Goal: Task Accomplishment & Management: Manage account settings

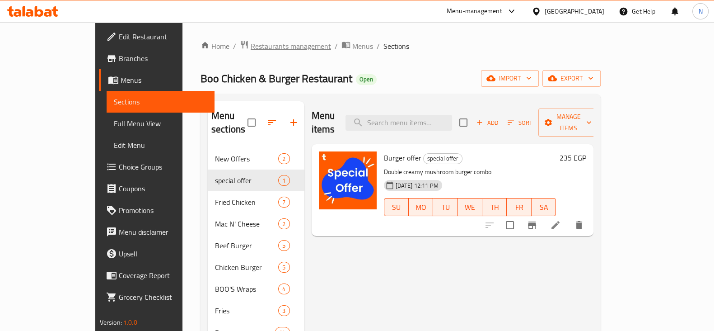
click at [251, 41] on span "Restaurants management" at bounding box center [291, 46] width 80 height 11
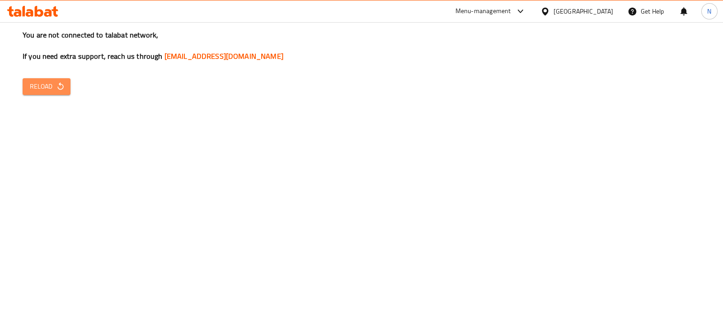
click at [61, 83] on icon "button" at bounding box center [60, 86] width 9 height 9
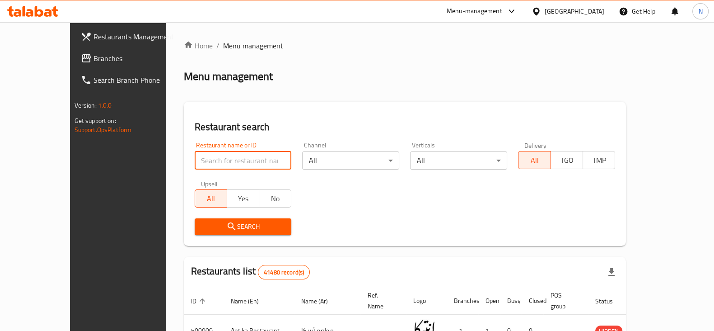
click at [222, 155] on input "search" at bounding box center [243, 160] width 97 height 18
paste input "694160"
type input "694160"
click button "Search" at bounding box center [243, 226] width 97 height 17
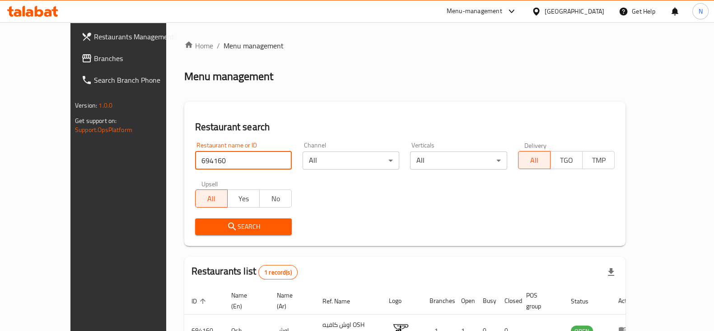
scroll to position [54, 0]
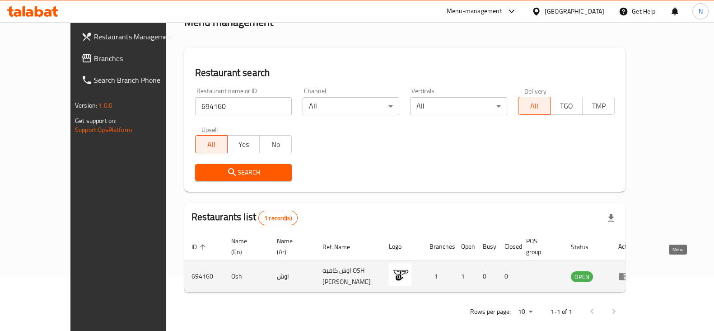
click at [629, 273] on icon "enhanced table" at bounding box center [624, 277] width 10 height 8
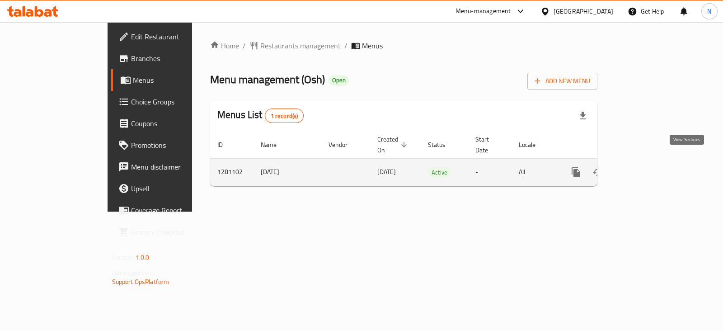
click at [652, 161] on link "enhanced table" at bounding box center [641, 172] width 22 height 22
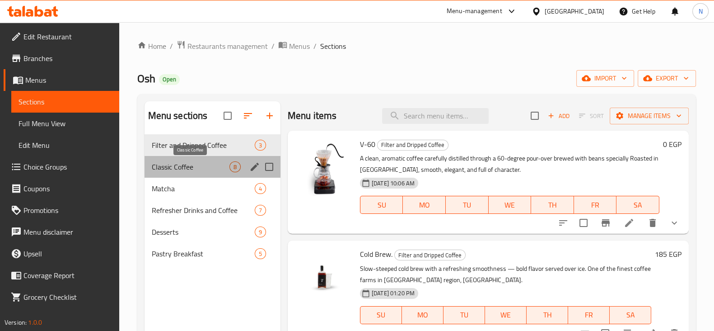
click at [175, 168] on span "Classic Coffee" at bounding box center [191, 166] width 78 height 11
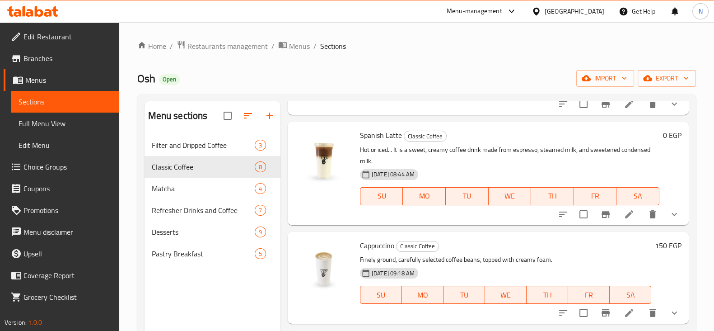
scroll to position [549, 0]
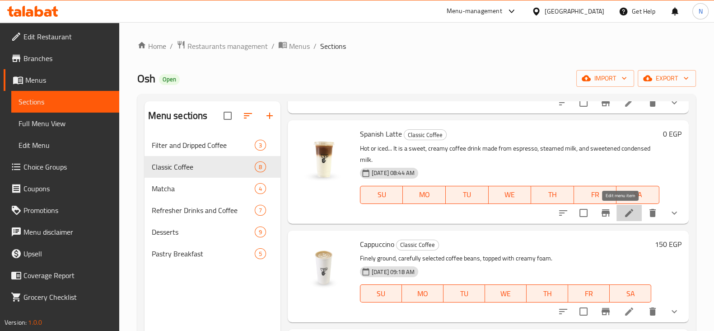
click at [624, 213] on icon at bounding box center [629, 212] width 11 height 11
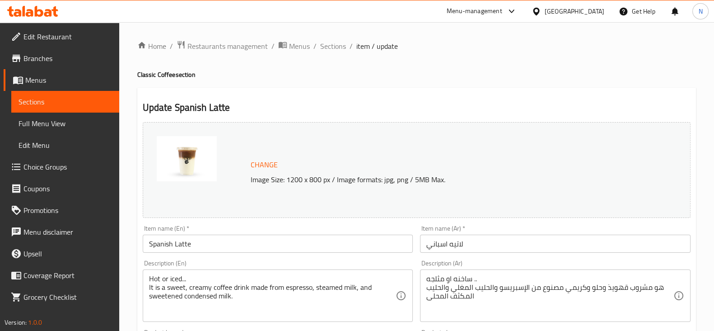
scroll to position [414, 0]
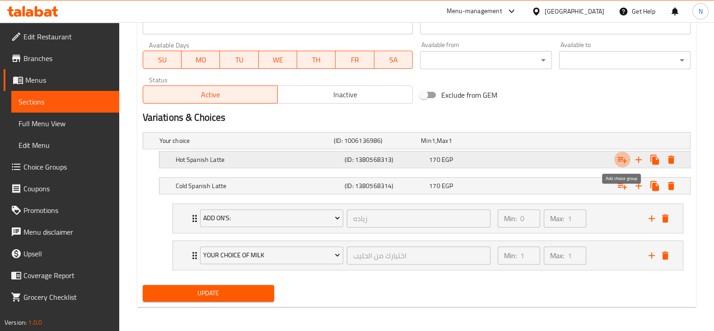
click at [622, 157] on icon "Expand" at bounding box center [622, 160] width 9 height 6
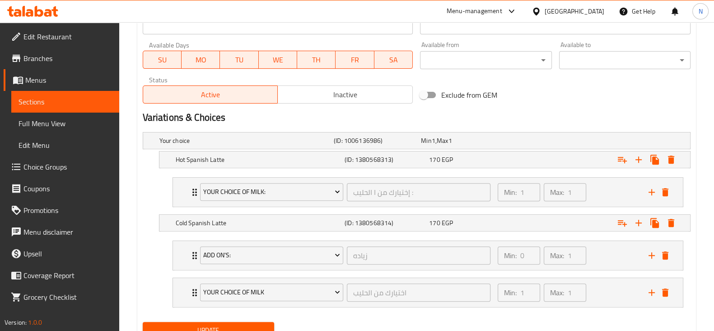
scroll to position [451, 0]
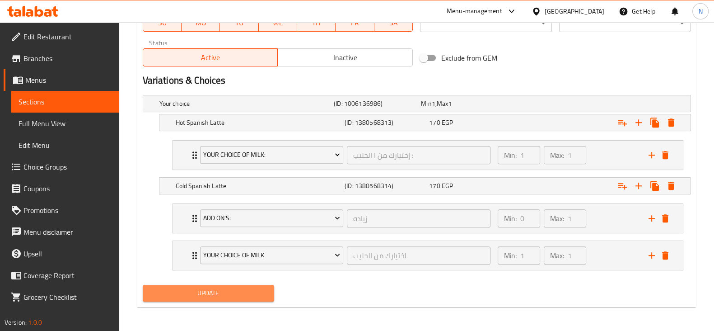
click at [246, 291] on span "Update" at bounding box center [208, 292] width 117 height 11
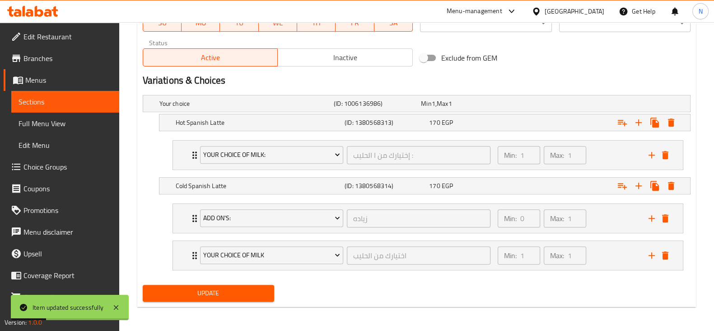
scroll to position [0, 0]
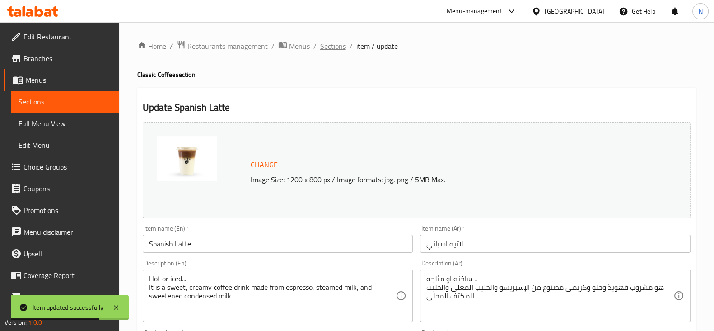
click at [333, 46] on span "Sections" at bounding box center [333, 46] width 26 height 11
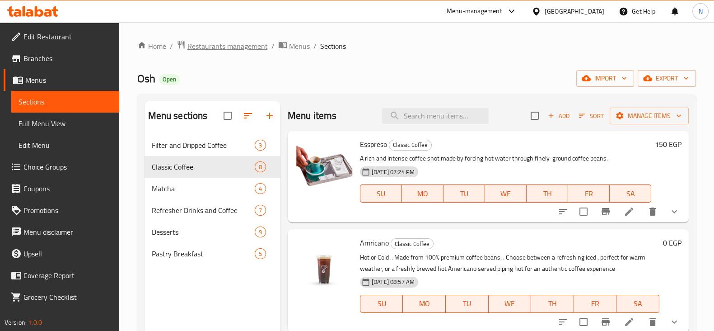
click at [228, 46] on span "Restaurants management" at bounding box center [227, 46] width 80 height 11
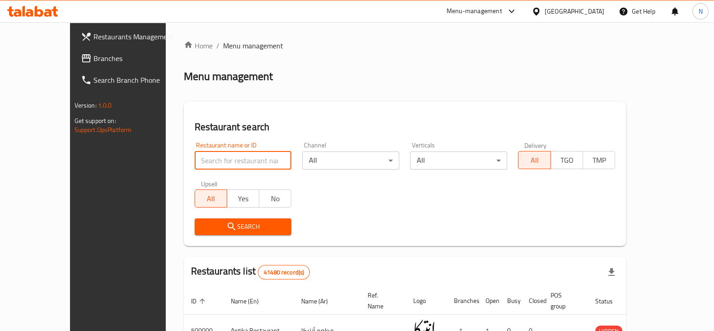
click at [234, 161] on input "search" at bounding box center [243, 160] width 97 height 18
paste input "773995"
type input "773995"
click button "Search" at bounding box center [243, 226] width 97 height 17
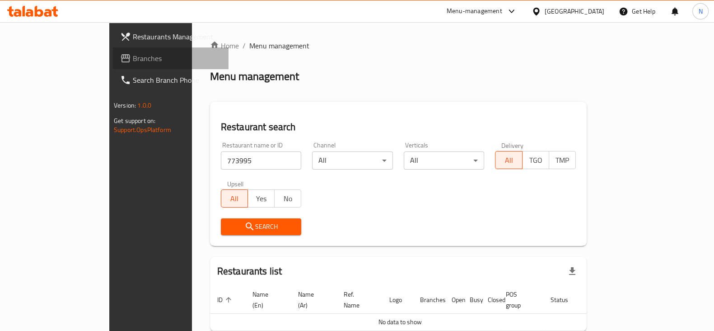
click at [133, 57] on span "Branches" at bounding box center [177, 58] width 89 height 11
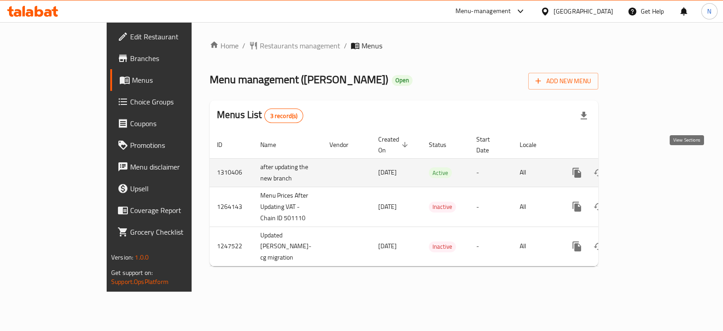
click at [646, 168] on icon "enhanced table" at bounding box center [642, 172] width 8 height 8
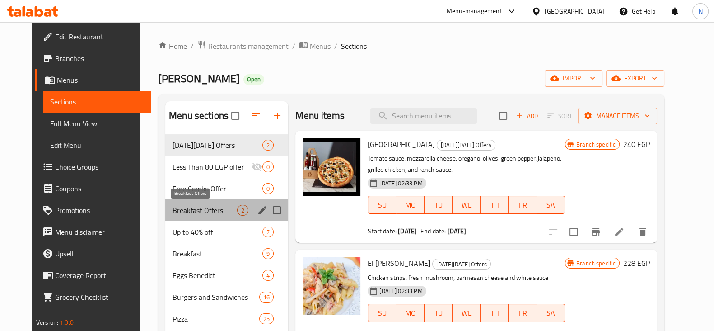
click at [194, 211] on span "Breakfast Offers" at bounding box center [205, 210] width 65 height 11
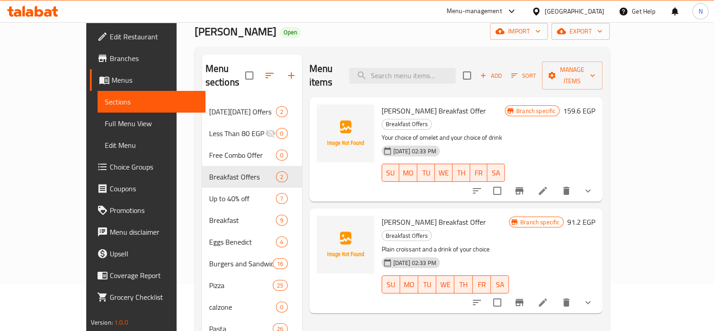
scroll to position [52, 0]
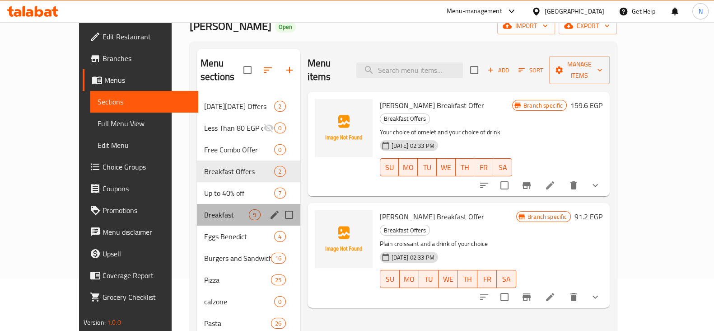
click at [197, 206] on div "Breakfast 9" at bounding box center [248, 215] width 103 height 22
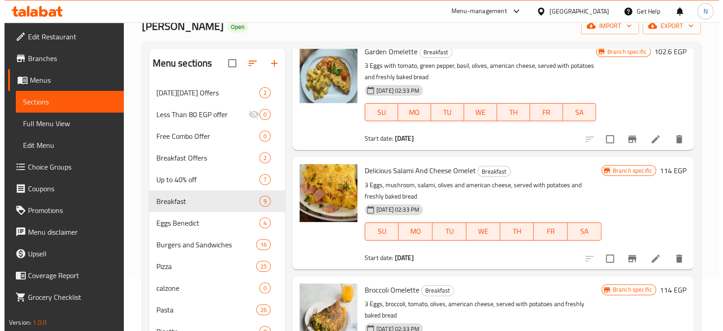
scroll to position [44, 0]
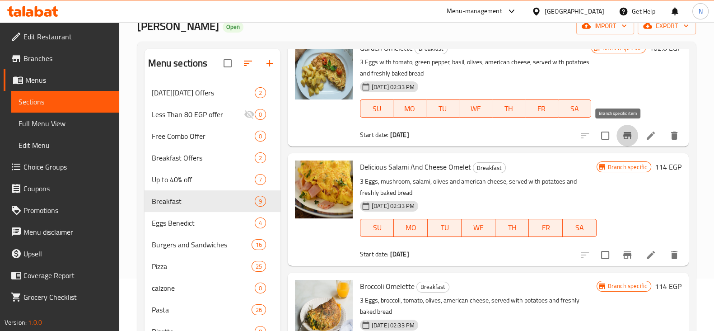
click at [617, 128] on button "Branch-specific-item" at bounding box center [628, 136] width 22 height 22
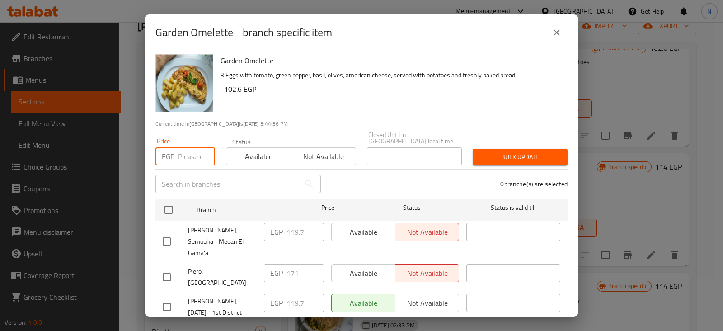
click at [187, 154] on input "number" at bounding box center [196, 156] width 37 height 18
type input "159.60"
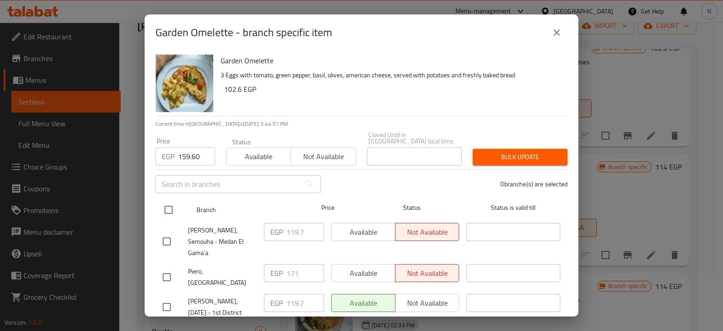
click at [167, 210] on ul "Branch Price Status Status is valid till Piero, Semouha - [GEOGRAPHIC_DATA] El …" at bounding box center [361, 271] width 412 height 153
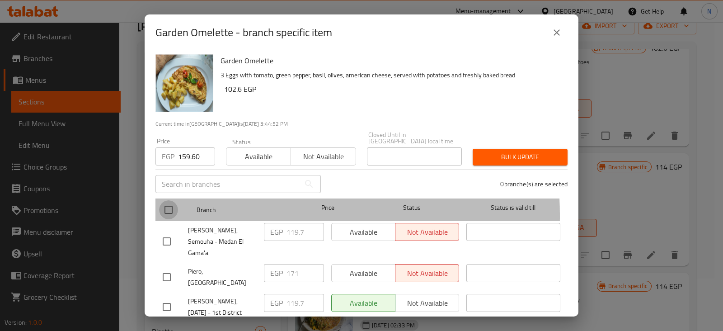
click at [167, 210] on input "checkbox" at bounding box center [168, 209] width 19 height 19
checkbox input "true"
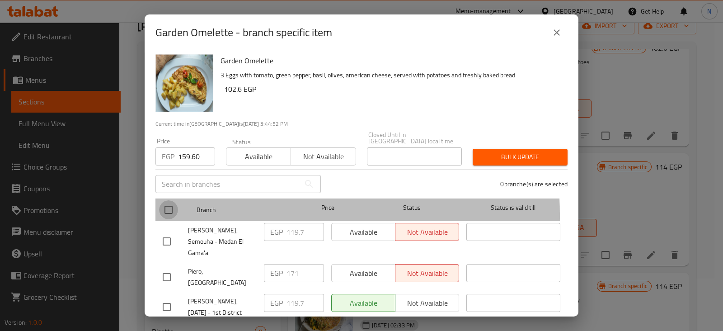
checkbox input "true"
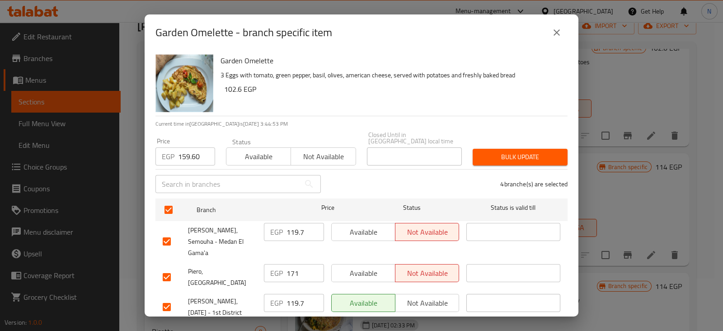
click at [519, 143] on div "Bulk update" at bounding box center [520, 157] width 106 height 28
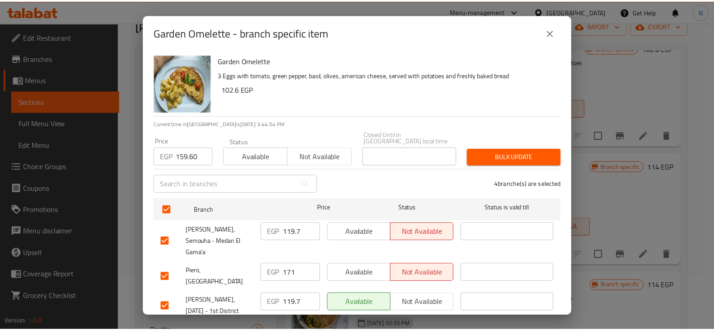
scroll to position [27, 0]
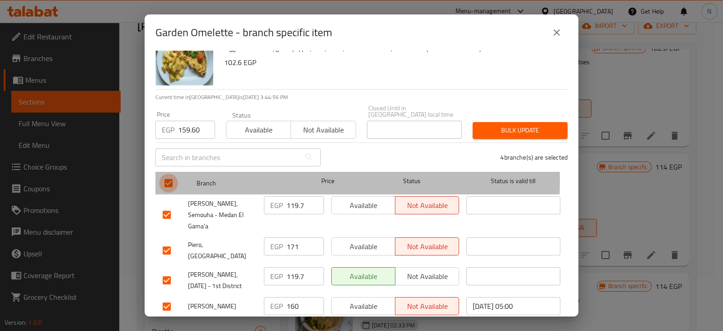
click at [166, 173] on input "checkbox" at bounding box center [168, 182] width 19 height 19
checkbox input "false"
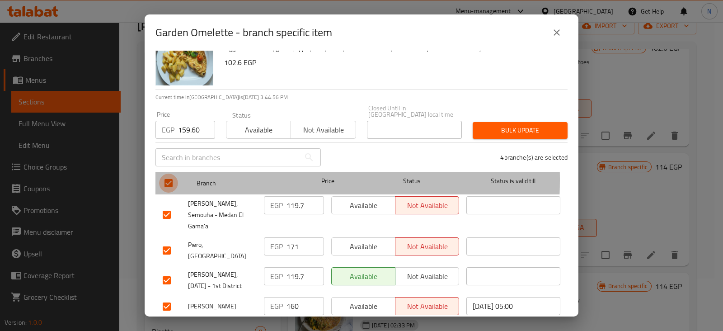
checkbox input "false"
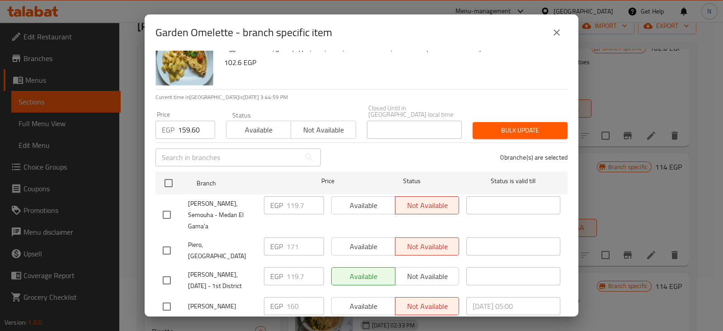
click at [165, 271] on input "checkbox" at bounding box center [166, 280] width 19 height 19
checkbox input "true"
click at [520, 125] on span "Bulk update" at bounding box center [520, 130] width 80 height 11
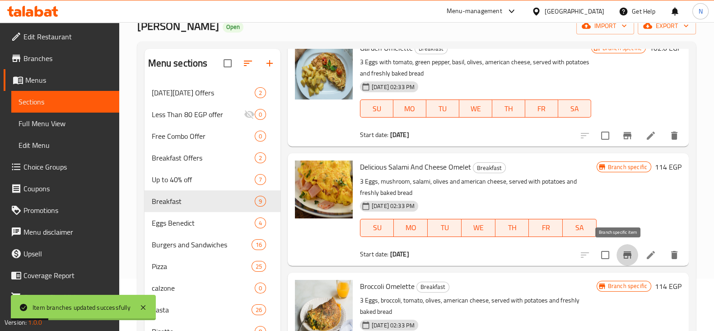
click at [623, 253] on icon "Branch-specific-item" at bounding box center [627, 254] width 8 height 7
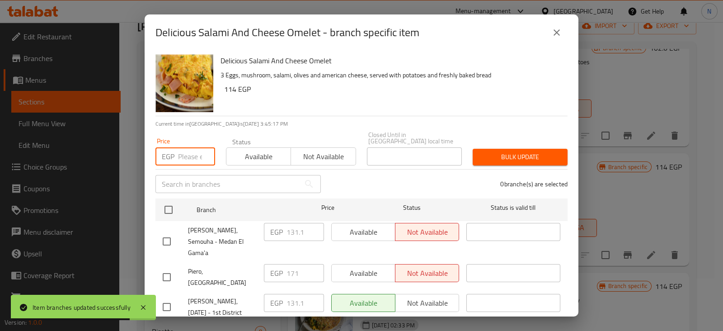
click at [191, 147] on input "number" at bounding box center [196, 156] width 37 height 18
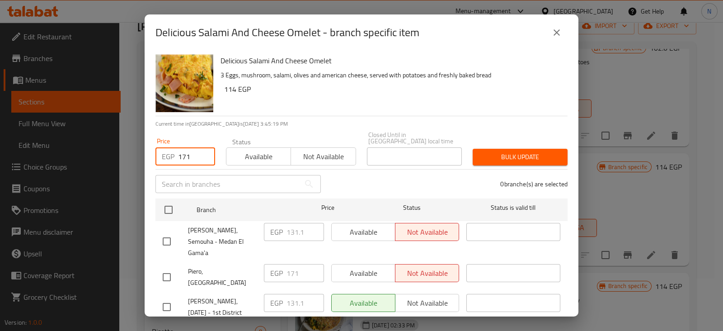
type input "171"
click at [165, 297] on input "checkbox" at bounding box center [166, 306] width 19 height 19
checkbox input "true"
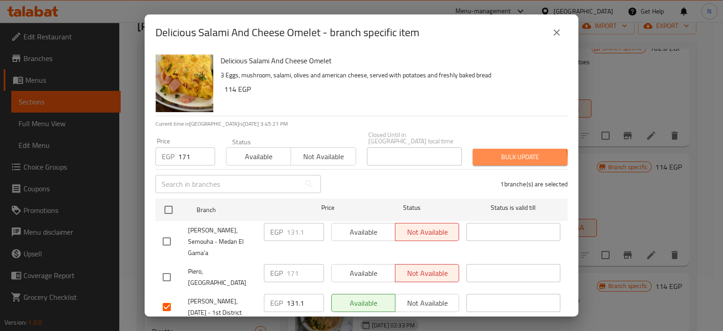
click at [498, 156] on button "Bulk update" at bounding box center [519, 157] width 95 height 17
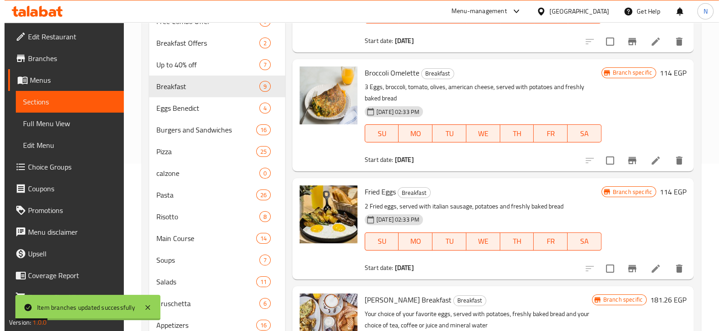
scroll to position [168, 0]
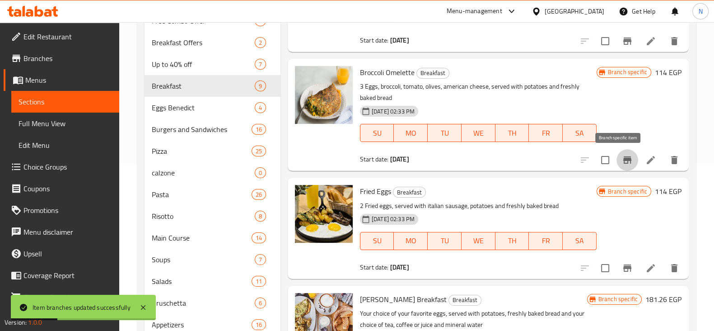
click at [622, 161] on icon "Branch-specific-item" at bounding box center [627, 159] width 11 height 11
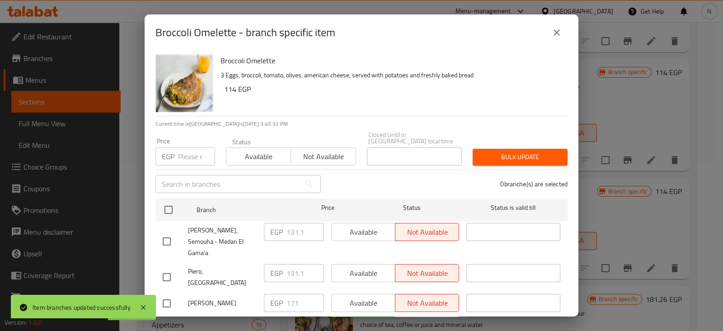
click at [190, 148] on input "number" at bounding box center [196, 156] width 37 height 18
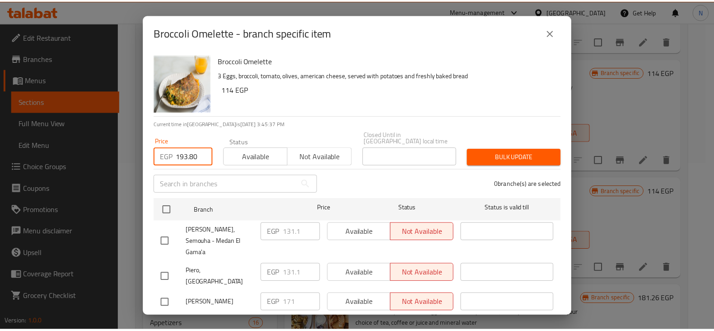
scroll to position [27, 0]
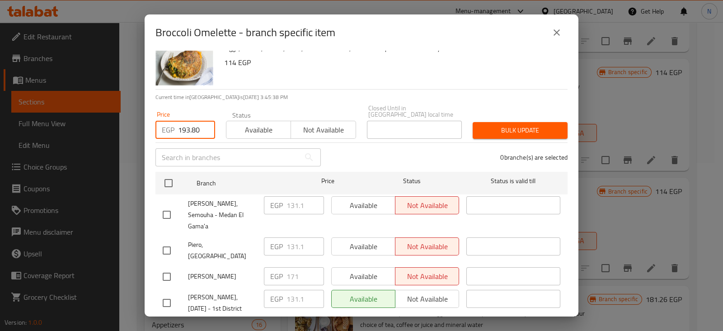
type input "193.80"
click at [170, 293] on input "checkbox" at bounding box center [166, 302] width 19 height 19
checkbox input "true"
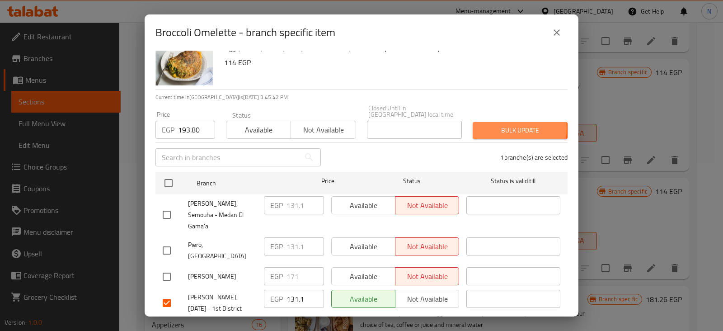
click at [492, 125] on span "Bulk update" at bounding box center [520, 130] width 80 height 11
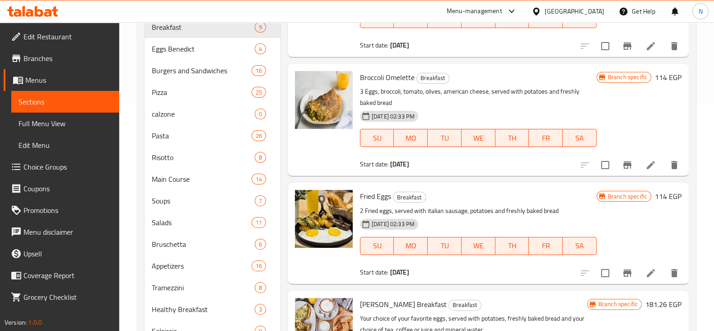
scroll to position [142, 0]
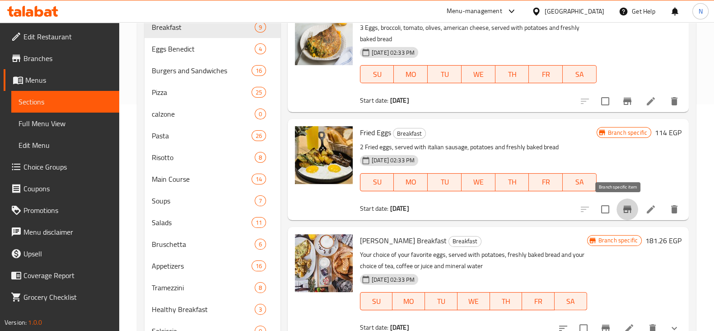
click at [622, 204] on icon "Branch-specific-item" at bounding box center [627, 209] width 11 height 11
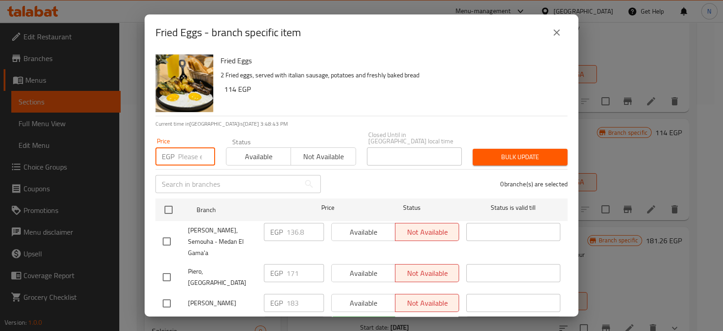
click at [183, 149] on input "number" at bounding box center [196, 156] width 37 height 18
type input "193.80"
click at [169, 320] on input "checkbox" at bounding box center [166, 329] width 19 height 19
checkbox input "true"
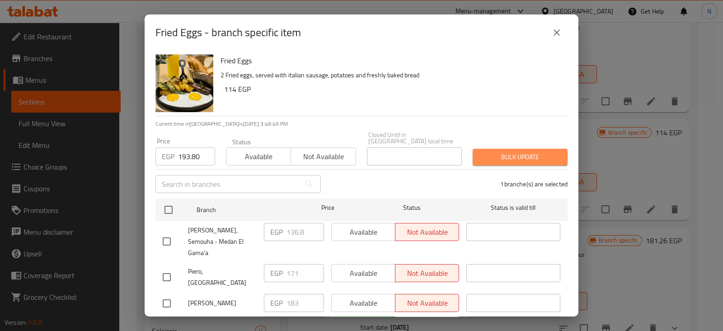
click at [527, 151] on span "Bulk update" at bounding box center [520, 156] width 80 height 11
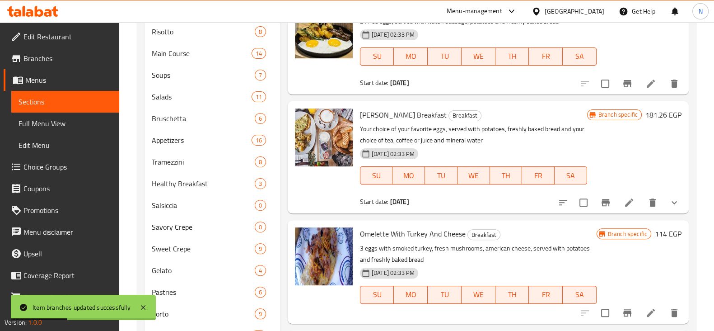
scroll to position [353, 0]
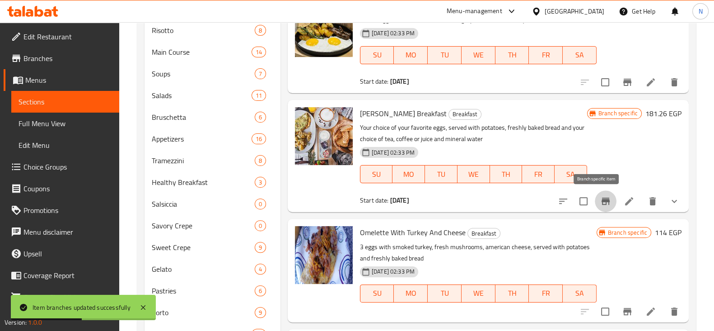
click at [600, 205] on icon "Branch-specific-item" at bounding box center [605, 201] width 11 height 11
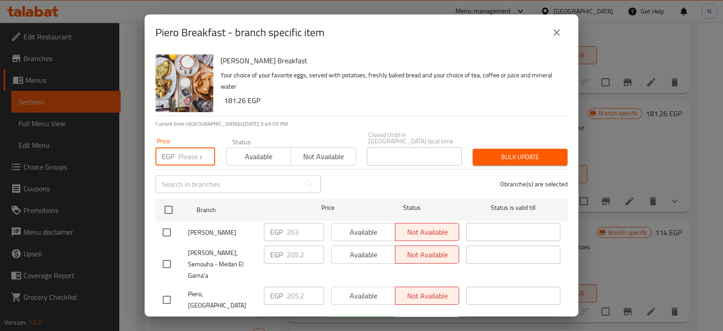
click at [186, 148] on input "number" at bounding box center [196, 156] width 37 height 18
type input "193.80"
click at [166, 320] on input "checkbox" at bounding box center [166, 329] width 19 height 19
checkbox input "true"
click at [503, 159] on div "Bulk update" at bounding box center [520, 157] width 106 height 28
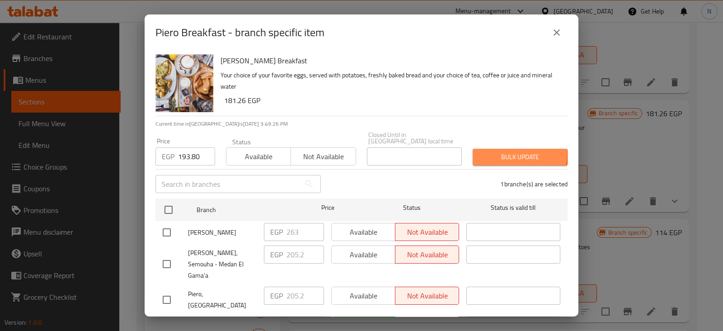
click at [510, 151] on span "Bulk update" at bounding box center [520, 156] width 80 height 11
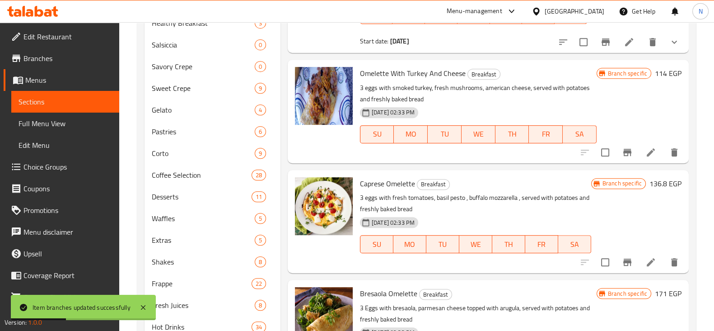
scroll to position [514, 0]
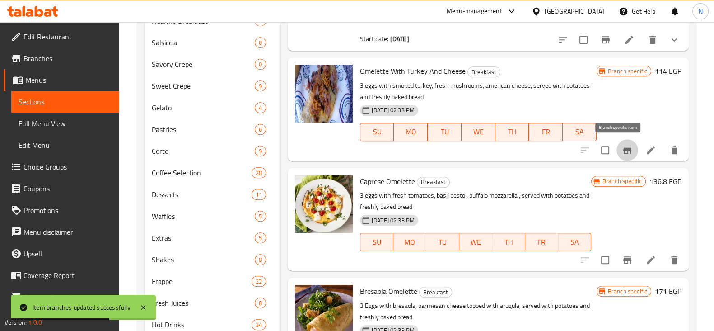
click at [618, 143] on button "Branch-specific-item" at bounding box center [628, 150] width 22 height 22
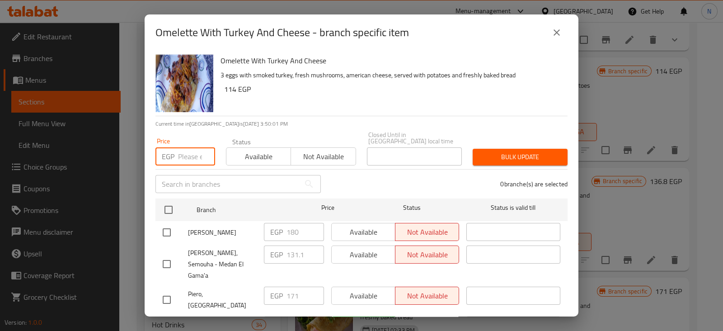
click at [189, 147] on input "number" at bounding box center [196, 156] width 37 height 18
type input "205.20"
click at [166, 320] on input "checkbox" at bounding box center [166, 329] width 19 height 19
checkbox input "true"
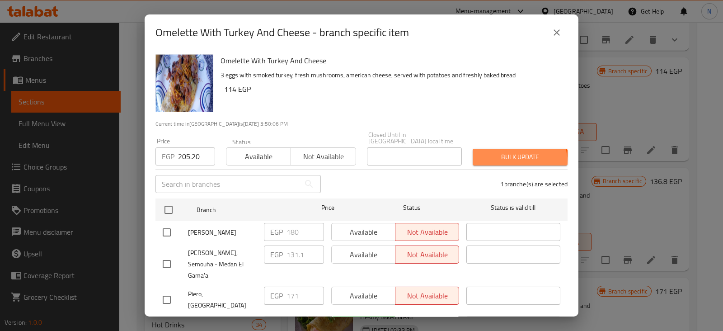
click at [501, 157] on button "Bulk update" at bounding box center [519, 157] width 95 height 17
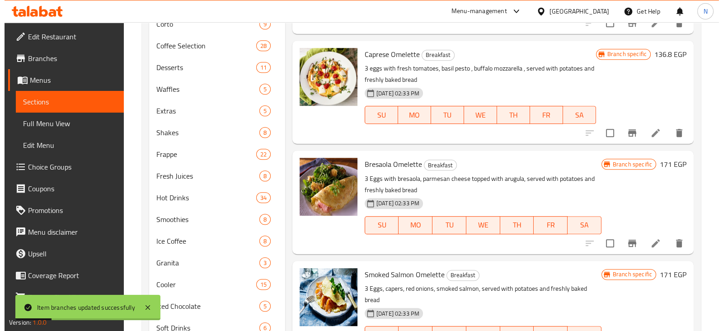
scroll to position [642, 0]
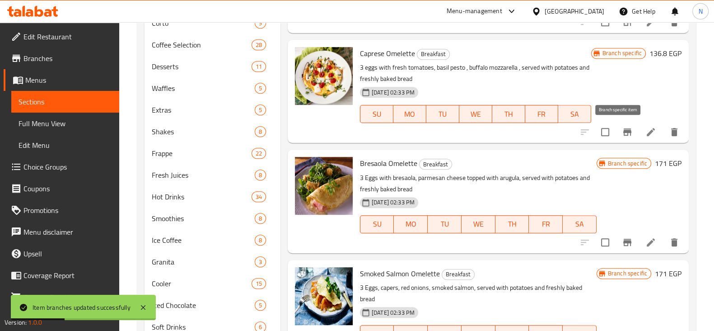
click at [622, 133] on icon "Branch-specific-item" at bounding box center [627, 131] width 11 height 11
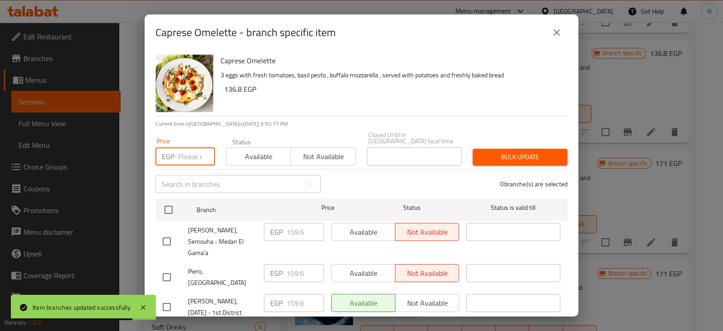
click at [186, 147] on input "number" at bounding box center [196, 156] width 37 height 18
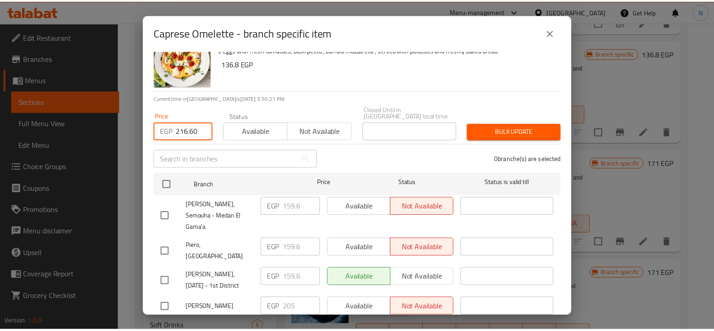
scroll to position [26, 0]
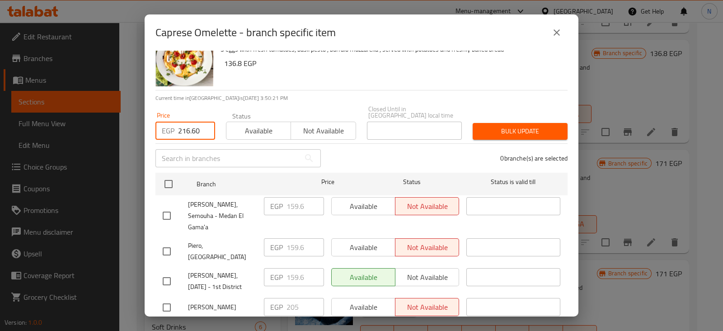
type input "216.60"
click at [167, 271] on input "checkbox" at bounding box center [166, 280] width 19 height 19
checkbox input "true"
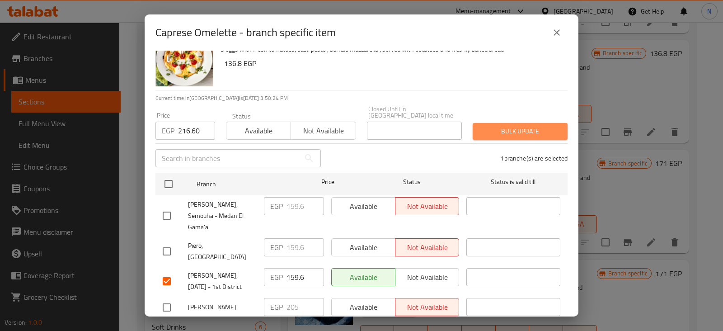
click at [543, 126] on span "Bulk update" at bounding box center [520, 131] width 80 height 11
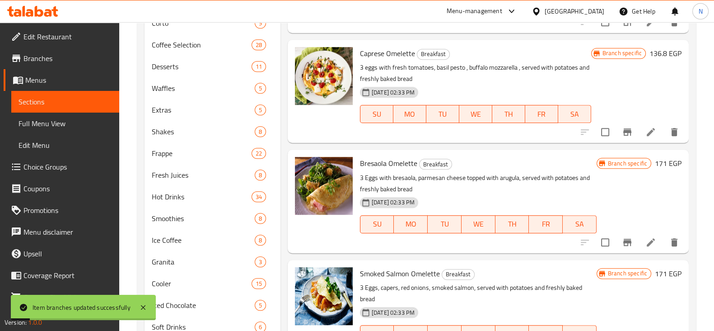
scroll to position [699, 0]
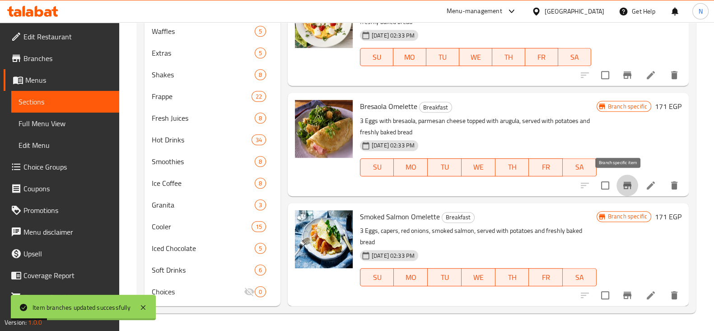
click at [623, 182] on icon "Branch-specific-item" at bounding box center [627, 185] width 8 height 7
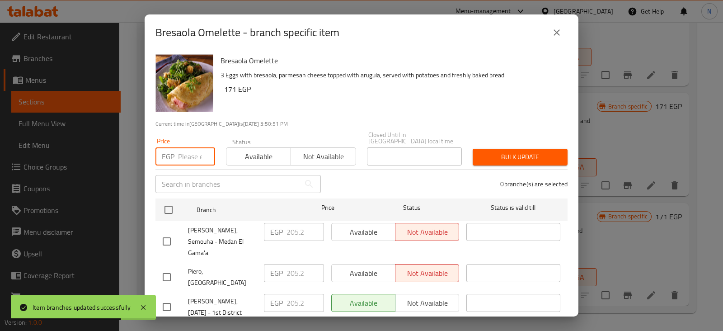
click at [182, 147] on input "number" at bounding box center [196, 156] width 37 height 18
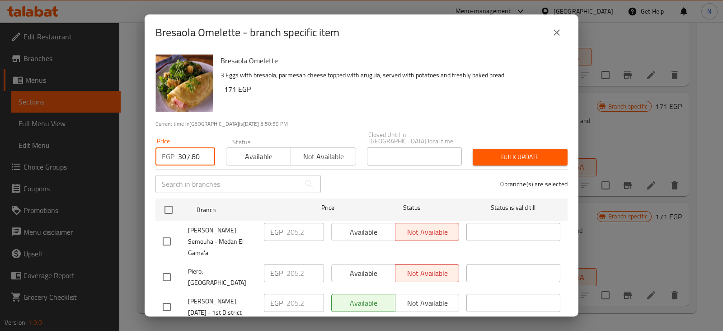
type input "307.80"
click at [172, 297] on input "checkbox" at bounding box center [166, 306] width 19 height 19
checkbox input "true"
click at [531, 152] on span "Bulk update" at bounding box center [520, 156] width 80 height 11
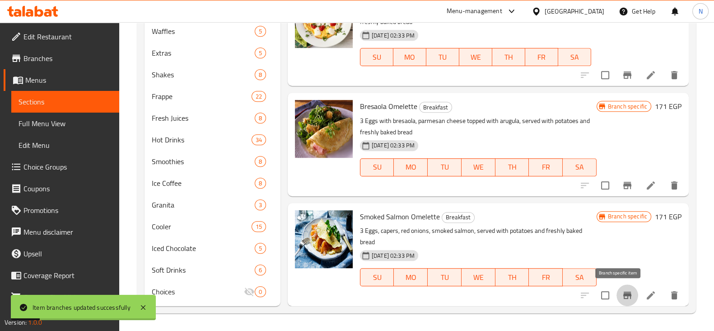
click at [627, 291] on button "Branch-specific-item" at bounding box center [628, 295] width 22 height 22
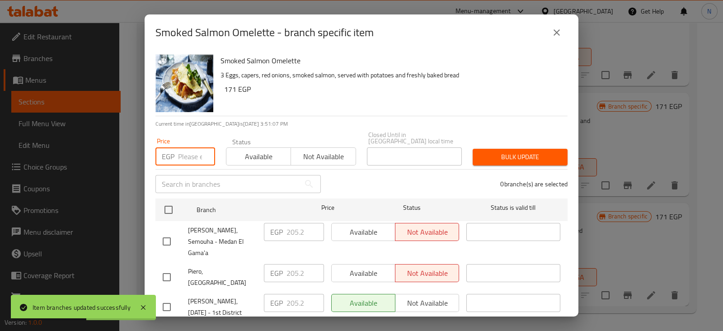
click at [187, 150] on input "number" at bounding box center [196, 156] width 37 height 18
type input "319.20"
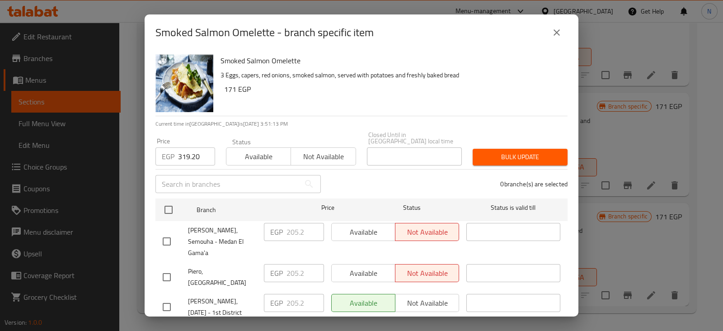
click at [169, 297] on input "checkbox" at bounding box center [166, 306] width 19 height 19
checkbox input "true"
click at [534, 149] on button "Bulk update" at bounding box center [519, 157] width 95 height 17
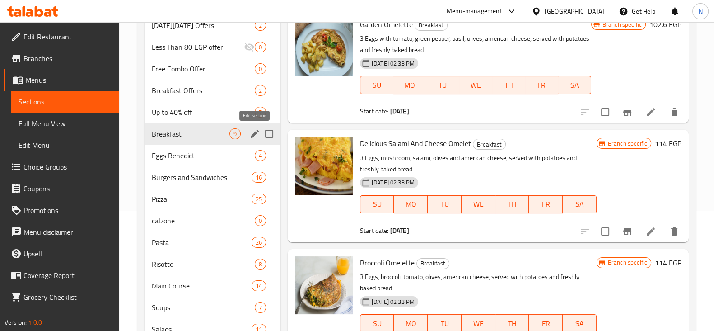
scroll to position [118, 0]
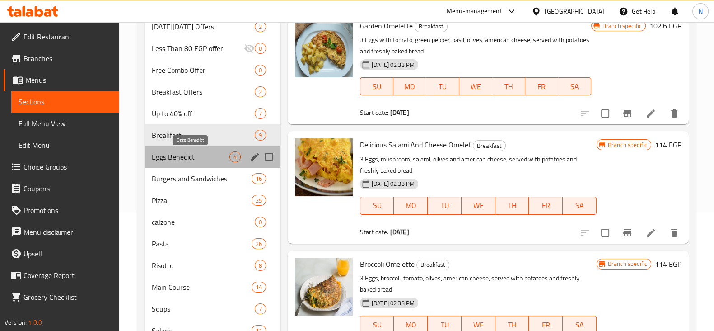
click at [183, 160] on span "Eggs Benedict" at bounding box center [191, 156] width 78 height 11
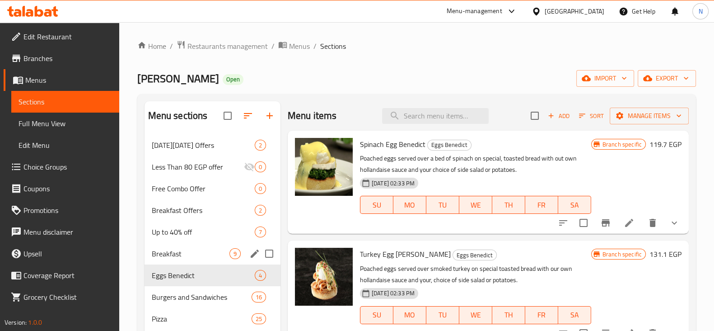
click at [188, 247] on div "Breakfast 9" at bounding box center [213, 254] width 136 height 22
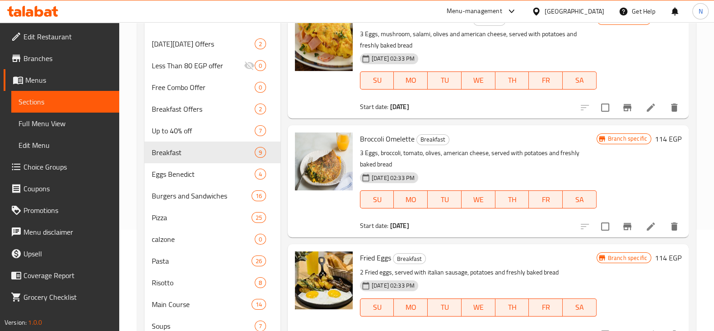
scroll to position [102, 0]
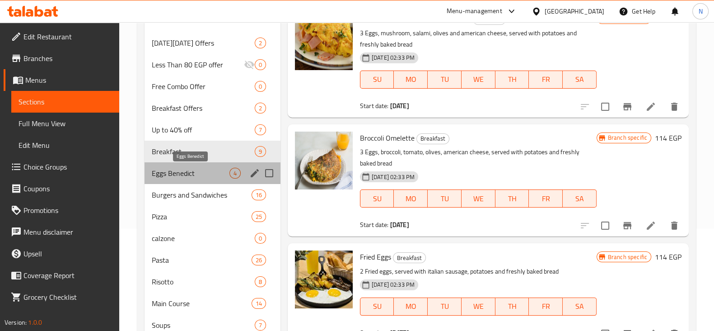
click at [187, 169] on span "Eggs Benedict" at bounding box center [191, 173] width 78 height 11
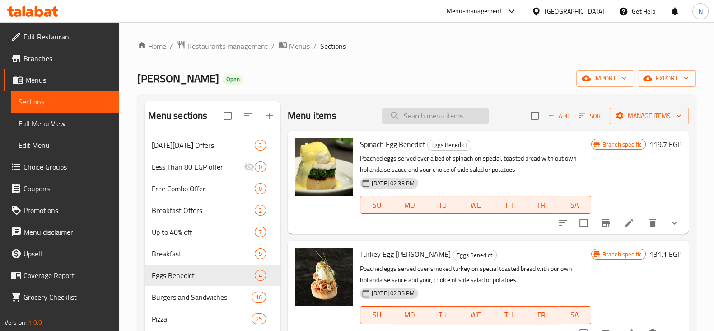
click at [457, 114] on input "search" at bounding box center [435, 116] width 107 height 16
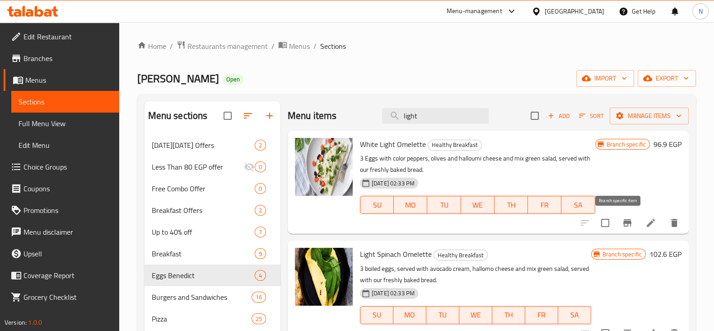
type input "light"
click at [623, 221] on icon "Branch-specific-item" at bounding box center [627, 222] width 8 height 7
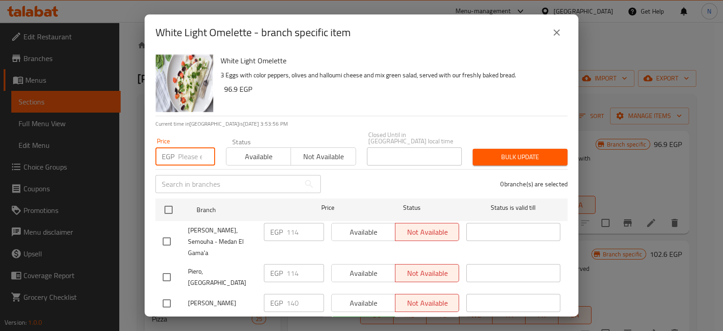
click at [185, 147] on input "number" at bounding box center [196, 156] width 37 height 18
type input "182.40"
click at [166, 320] on input "checkbox" at bounding box center [166, 329] width 19 height 19
checkbox input "true"
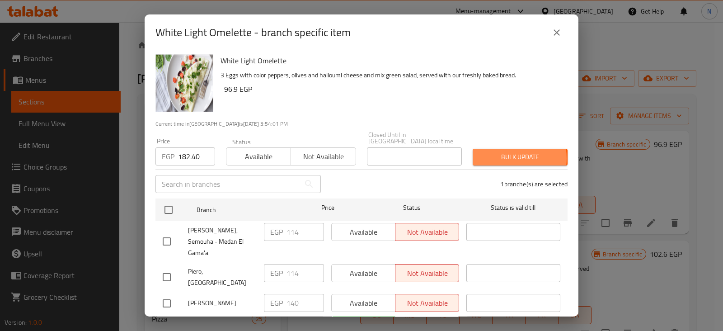
click at [496, 152] on span "Bulk update" at bounding box center [520, 156] width 80 height 11
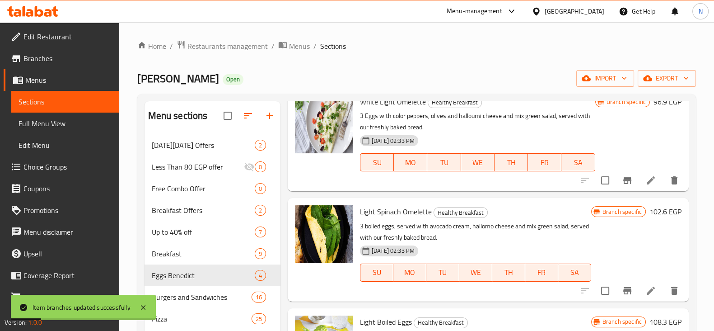
scroll to position [43, 0]
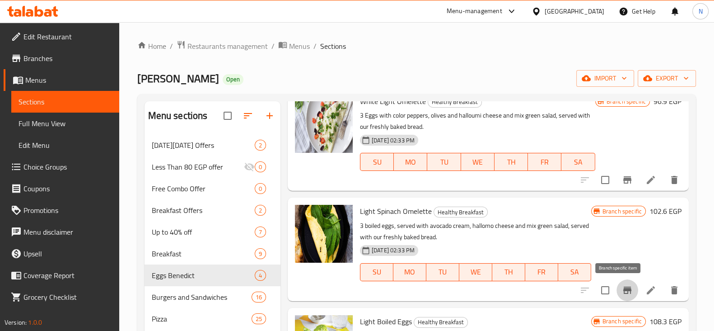
click at [623, 286] on icon "Branch-specific-item" at bounding box center [627, 289] width 8 height 7
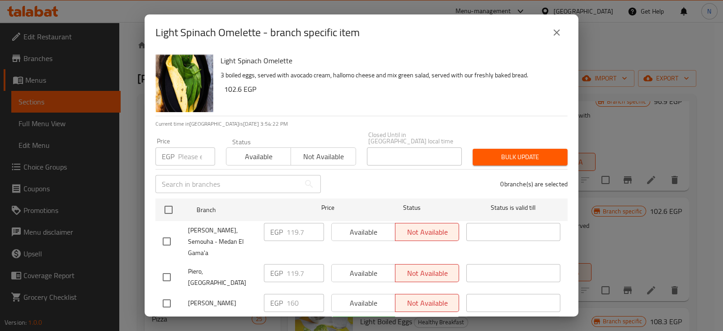
click at [172, 151] on p "EGP" at bounding box center [168, 156] width 13 height 11
click at [176, 148] on div "EGP Price" at bounding box center [185, 156] width 60 height 18
type input "171"
click at [172, 320] on input "checkbox" at bounding box center [166, 329] width 19 height 19
checkbox input "true"
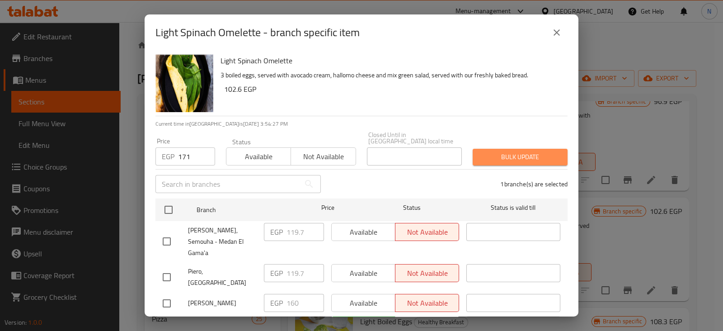
click at [524, 151] on span "Bulk update" at bounding box center [520, 156] width 80 height 11
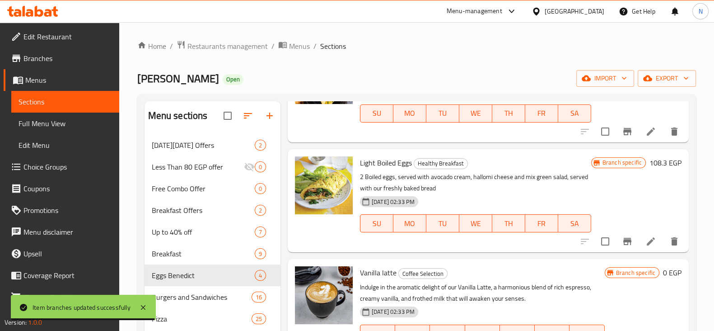
scroll to position [202, 0]
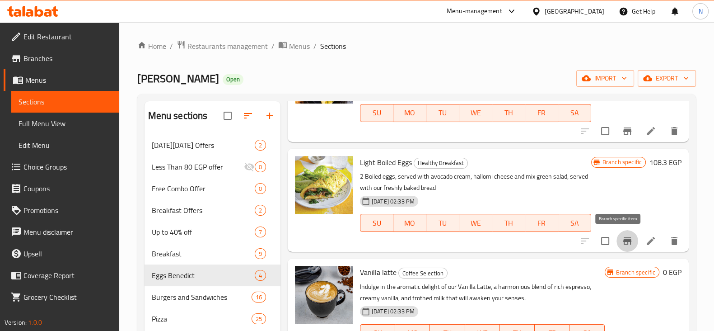
click at [622, 235] on icon "Branch-specific-item" at bounding box center [627, 240] width 11 height 11
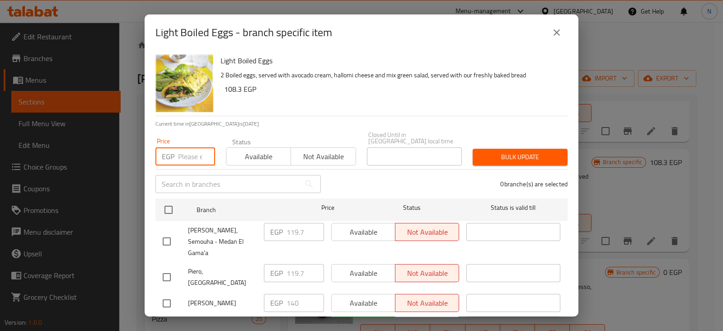
click at [190, 150] on input "number" at bounding box center [196, 156] width 37 height 18
type input "199.50"
click at [169, 320] on input "checkbox" at bounding box center [166, 329] width 19 height 19
checkbox input "true"
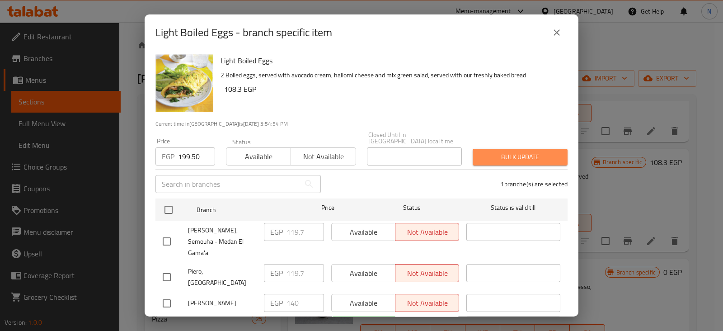
click at [532, 151] on span "Bulk update" at bounding box center [520, 156] width 80 height 11
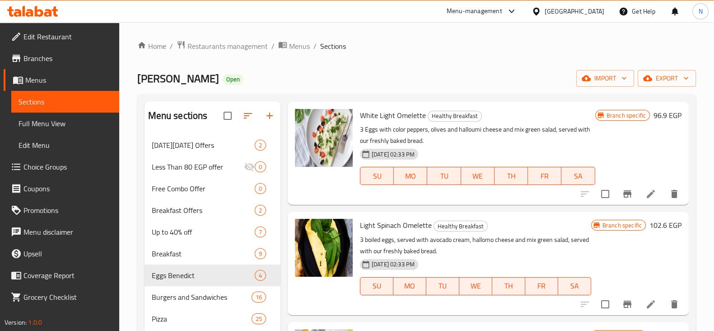
scroll to position [0, 0]
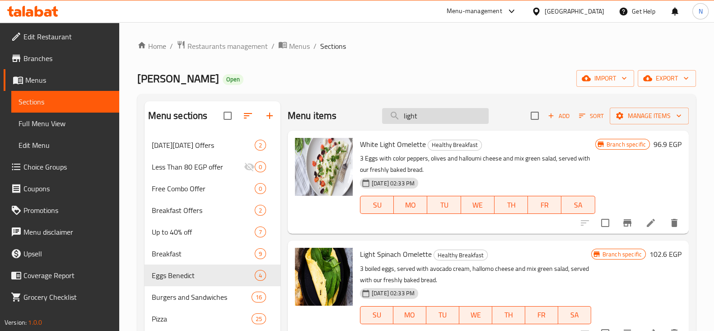
click at [450, 119] on input "light" at bounding box center [435, 116] width 107 height 16
type input "l"
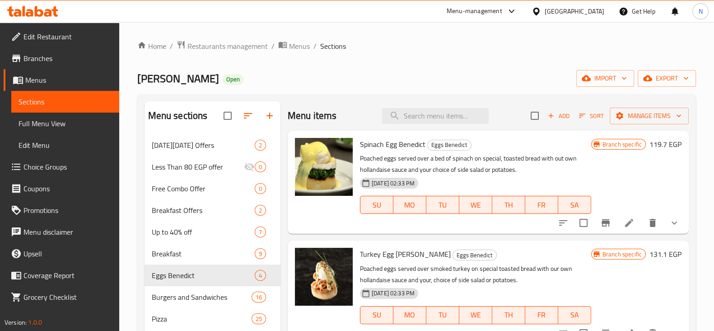
scroll to position [9, 0]
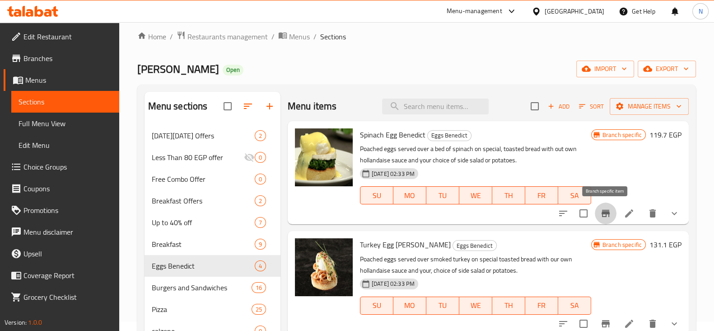
click at [604, 218] on icon "Branch-specific-item" at bounding box center [605, 213] width 11 height 11
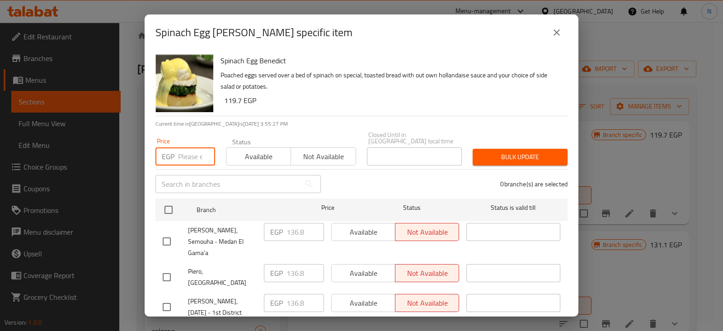
click at [196, 150] on input "number" at bounding box center [196, 156] width 37 height 18
type input "210.90"
click at [165, 297] on input "checkbox" at bounding box center [166, 306] width 19 height 19
checkbox input "true"
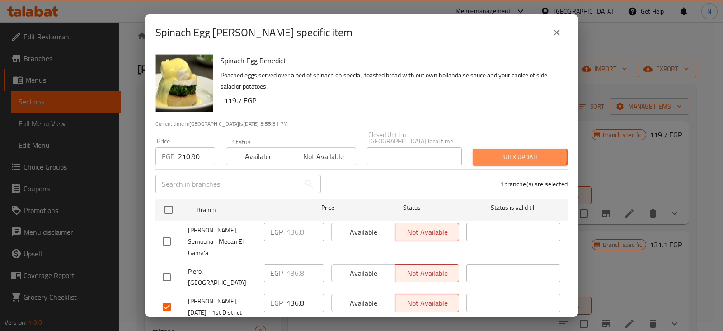
click at [503, 151] on span "Bulk update" at bounding box center [520, 156] width 80 height 11
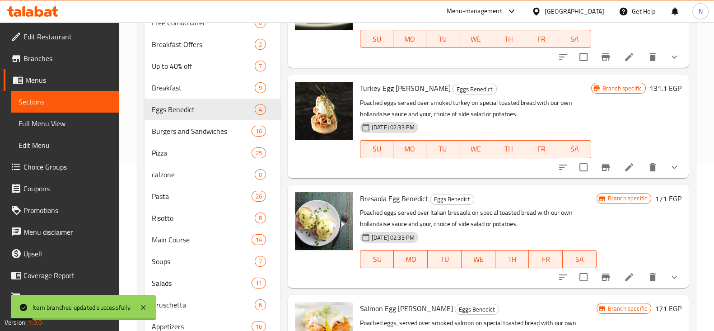
scroll to position [173, 0]
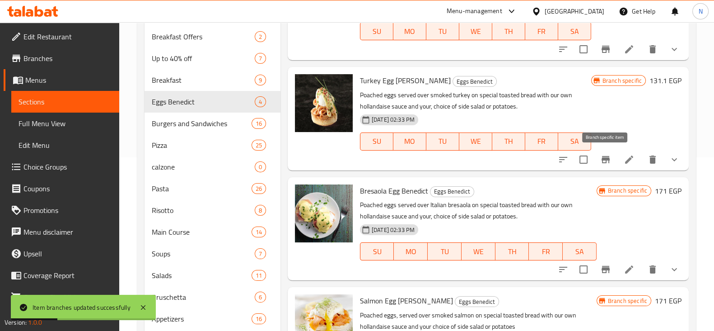
click at [603, 152] on button "Branch-specific-item" at bounding box center [606, 160] width 22 height 22
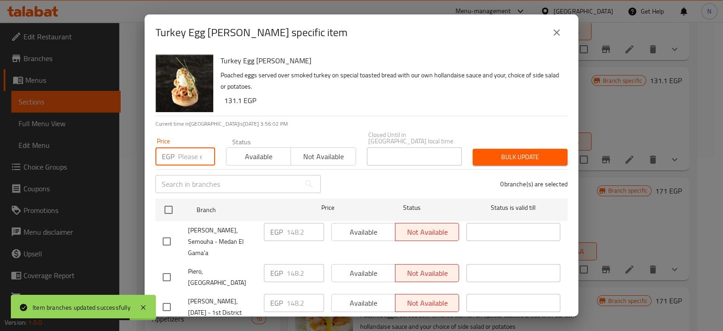
click at [190, 154] on input "number" at bounding box center [196, 156] width 37 height 18
type input "1"
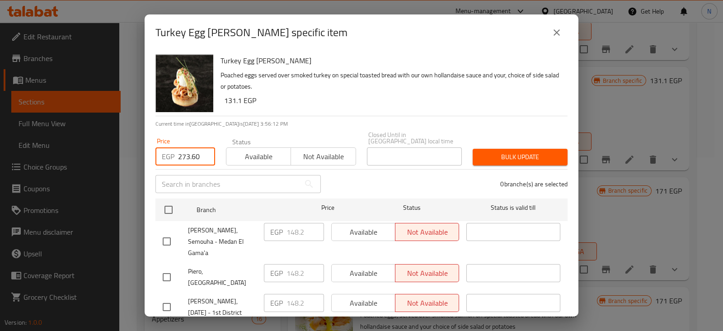
type input "273.60"
click at [172, 297] on input "checkbox" at bounding box center [166, 306] width 19 height 19
checkbox input "true"
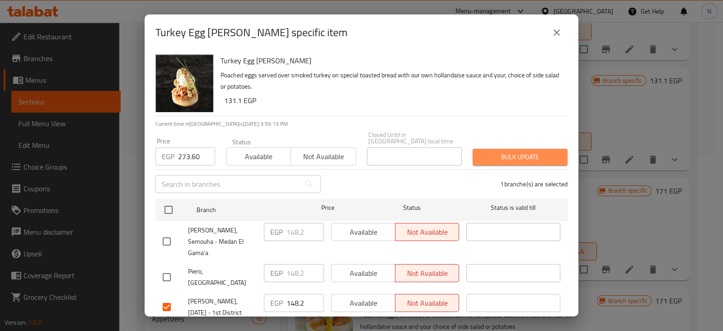
click at [542, 149] on button "Bulk update" at bounding box center [519, 157] width 95 height 17
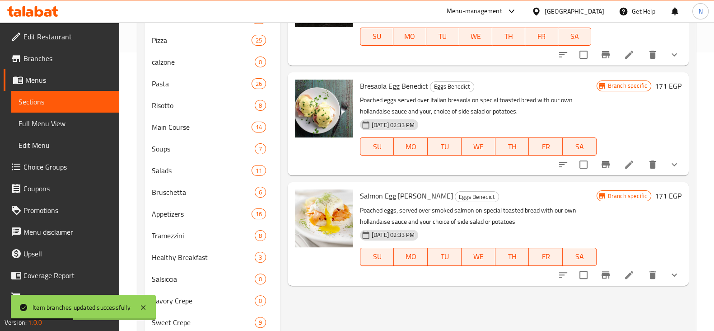
scroll to position [283, 0]
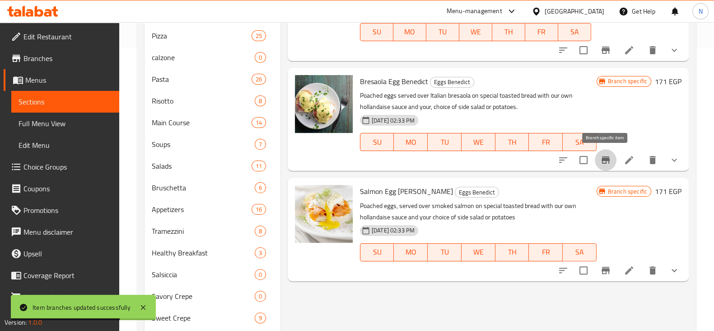
click at [603, 156] on icon "Branch-specific-item" at bounding box center [605, 159] width 11 height 11
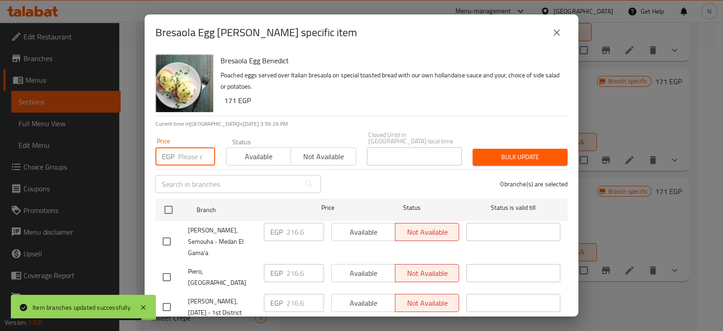
click at [189, 149] on input "number" at bounding box center [196, 156] width 37 height 18
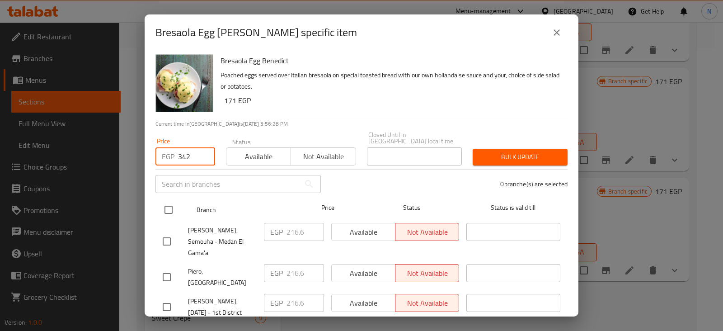
type input "342"
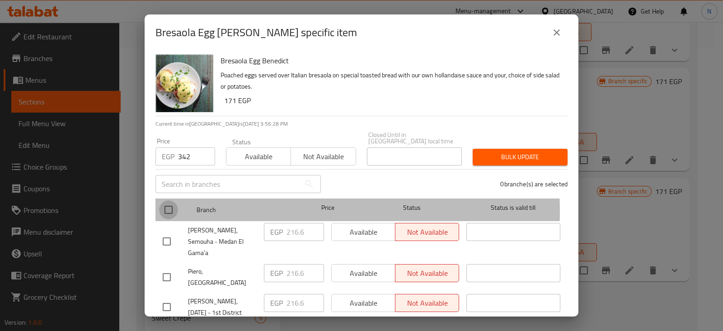
click at [166, 205] on input "checkbox" at bounding box center [168, 209] width 19 height 19
checkbox input "true"
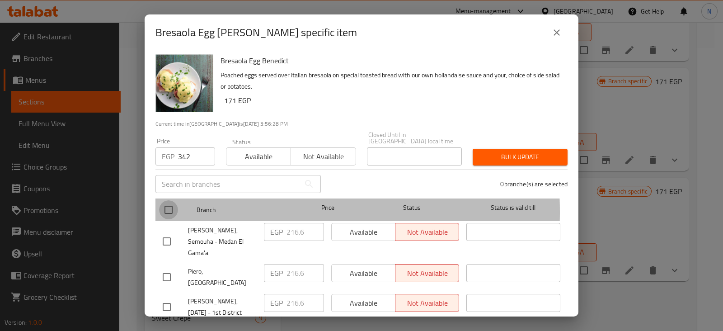
checkbox input "true"
click at [172, 203] on input "checkbox" at bounding box center [168, 209] width 19 height 19
checkbox input "false"
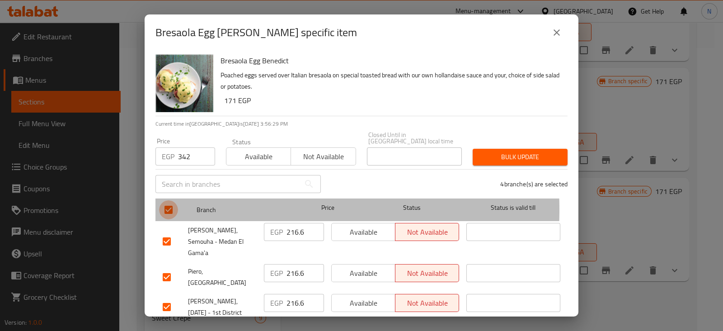
checkbox input "false"
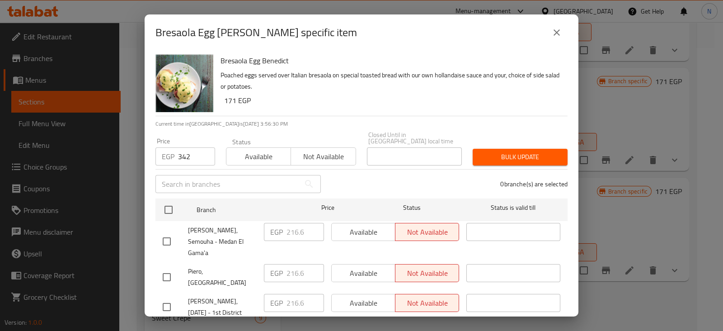
click at [166, 297] on input "checkbox" at bounding box center [166, 306] width 19 height 19
checkbox input "true"
click at [528, 151] on span "Bulk update" at bounding box center [520, 156] width 80 height 11
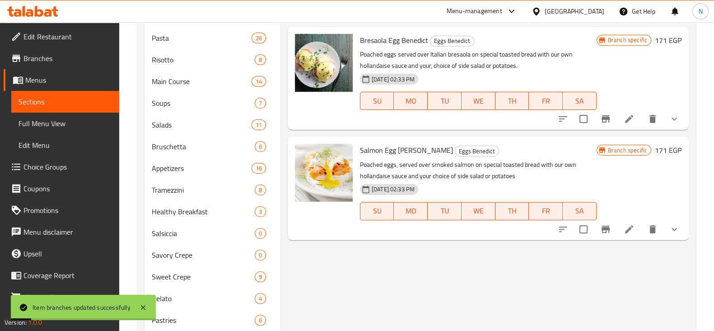
scroll to position [325, 0]
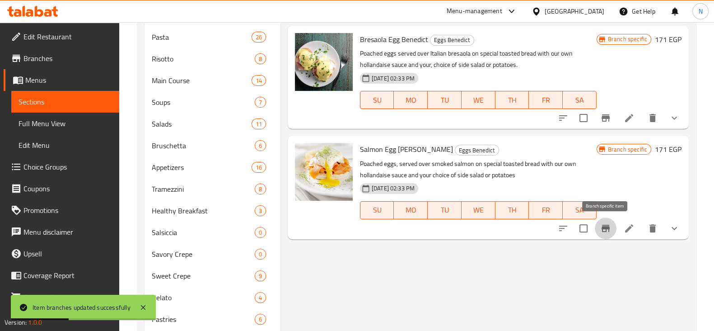
click at [603, 229] on icon "Branch-specific-item" at bounding box center [606, 227] width 8 height 7
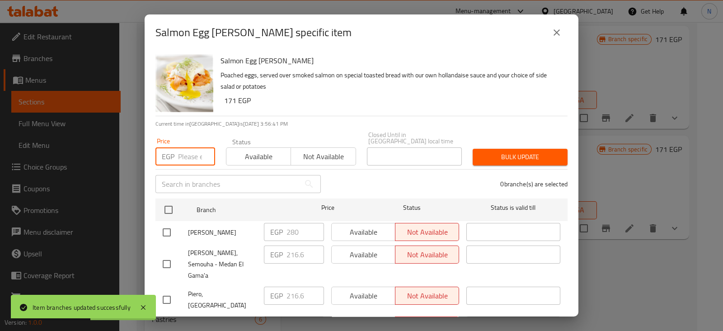
click at [191, 156] on input "number" at bounding box center [196, 156] width 37 height 18
type input "342"
click at [166, 320] on input "checkbox" at bounding box center [166, 329] width 19 height 19
checkbox input "true"
drag, startPoint x: 495, startPoint y: 159, endPoint x: 497, endPoint y: 150, distance: 9.7
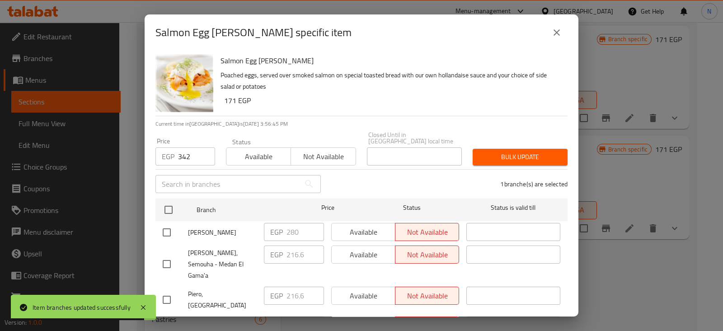
click at [497, 150] on div "Bulk update" at bounding box center [520, 157] width 106 height 28
click at [497, 151] on span "Bulk update" at bounding box center [520, 156] width 80 height 11
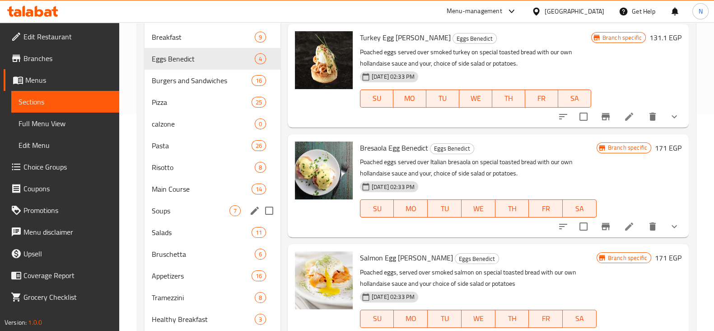
scroll to position [210, 0]
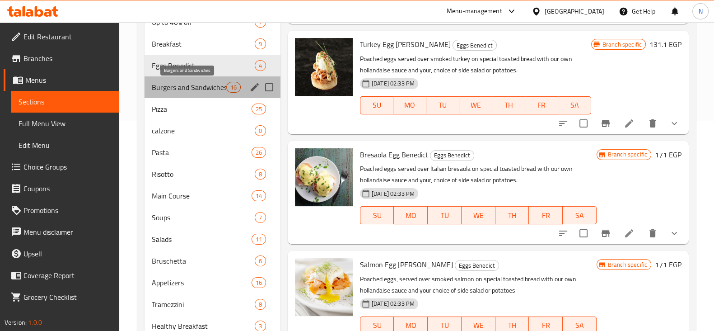
click at [198, 87] on span "Burgers and Sandwiches" at bounding box center [189, 87] width 75 height 11
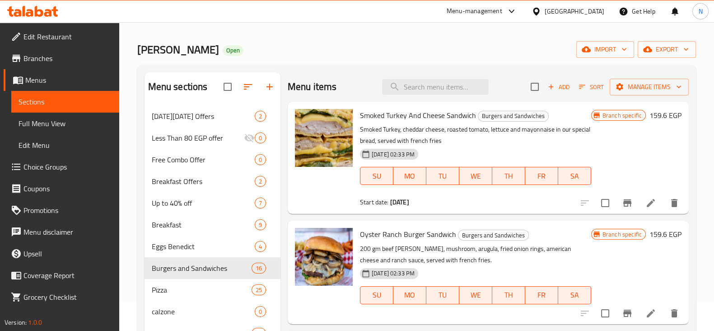
scroll to position [23, 0]
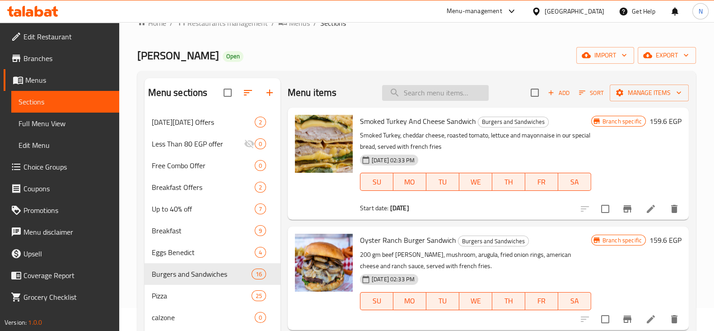
click at [439, 89] on input "search" at bounding box center [435, 93] width 107 height 16
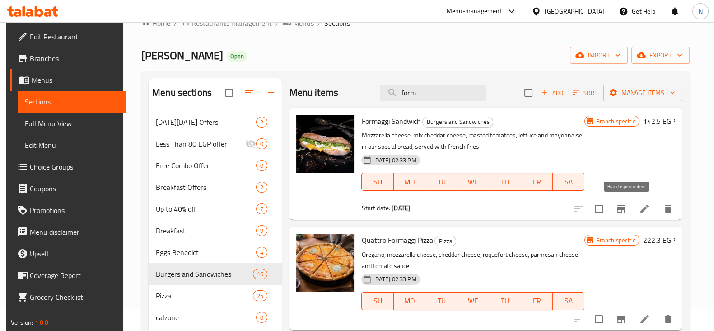
type input "form"
click at [624, 205] on icon "Branch-specific-item" at bounding box center [621, 208] width 8 height 7
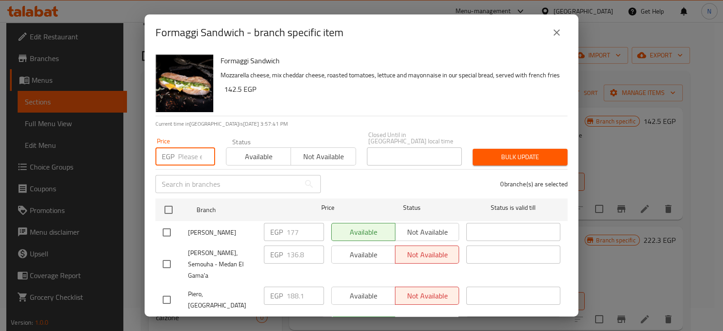
click at [188, 153] on input "number" at bounding box center [196, 156] width 37 height 18
type input "205.20"
click at [163, 320] on input "checkbox" at bounding box center [166, 329] width 19 height 19
checkbox input "true"
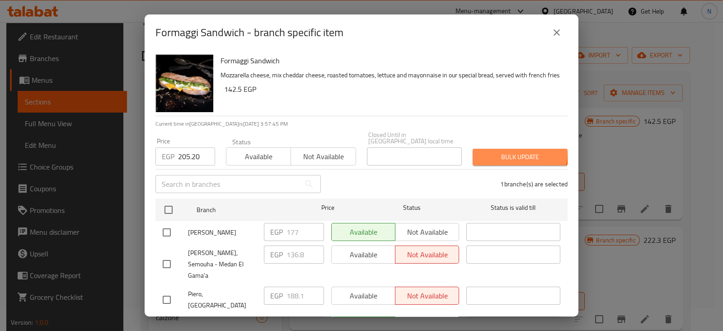
click at [504, 151] on span "Bulk update" at bounding box center [520, 156] width 80 height 11
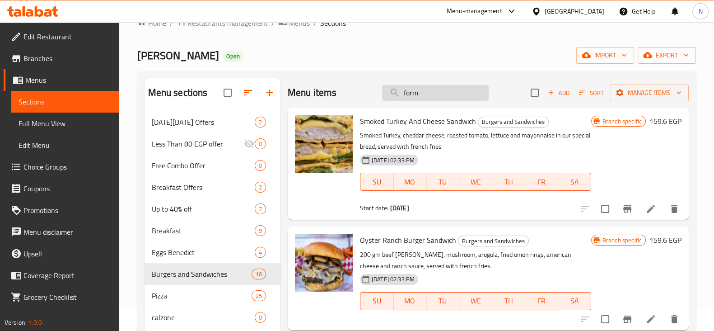
click at [423, 90] on input "form" at bounding box center [435, 93] width 107 height 16
type input "f"
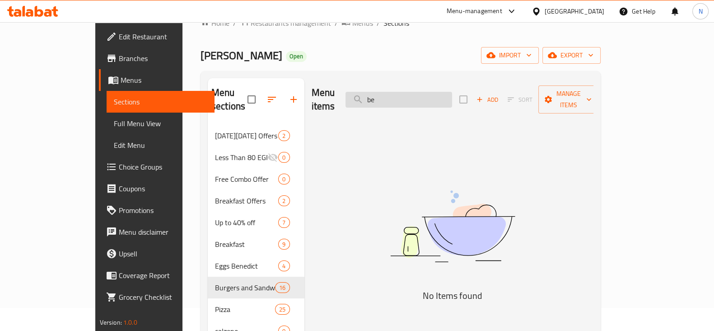
type input "b"
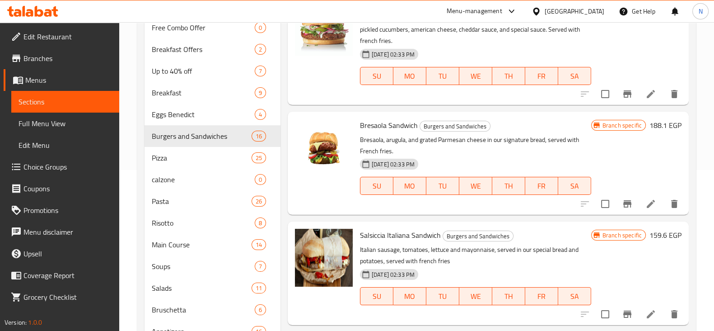
scroll to position [649, 0]
click at [623, 205] on icon "Branch-specific-item" at bounding box center [627, 203] width 8 height 7
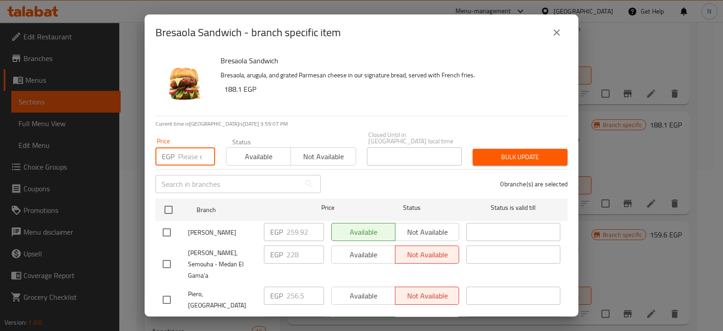
click at [182, 154] on input "number" at bounding box center [196, 156] width 37 height 18
type input "364.80"
click at [168, 320] on input "checkbox" at bounding box center [166, 329] width 19 height 19
checkbox input "true"
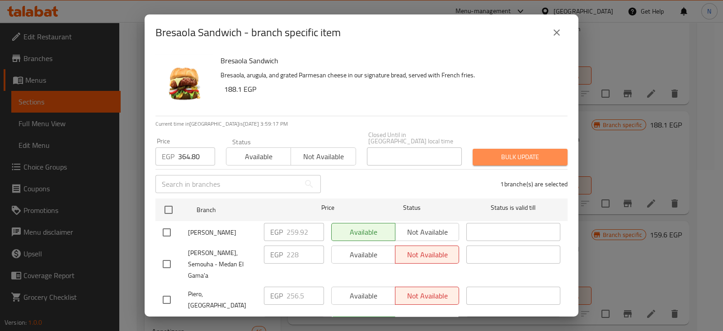
click at [536, 151] on span "Bulk update" at bounding box center [520, 156] width 80 height 11
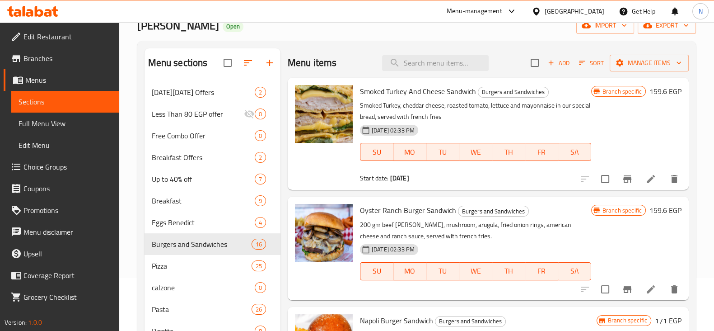
scroll to position [20, 0]
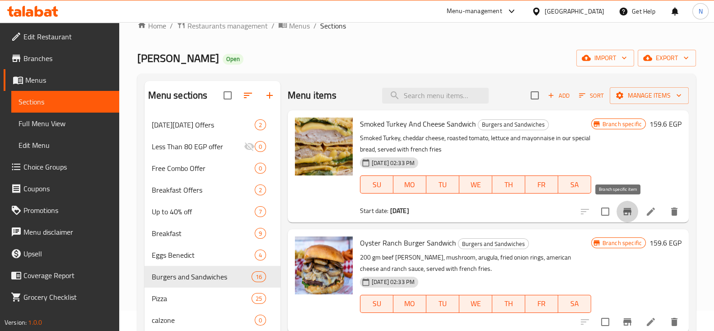
click at [623, 210] on icon "Branch-specific-item" at bounding box center [627, 211] width 8 height 7
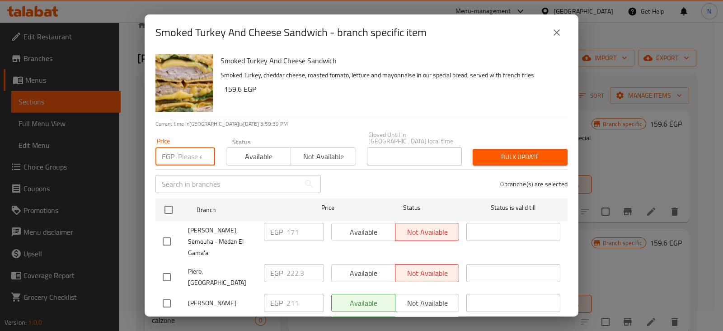
click at [178, 151] on input "number" at bounding box center [196, 156] width 37 height 18
type input "205.20"
click at [167, 320] on input "checkbox" at bounding box center [166, 329] width 19 height 19
checkbox input "true"
click at [526, 151] on span "Bulk update" at bounding box center [520, 156] width 80 height 11
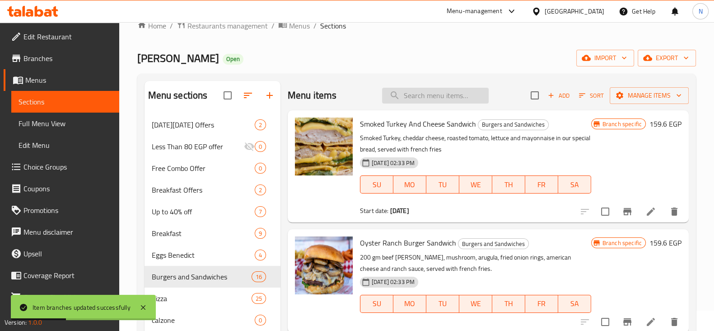
click at [437, 93] on input "search" at bounding box center [435, 96] width 107 height 16
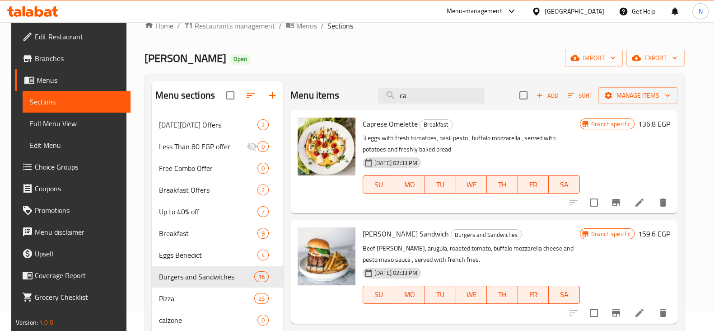
type input "c"
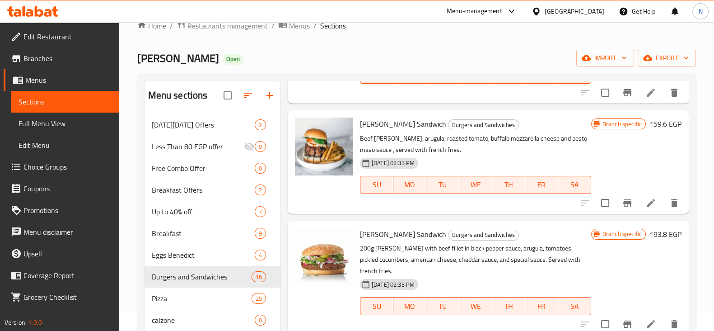
scroll to position [560, 0]
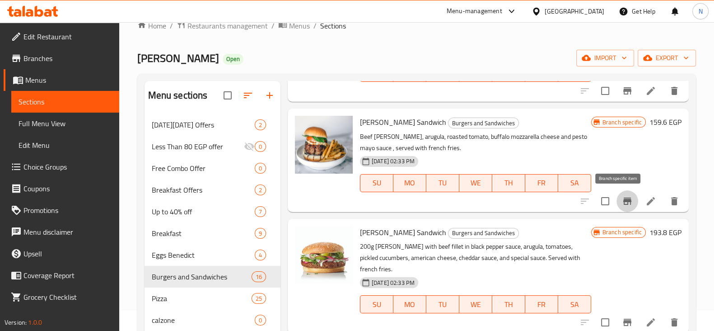
click at [617, 201] on button "Branch-specific-item" at bounding box center [628, 201] width 22 height 22
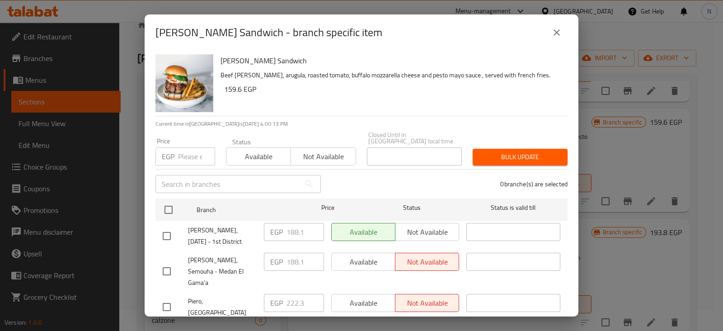
click at [181, 149] on input "number" at bounding box center [196, 156] width 37 height 18
type input "216.60"
click at [168, 226] on input "checkbox" at bounding box center [166, 235] width 19 height 19
checkbox input "true"
click at [488, 151] on span "Bulk update" at bounding box center [520, 156] width 80 height 11
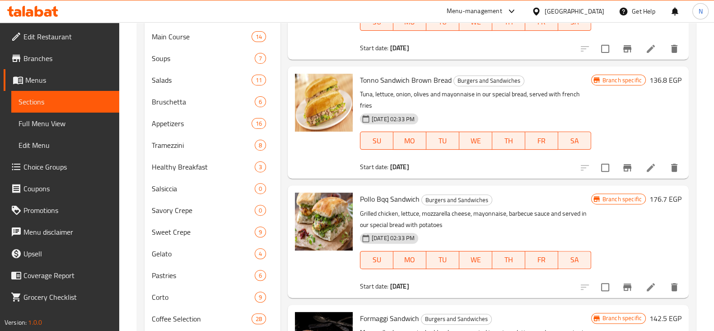
scroll to position [368, 0]
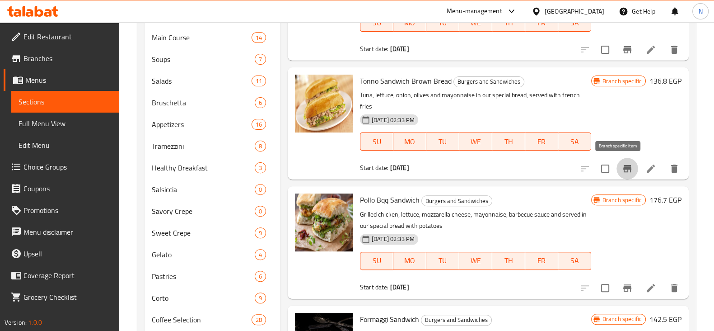
click at [622, 163] on icon "Branch-specific-item" at bounding box center [627, 168] width 11 height 11
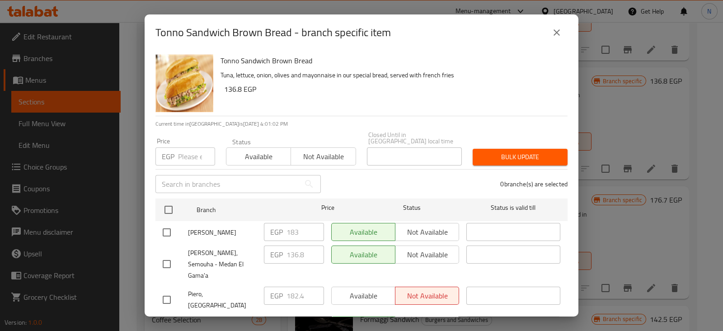
click at [199, 147] on input "number" at bounding box center [196, 156] width 37 height 18
type input "222.30"
click at [170, 320] on input "checkbox" at bounding box center [166, 329] width 19 height 19
checkbox input "true"
click at [502, 159] on div "Bulk update" at bounding box center [520, 157] width 106 height 28
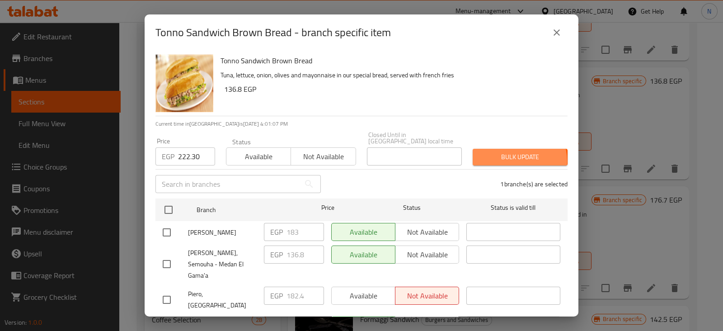
click at [506, 154] on span "Bulk update" at bounding box center [520, 156] width 80 height 11
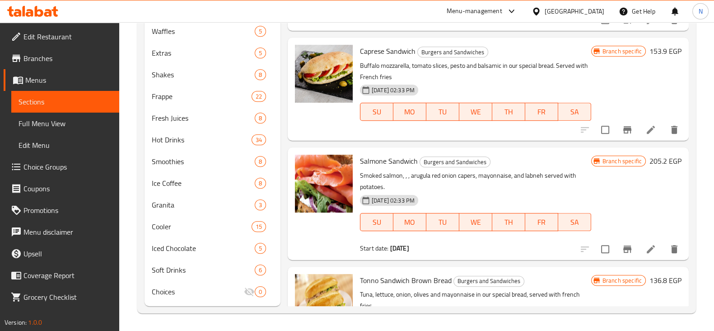
scroll to position [403, 0]
click at [617, 247] on button "Branch-specific-item" at bounding box center [628, 249] width 22 height 22
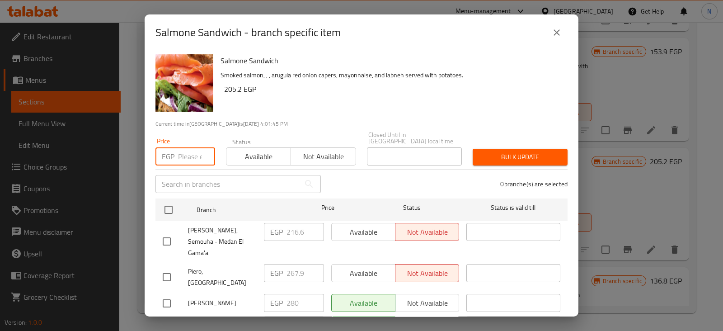
click at [180, 148] on input "number" at bounding box center [196, 156] width 37 height 18
type input "242"
click at [167, 320] on input "checkbox" at bounding box center [166, 329] width 19 height 19
checkbox input "true"
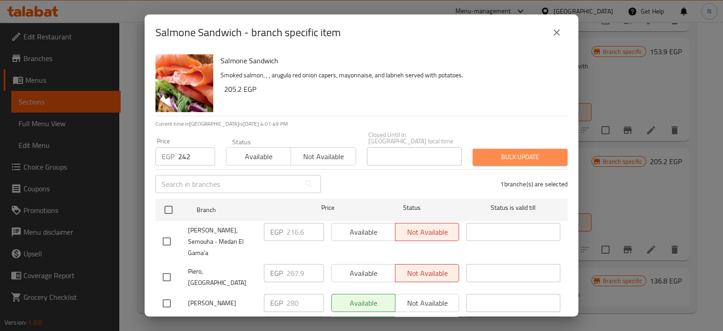
click at [532, 151] on span "Bulk update" at bounding box center [520, 156] width 80 height 11
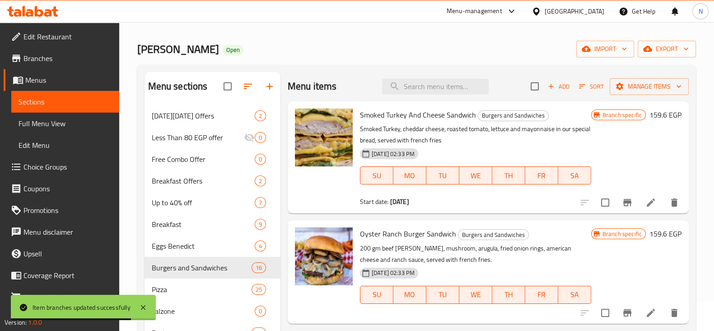
scroll to position [0, 0]
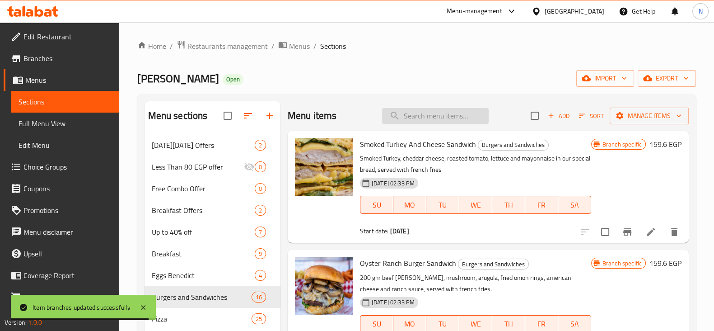
click at [427, 118] on input "search" at bounding box center [435, 116] width 107 height 16
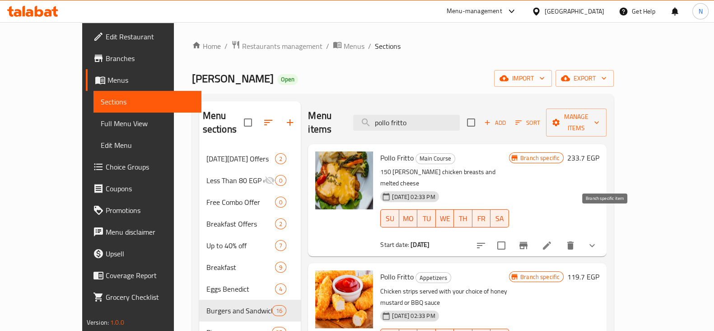
type input "pollo fritto"
click at [529, 240] on icon "Branch-specific-item" at bounding box center [523, 245] width 11 height 11
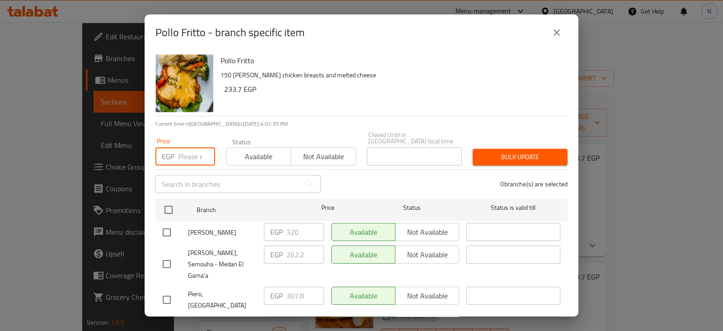
click at [188, 147] on input "number" at bounding box center [196, 156] width 37 height 18
type input "273.60"
click at [167, 320] on input "checkbox" at bounding box center [166, 329] width 19 height 19
checkbox input "true"
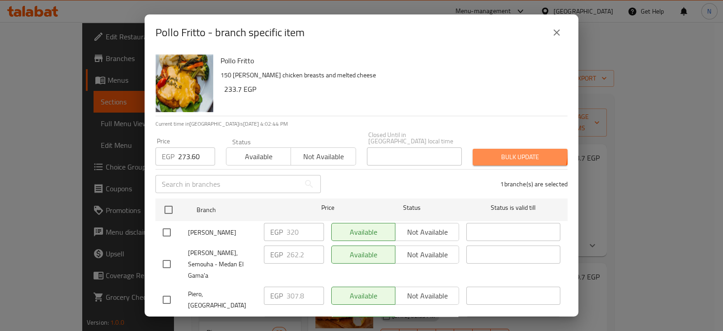
click at [499, 151] on span "Bulk update" at bounding box center [520, 156] width 80 height 11
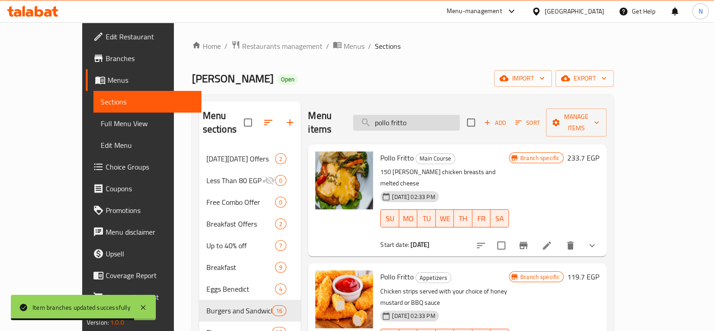
click at [442, 116] on input "pollo fritto" at bounding box center [406, 123] width 107 height 16
type input "p"
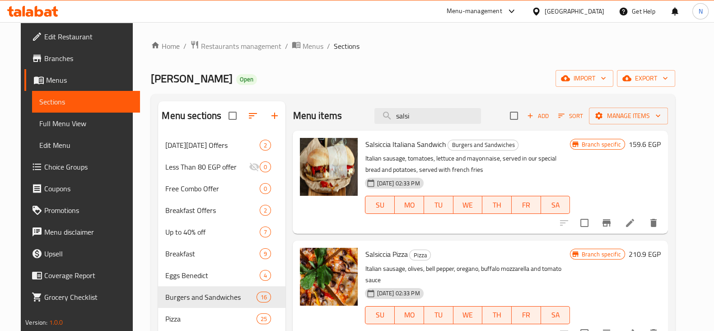
type input "salsi"
click at [617, 216] on button "Branch-specific-item" at bounding box center [607, 223] width 22 height 22
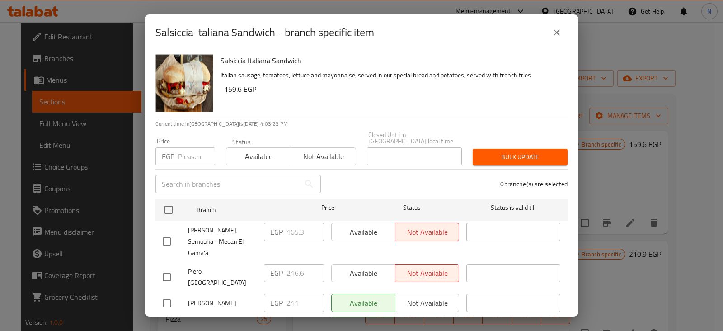
click at [187, 148] on input "number" at bounding box center [196, 156] width 37 height 18
type input "250.80"
click at [168, 320] on input "checkbox" at bounding box center [166, 329] width 19 height 19
checkbox input "true"
click at [486, 157] on button "Bulk update" at bounding box center [519, 157] width 95 height 17
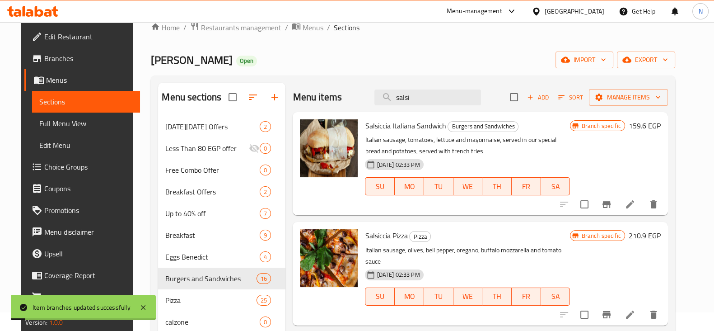
scroll to position [19, 0]
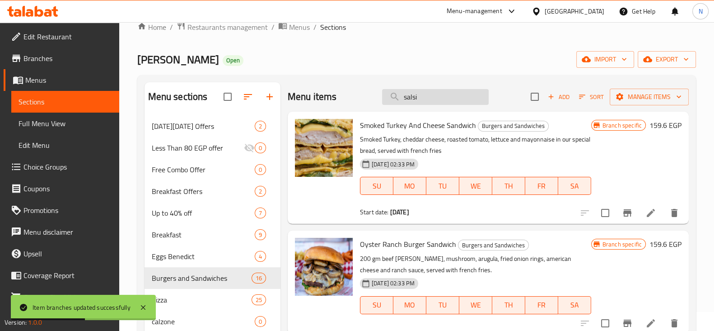
click at [427, 100] on input "salsi" at bounding box center [435, 97] width 107 height 16
click at [427, 100] on input "search" at bounding box center [435, 97] width 107 height 16
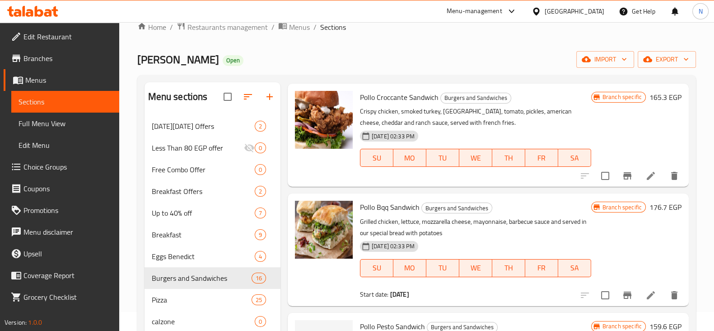
scroll to position [453, 0]
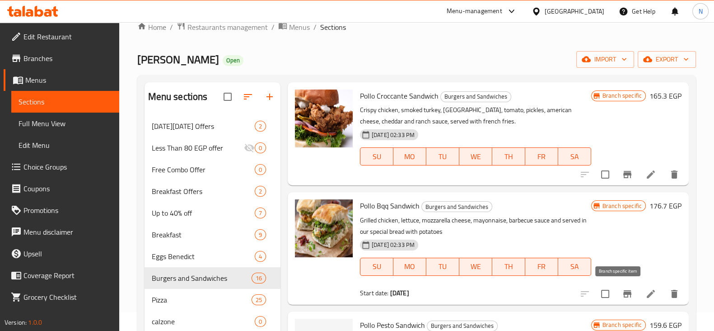
type input "pollo"
click at [623, 291] on icon "Branch-specific-item" at bounding box center [627, 293] width 8 height 7
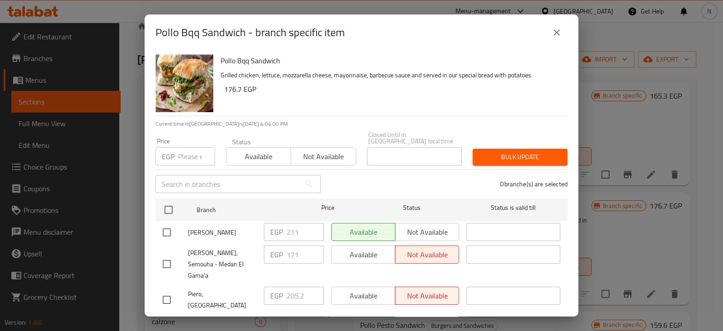
click at [186, 147] on input "number" at bounding box center [196, 156] width 37 height 18
type input "222.30"
click at [166, 320] on input "checkbox" at bounding box center [166, 329] width 19 height 19
checkbox input "true"
click at [528, 149] on button "Bulk update" at bounding box center [519, 157] width 95 height 17
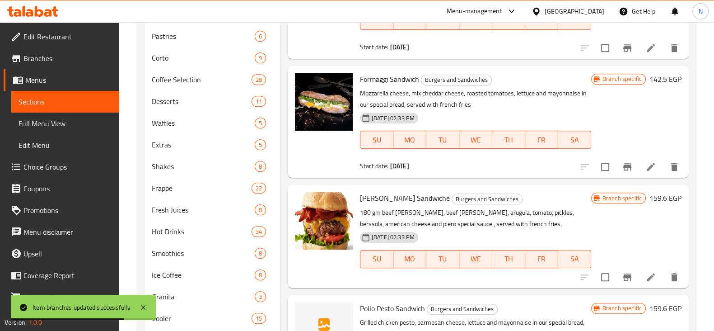
scroll to position [699, 0]
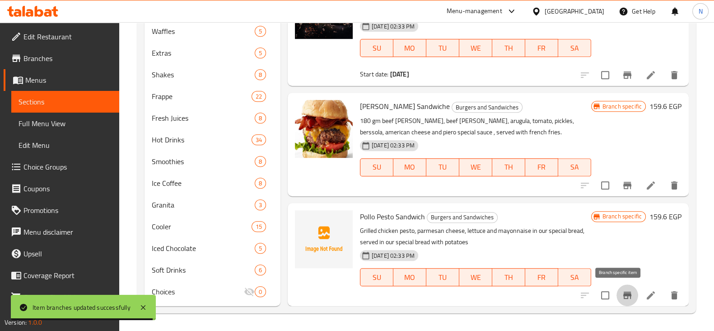
click at [622, 299] on icon "Branch-specific-item" at bounding box center [627, 295] width 11 height 11
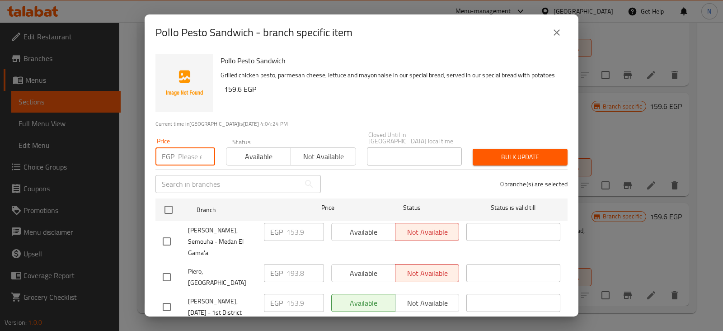
click at [189, 147] on input "number" at bounding box center [196, 156] width 37 height 18
type input "228"
click at [167, 297] on input "checkbox" at bounding box center [166, 306] width 19 height 19
checkbox input "true"
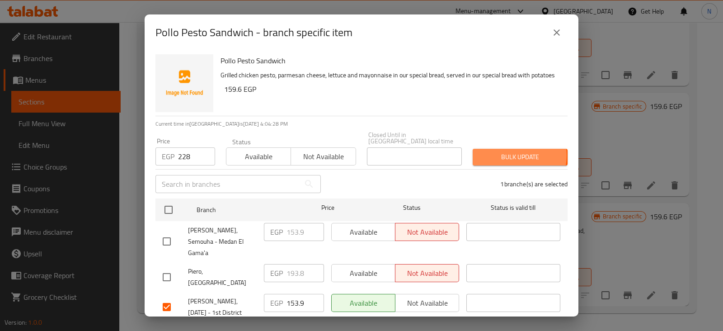
click at [504, 151] on span "Bulk update" at bounding box center [520, 156] width 80 height 11
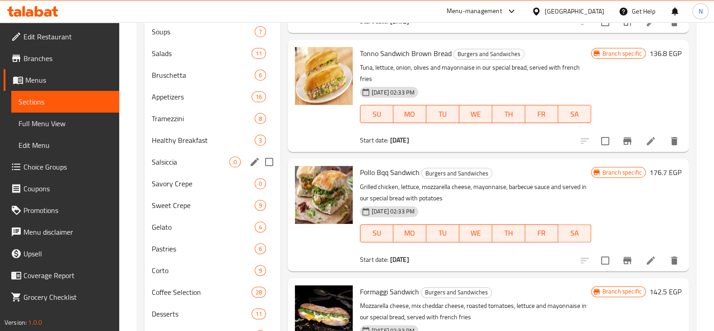
scroll to position [395, 0]
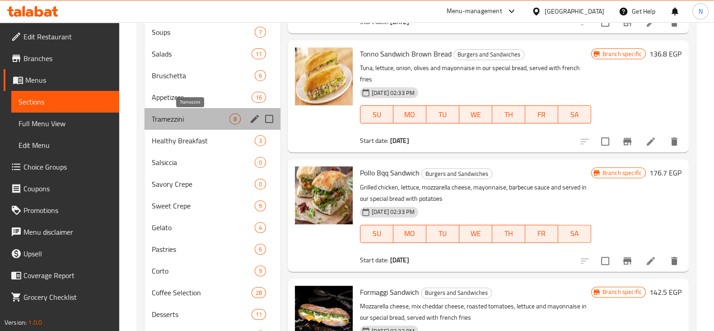
click at [182, 121] on span "Tramezzini" at bounding box center [191, 118] width 78 height 11
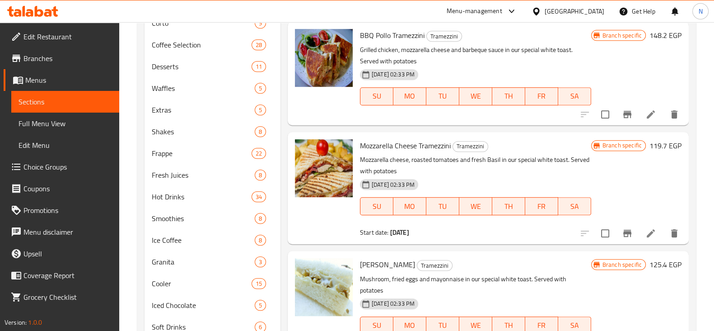
scroll to position [643, 0]
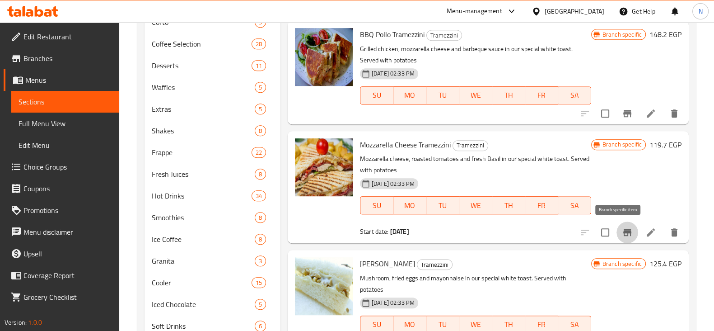
click at [623, 232] on icon "Branch-specific-item" at bounding box center [627, 232] width 8 height 7
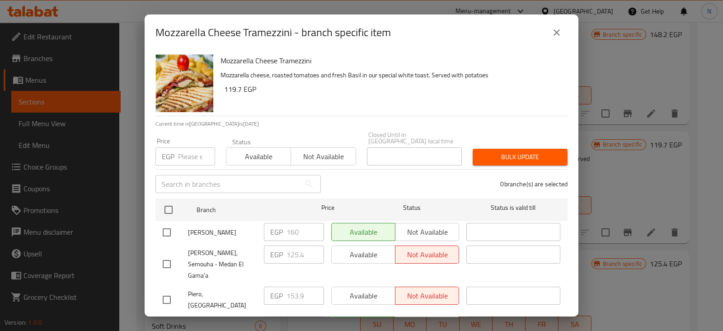
click at [186, 148] on input "number" at bounding box center [196, 156] width 37 height 18
type input "193.80"
click at [168, 320] on input "checkbox" at bounding box center [166, 329] width 19 height 19
checkbox input "true"
click at [485, 157] on button "Bulk update" at bounding box center [519, 157] width 95 height 17
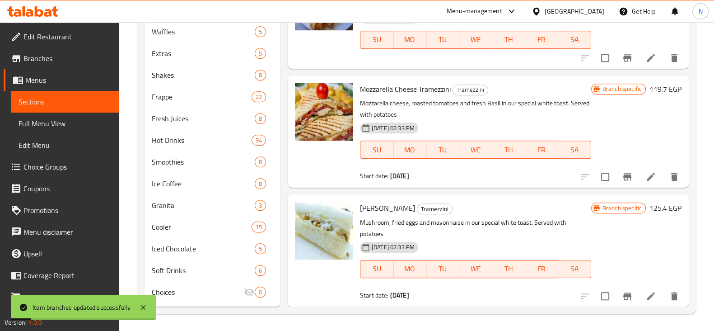
scroll to position [699, 0]
click at [623, 294] on icon "Branch-specific-item" at bounding box center [627, 295] width 8 height 7
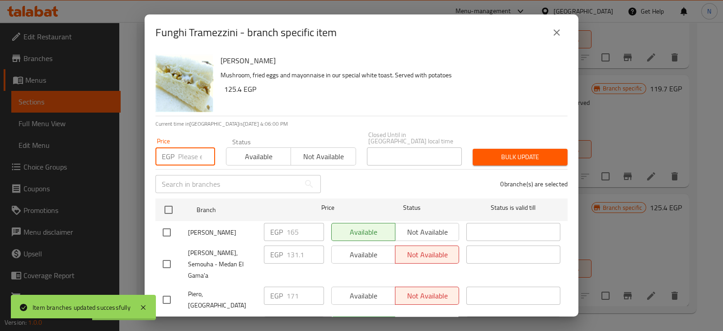
click at [190, 147] on input "number" at bounding box center [196, 156] width 37 height 18
type input "205.20"
click at [167, 320] on input "checkbox" at bounding box center [166, 329] width 19 height 19
checkbox input "true"
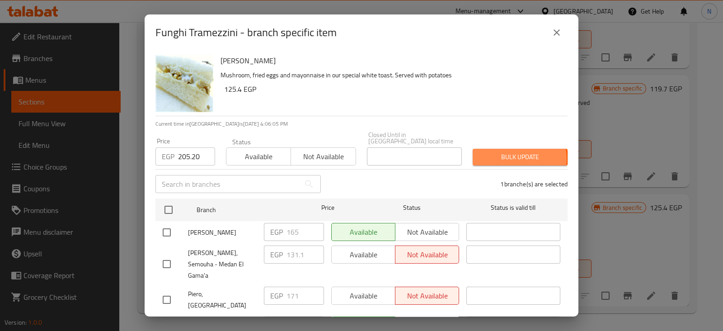
click at [503, 152] on span "Bulk update" at bounding box center [520, 156] width 80 height 11
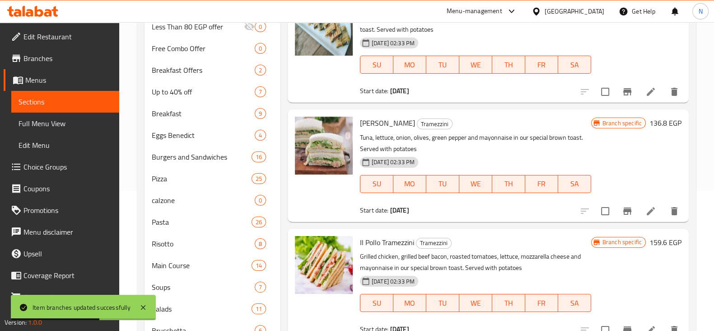
scroll to position [39, 0]
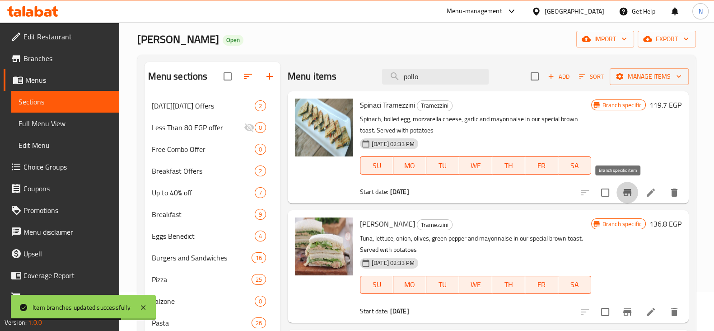
click at [617, 186] on button "Branch-specific-item" at bounding box center [628, 193] width 22 height 22
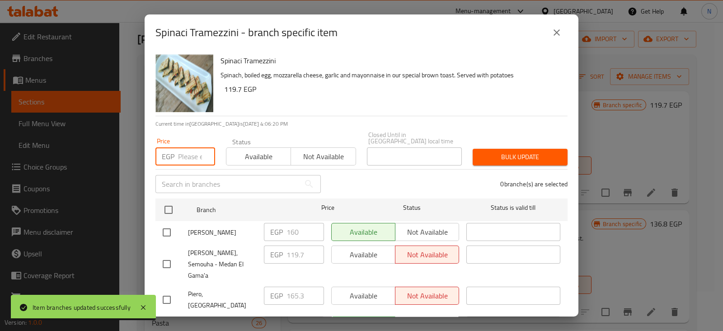
click at [190, 149] on input "number" at bounding box center [196, 156] width 37 height 18
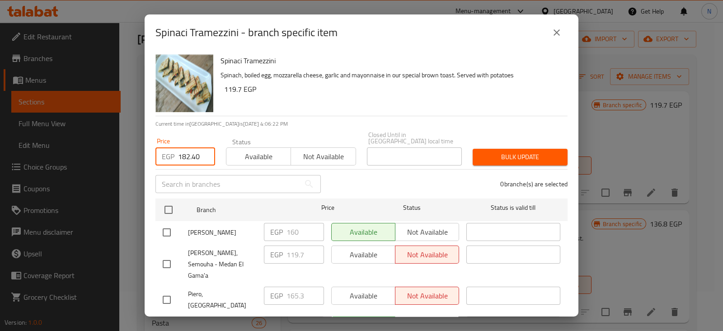
type input "182.40"
click at [163, 320] on input "checkbox" at bounding box center [166, 329] width 19 height 19
checkbox input "true"
click at [493, 143] on div "Bulk update" at bounding box center [520, 157] width 106 height 28
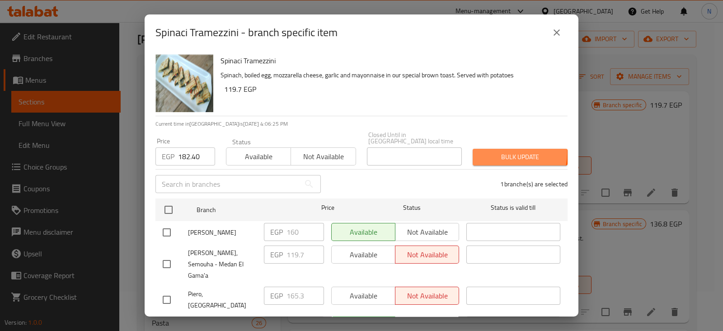
click at [499, 151] on span "Bulk update" at bounding box center [520, 156] width 80 height 11
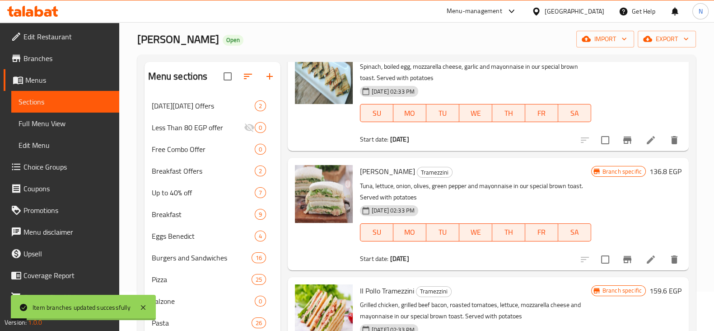
scroll to position [56, 0]
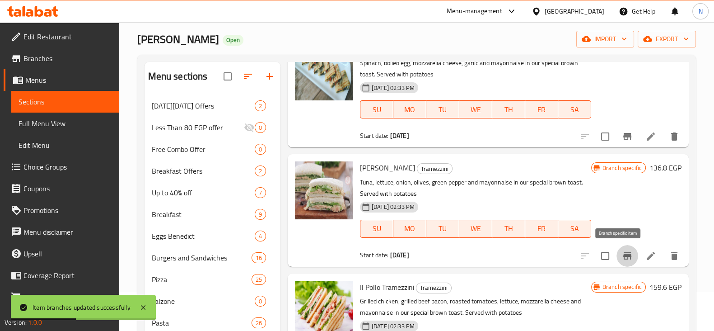
click at [617, 247] on button "Branch-specific-item" at bounding box center [628, 256] width 22 height 22
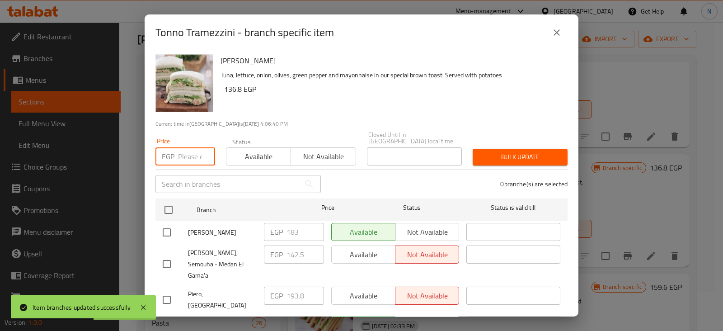
click at [181, 150] on input "number" at bounding box center [196, 156] width 37 height 18
type input "222.30"
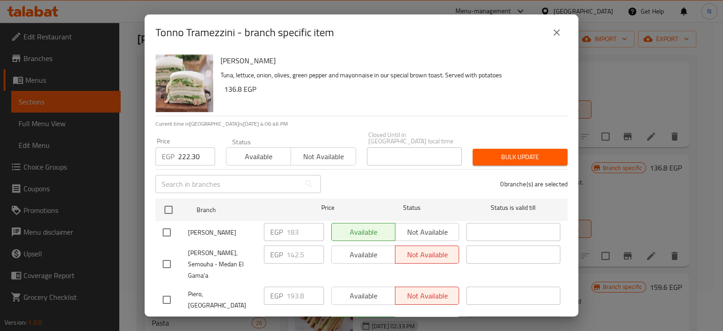
click at [163, 320] on input "checkbox" at bounding box center [166, 329] width 19 height 19
checkbox input "true"
click at [544, 149] on button "Bulk update" at bounding box center [519, 157] width 95 height 17
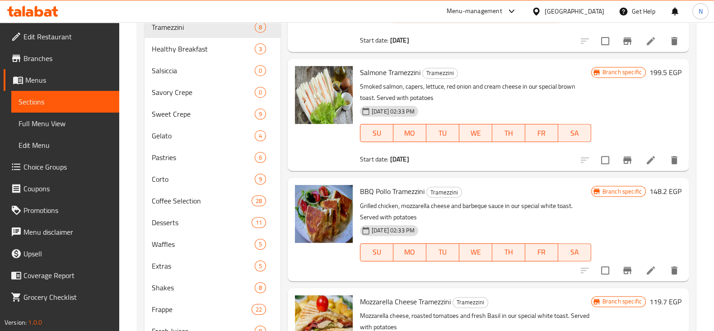
scroll to position [487, 0]
click at [622, 267] on icon "Branch-specific-item" at bounding box center [627, 269] width 11 height 11
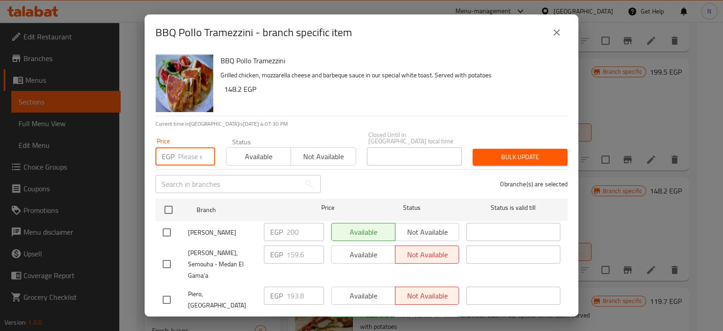
click at [187, 156] on input "number" at bounding box center [196, 156] width 37 height 18
type input "222.30"
click at [163, 320] on input "checkbox" at bounding box center [166, 329] width 19 height 19
checkbox input "true"
click at [501, 152] on span "Bulk update" at bounding box center [520, 156] width 80 height 11
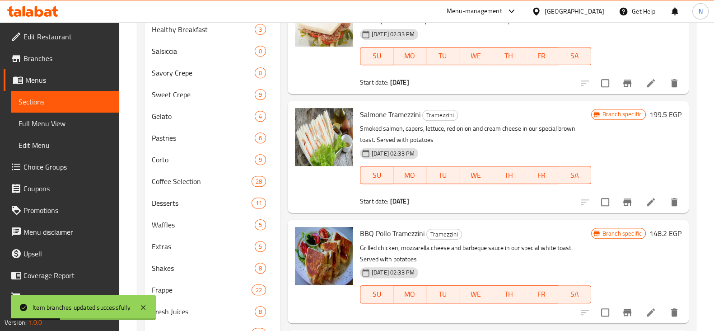
scroll to position [426, 0]
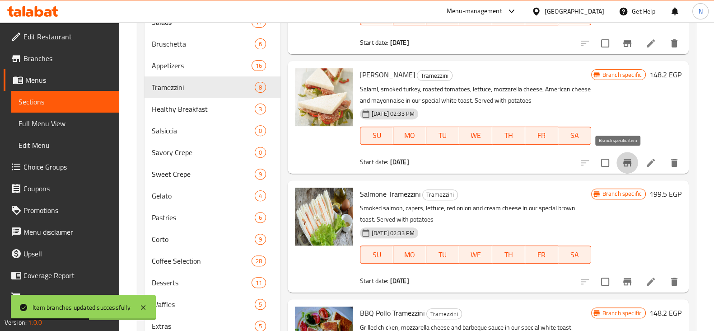
click at [621, 155] on button "Branch-specific-item" at bounding box center [628, 163] width 22 height 22
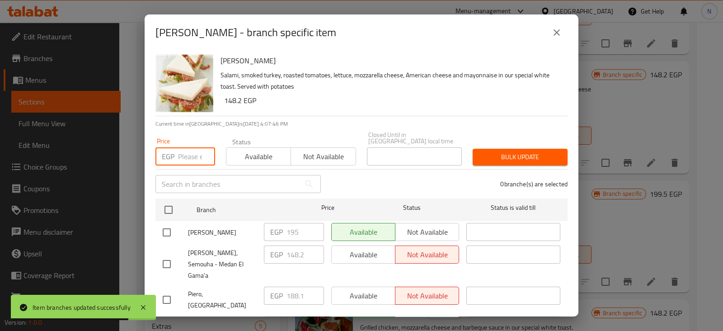
click at [186, 147] on input "number" at bounding box center [196, 156] width 37 height 18
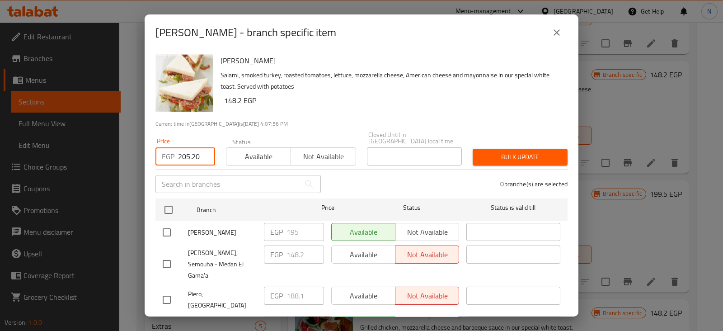
type input "205.20"
drag, startPoint x: 158, startPoint y: 308, endPoint x: 165, endPoint y: 304, distance: 8.1
click at [165, 320] on input "checkbox" at bounding box center [166, 329] width 19 height 19
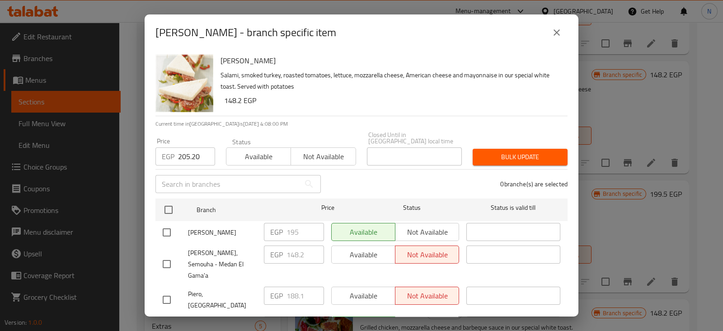
checkbox input "true"
click at [528, 149] on button "Bulk update" at bounding box center [519, 157] width 95 height 17
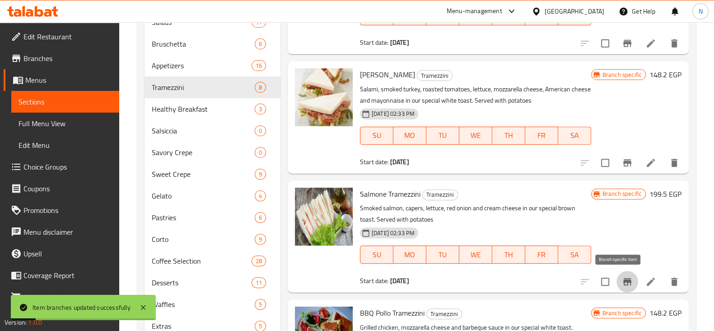
click at [617, 284] on button "Branch-specific-item" at bounding box center [628, 282] width 22 height 22
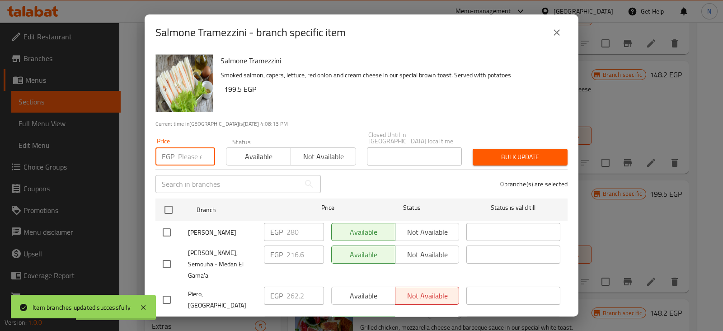
click at [190, 148] on input "number" at bounding box center [196, 156] width 37 height 18
type input "342"
click at [165, 320] on input "checkbox" at bounding box center [166, 329] width 19 height 19
checkbox input "true"
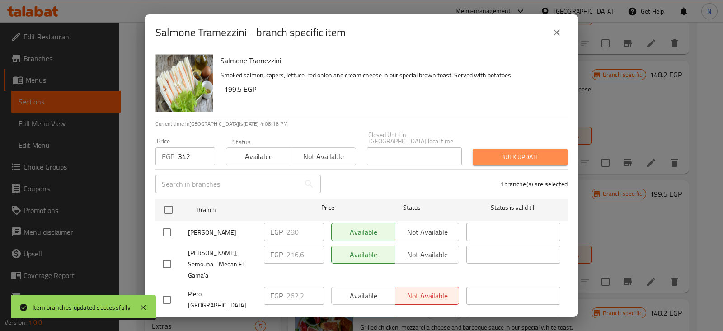
click at [516, 151] on span "Bulk update" at bounding box center [520, 156] width 80 height 11
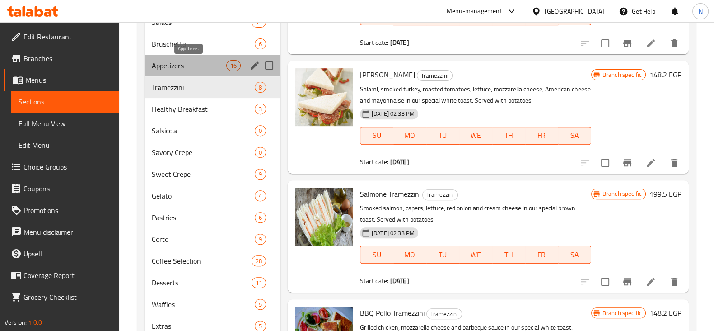
click at [210, 64] on span "Appetizers" at bounding box center [189, 65] width 75 height 11
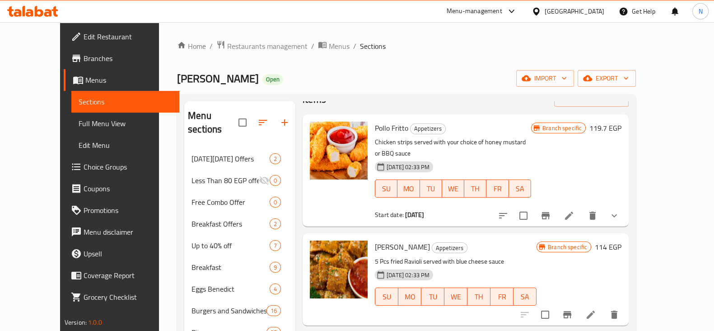
scroll to position [27, 0]
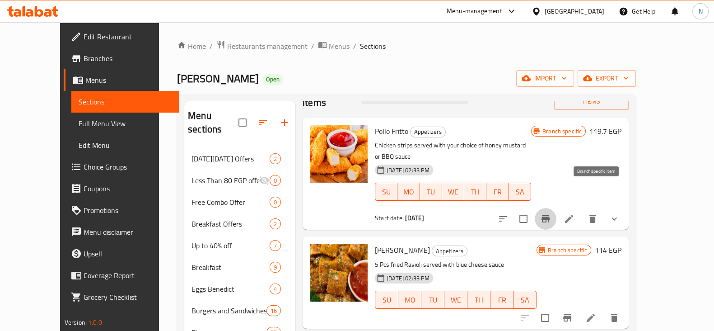
click at [556, 208] on button "Branch-specific-item" at bounding box center [546, 219] width 22 height 22
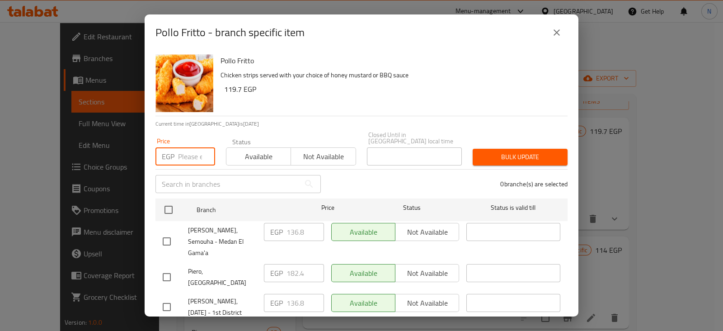
click at [183, 150] on input "number" at bounding box center [196, 156] width 37 height 18
type input "199.50"
click at [170, 297] on input "checkbox" at bounding box center [166, 306] width 19 height 19
checkbox input "true"
click at [520, 153] on span "Bulk update" at bounding box center [520, 156] width 80 height 11
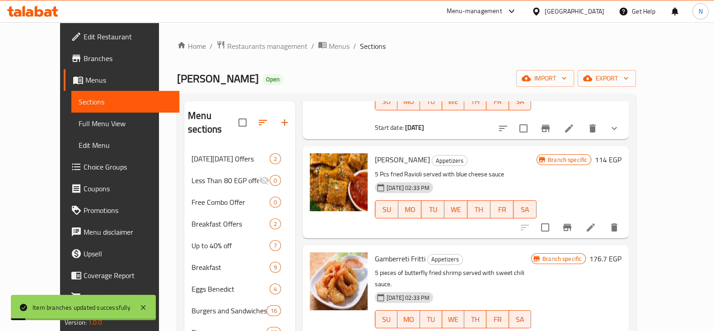
scroll to position [124, 0]
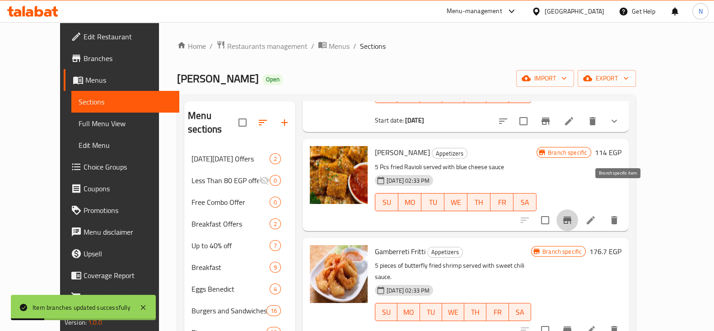
click at [571, 216] on icon "Branch-specific-item" at bounding box center [567, 219] width 8 height 7
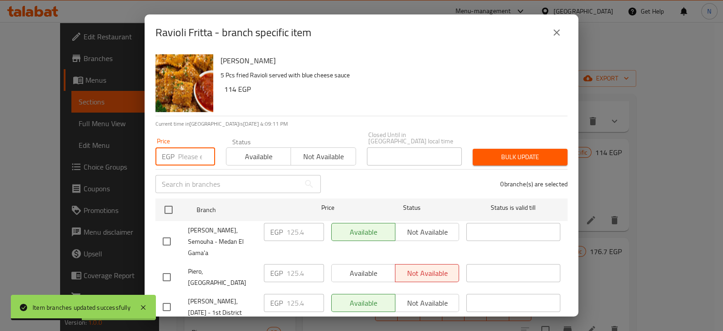
click at [186, 154] on input "number" at bounding box center [196, 156] width 37 height 18
type input "228"
click at [174, 297] on input "checkbox" at bounding box center [166, 306] width 19 height 19
checkbox input "true"
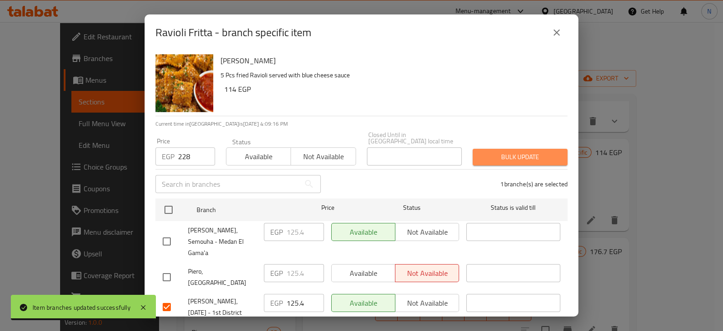
click at [517, 151] on span "Bulk update" at bounding box center [520, 156] width 80 height 11
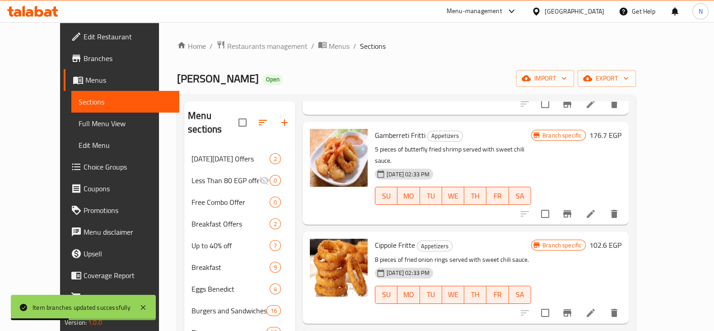
scroll to position [242, 0]
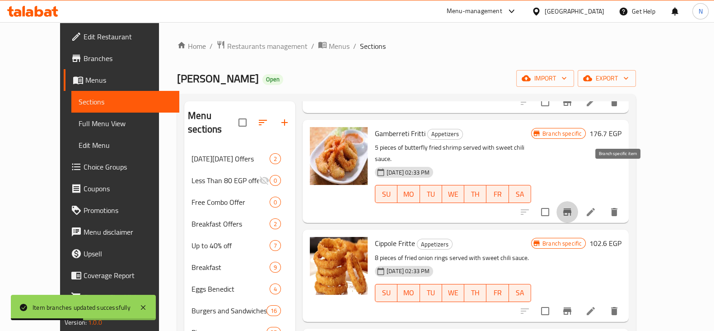
click at [573, 206] on icon "Branch-specific-item" at bounding box center [567, 211] width 11 height 11
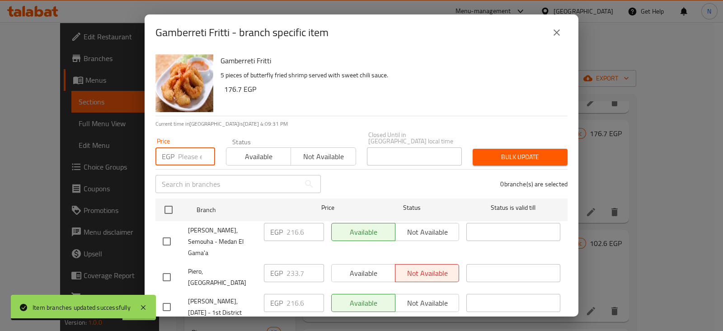
click at [190, 153] on input "number" at bounding box center [196, 156] width 37 height 18
type input "342"
click at [165, 297] on input "checkbox" at bounding box center [166, 306] width 19 height 19
checkbox input "true"
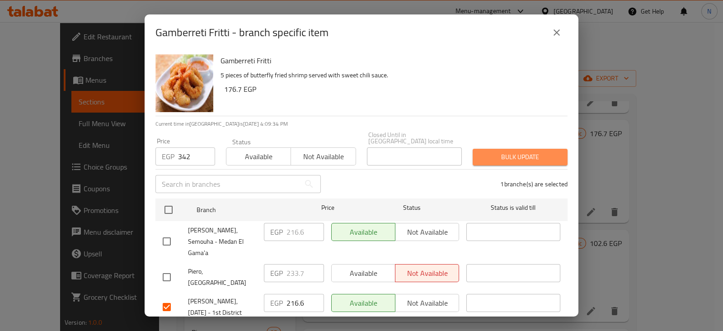
click at [542, 151] on span "Bulk update" at bounding box center [520, 156] width 80 height 11
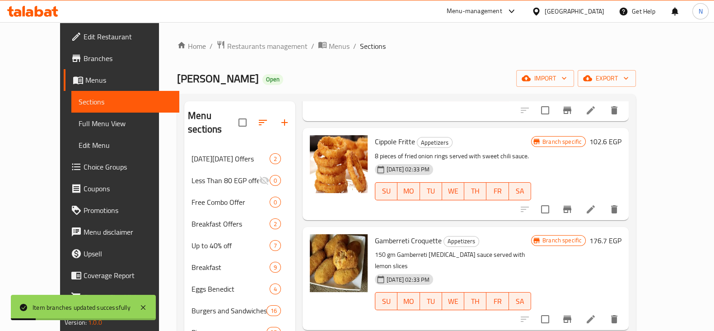
scroll to position [328, 0]
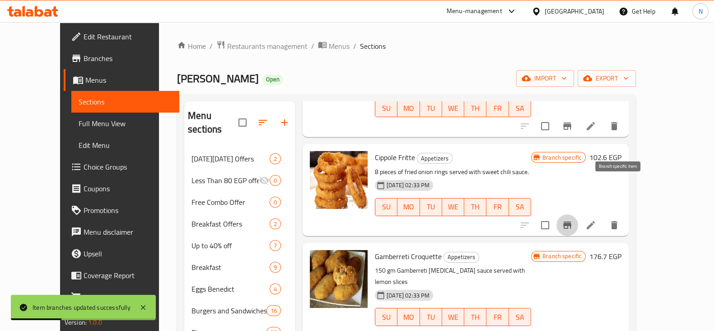
click at [573, 220] on icon "Branch-specific-item" at bounding box center [567, 225] width 11 height 11
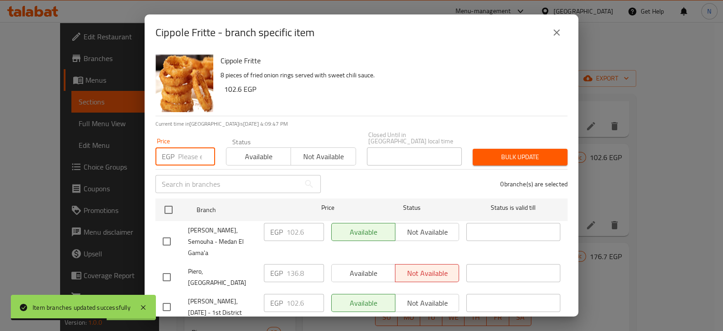
click at [192, 154] on input "number" at bounding box center [196, 156] width 37 height 18
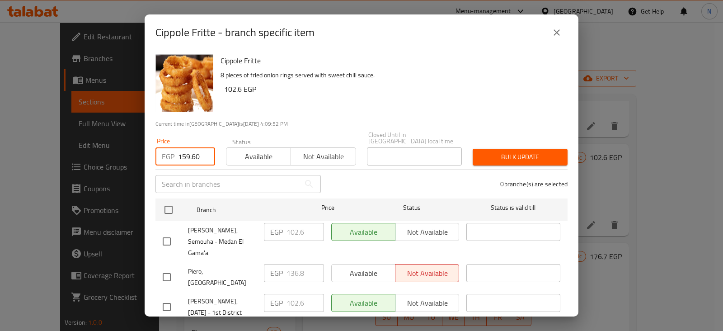
type input "159.60"
click at [168, 297] on input "checkbox" at bounding box center [166, 306] width 19 height 19
checkbox input "true"
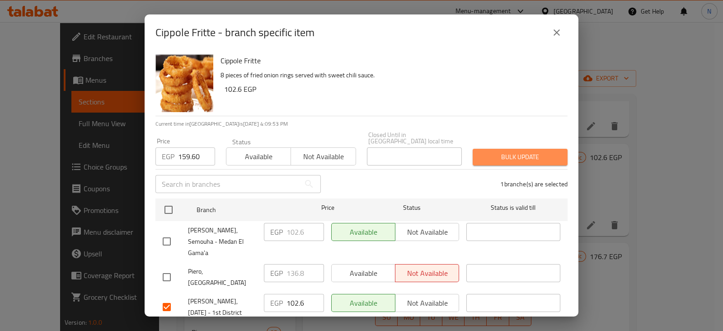
click at [540, 155] on span "Bulk update" at bounding box center [520, 156] width 80 height 11
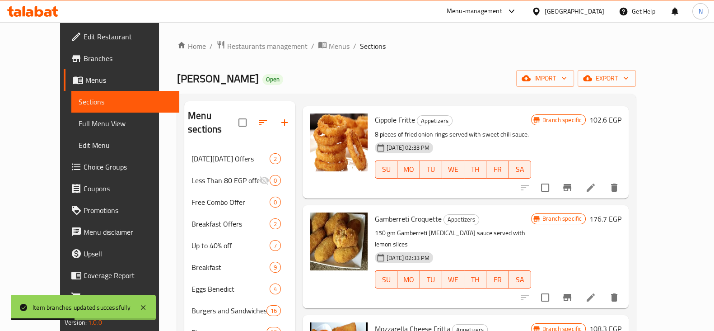
scroll to position [431, 0]
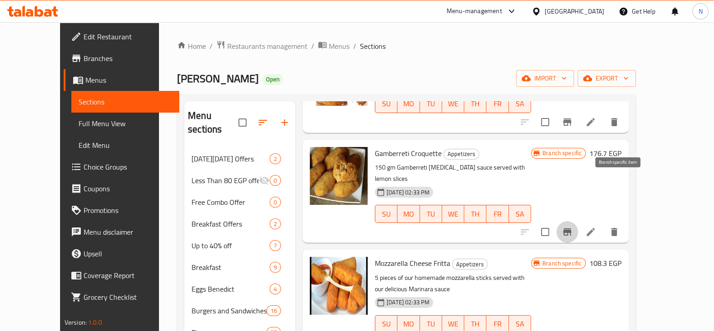
click at [571, 228] on icon "Branch-specific-item" at bounding box center [567, 231] width 8 height 7
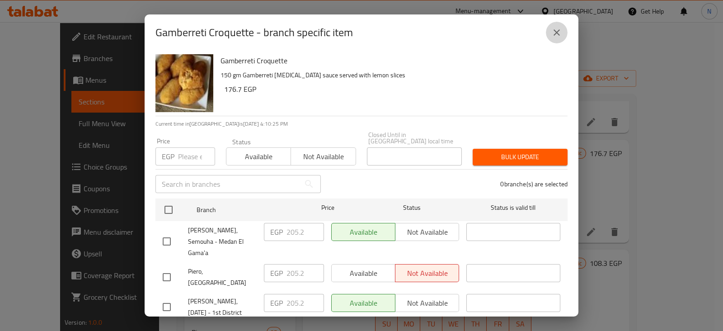
click at [553, 28] on icon "close" at bounding box center [556, 32] width 11 height 11
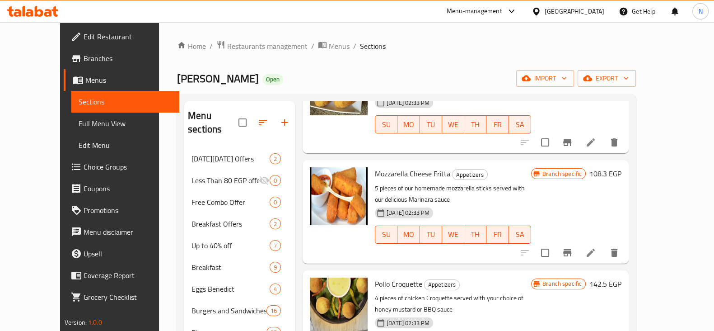
scroll to position [522, 0]
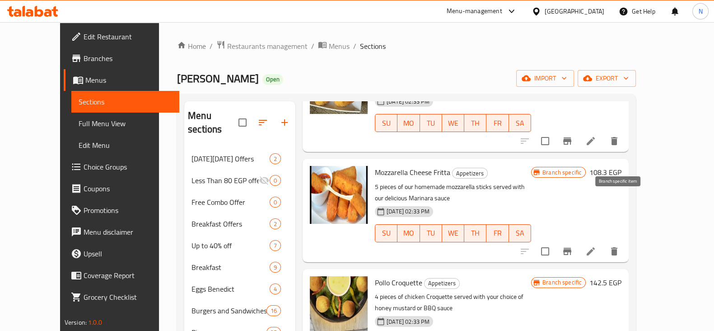
click at [571, 248] on icon "Branch-specific-item" at bounding box center [567, 251] width 8 height 7
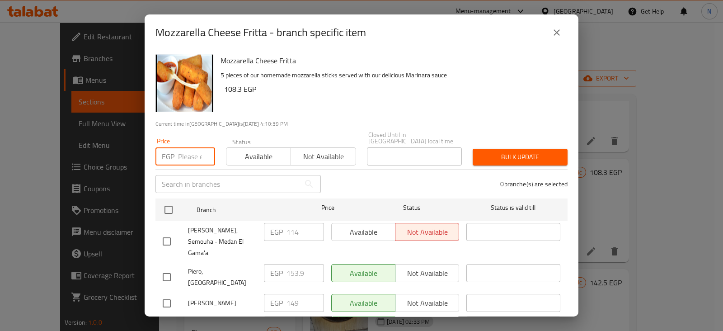
click at [184, 155] on input "number" at bounding box center [196, 156] width 37 height 18
type input "171"
click at [163, 320] on input "checkbox" at bounding box center [166, 329] width 19 height 19
checkbox input "true"
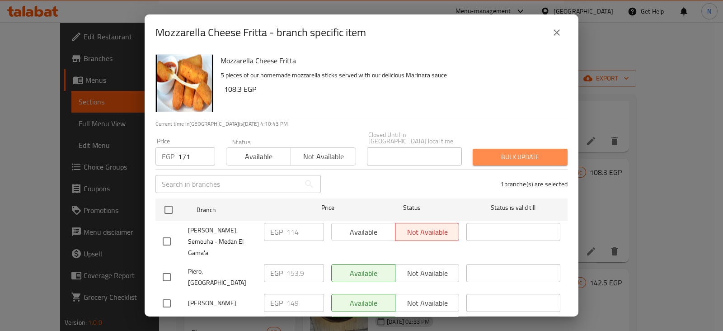
click at [517, 151] on span "Bulk update" at bounding box center [520, 156] width 80 height 11
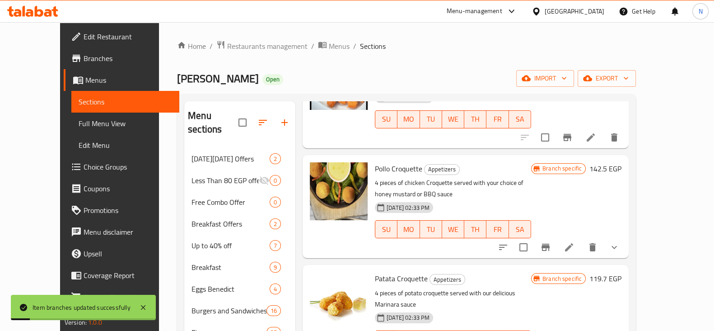
scroll to position [637, 0]
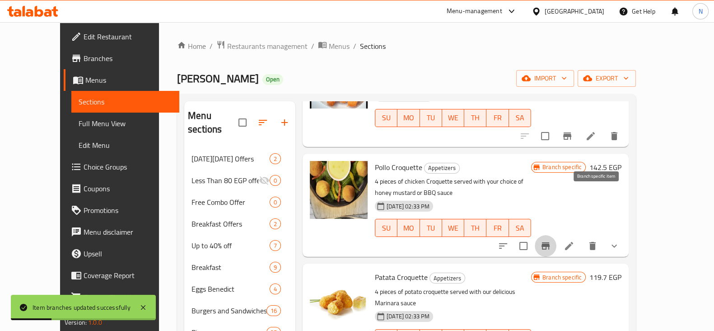
click at [550, 242] on icon "Branch-specific-item" at bounding box center [546, 245] width 8 height 7
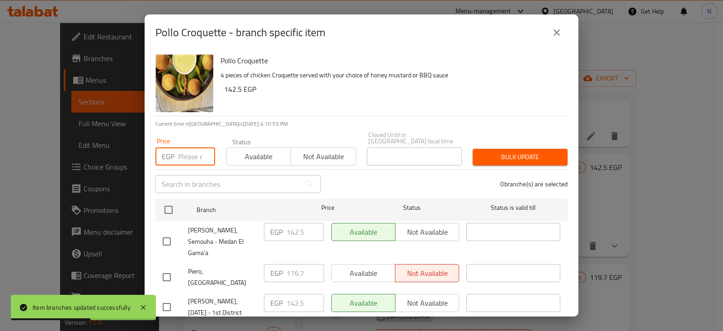
click at [194, 154] on input "number" at bounding box center [196, 156] width 37 height 18
type input "182.40"
click at [165, 297] on input "checkbox" at bounding box center [166, 306] width 19 height 19
checkbox input "true"
click at [504, 159] on div "Bulk update" at bounding box center [520, 157] width 106 height 28
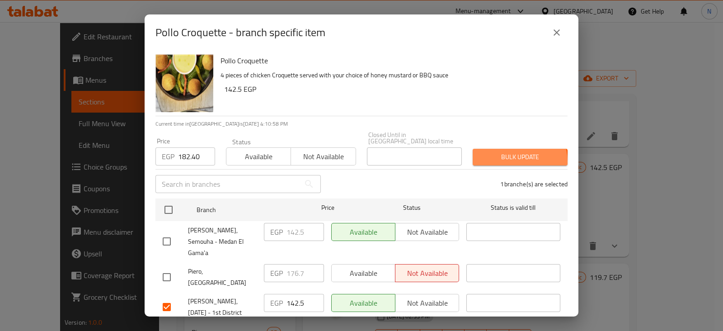
click at [506, 155] on span "Bulk update" at bounding box center [520, 156] width 80 height 11
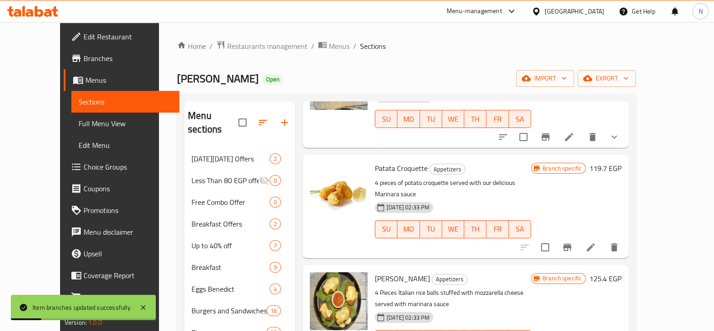
scroll to position [747, 0]
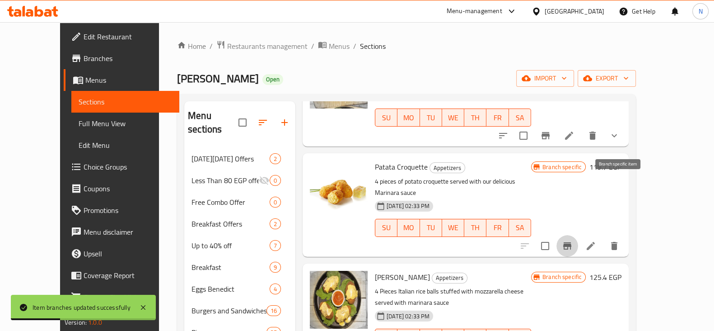
click at [573, 240] on icon "Branch-specific-item" at bounding box center [567, 245] width 11 height 11
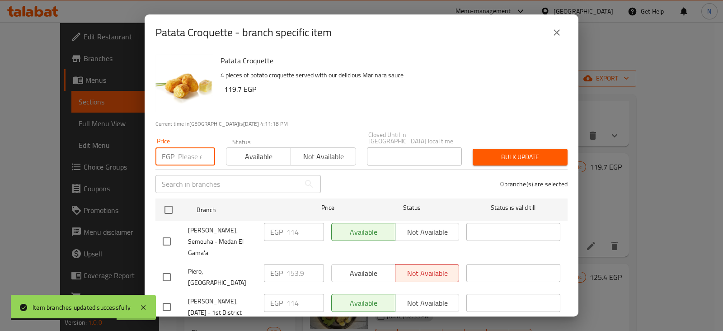
click at [189, 158] on input "number" at bounding box center [196, 156] width 37 height 18
type input "182.40"
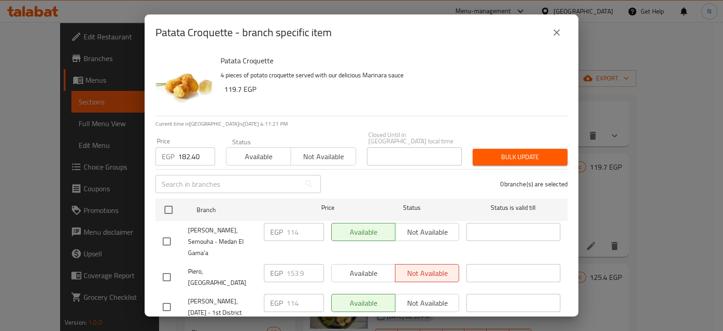
click at [165, 297] on input "checkbox" at bounding box center [166, 306] width 19 height 19
checkbox input "true"
drag, startPoint x: 497, startPoint y: 159, endPoint x: 501, endPoint y: 152, distance: 8.1
click at [501, 152] on div "Bulk update" at bounding box center [520, 157] width 106 height 28
click at [501, 152] on span "Bulk update" at bounding box center [520, 156] width 80 height 11
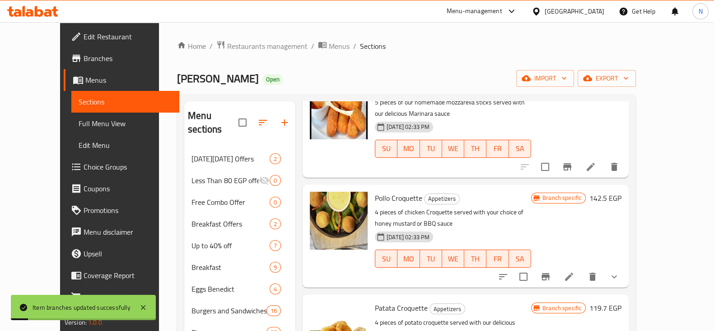
scroll to position [604, 0]
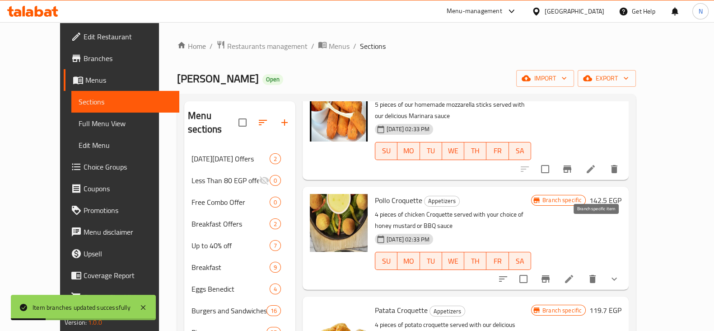
click at [551, 273] on icon "Branch-specific-item" at bounding box center [545, 278] width 11 height 11
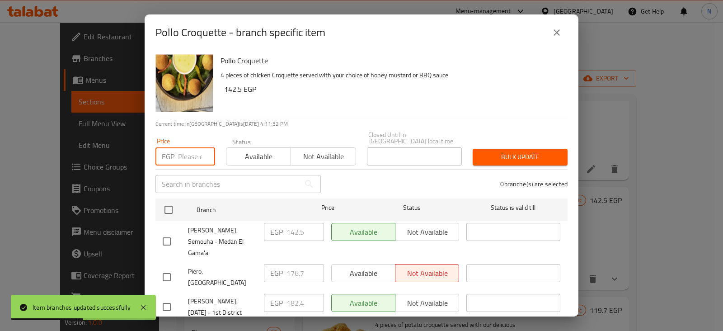
click at [196, 153] on input "number" at bounding box center [196, 156] width 37 height 18
type input "216.60"
click at [173, 297] on input "checkbox" at bounding box center [166, 306] width 19 height 19
checkbox input "true"
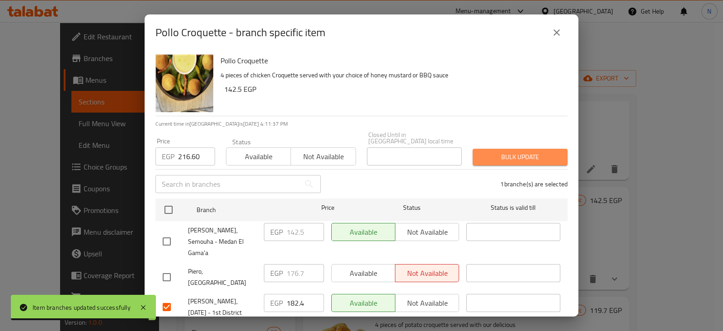
click at [518, 152] on span "Bulk update" at bounding box center [520, 156] width 80 height 11
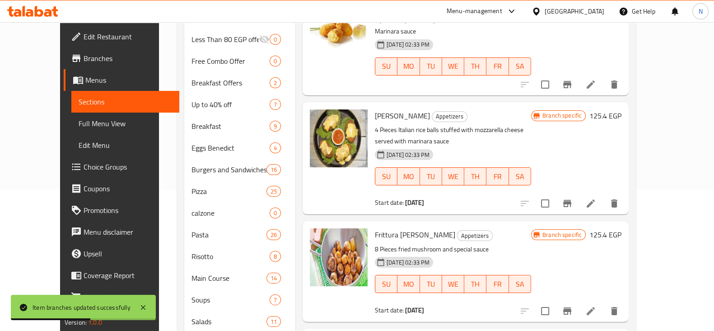
scroll to position [145, 0]
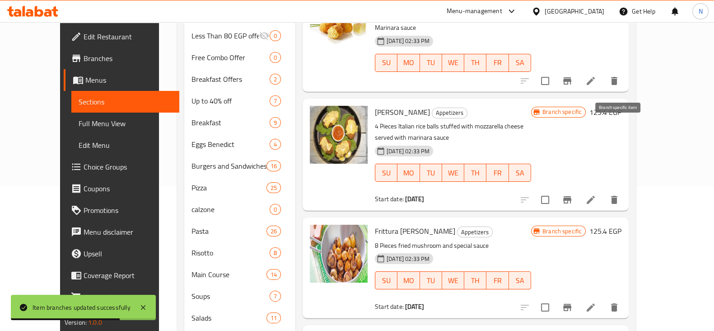
click at [571, 196] on icon "Branch-specific-item" at bounding box center [567, 199] width 8 height 7
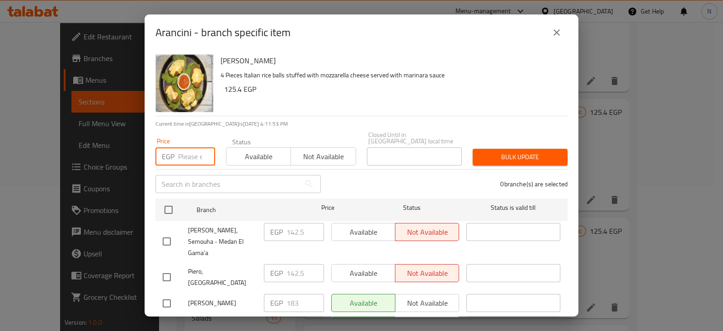
click at [190, 147] on input "number" at bounding box center [196, 156] width 37 height 18
type input "162.20"
click at [165, 320] on input "checkbox" at bounding box center [166, 329] width 19 height 19
checkbox input "true"
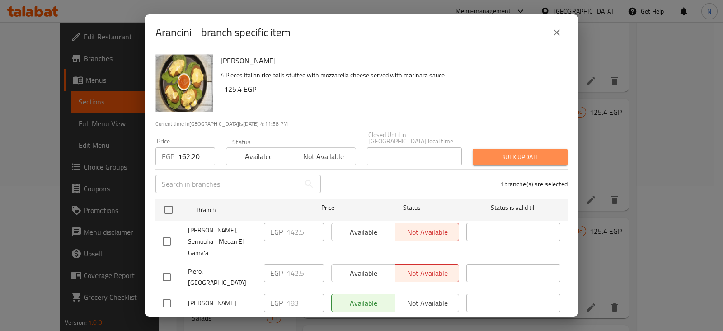
click at [538, 151] on span "Bulk update" at bounding box center [520, 156] width 80 height 11
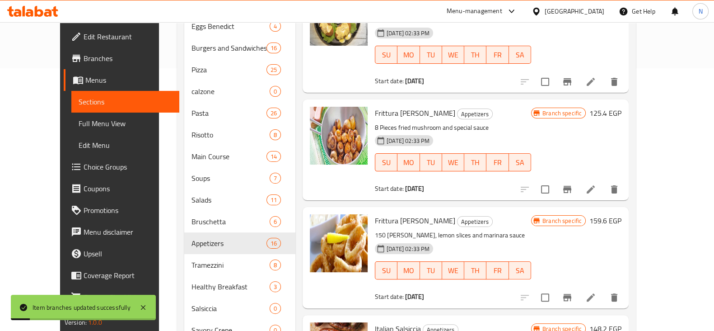
scroll to position [264, 0]
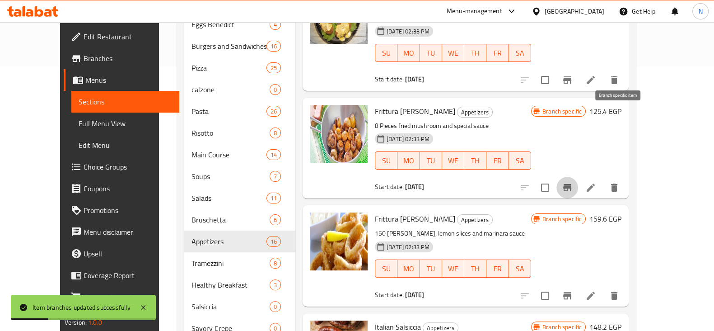
click at [571, 184] on icon "Branch-specific-item" at bounding box center [567, 187] width 8 height 7
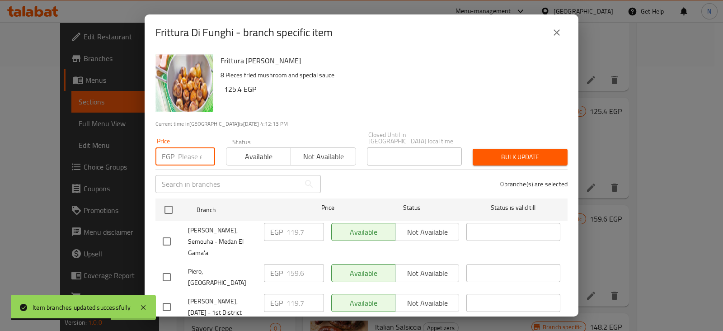
click at [195, 152] on input "number" at bounding box center [196, 156] width 37 height 18
type input "171"
click at [171, 297] on input "checkbox" at bounding box center [166, 306] width 19 height 19
checkbox input "true"
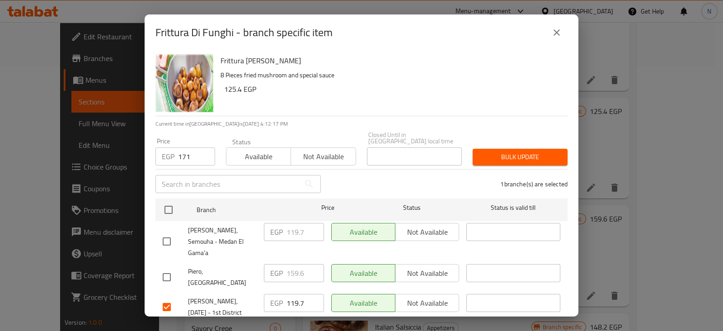
click at [520, 157] on button "Bulk update" at bounding box center [519, 157] width 95 height 17
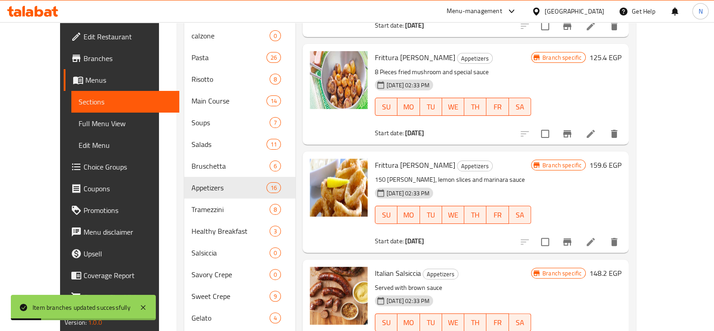
scroll to position [318, 0]
click at [578, 230] on button "Branch-specific-item" at bounding box center [567, 241] width 22 height 22
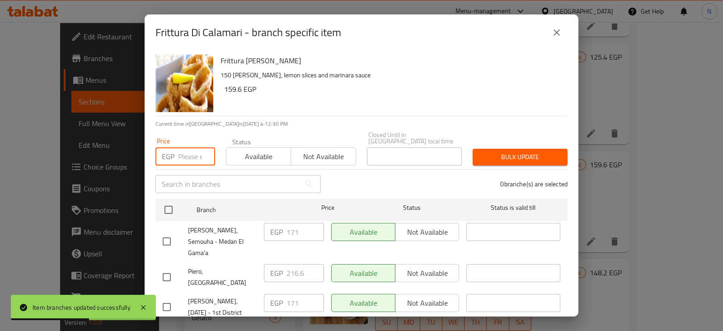
click at [194, 149] on input "number" at bounding box center [196, 156] width 37 height 18
type input "330.60"
click at [167, 297] on input "checkbox" at bounding box center [166, 306] width 19 height 19
checkbox input "true"
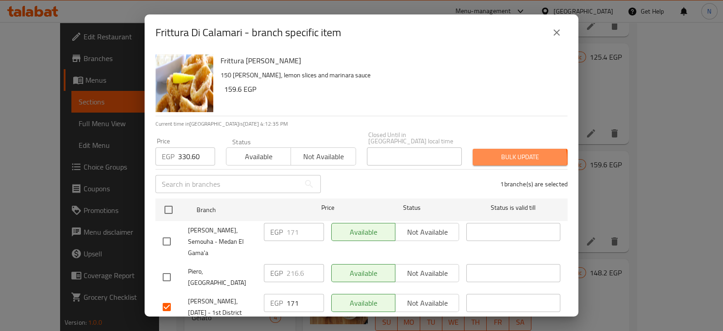
click at [508, 153] on span "Bulk update" at bounding box center [520, 156] width 80 height 11
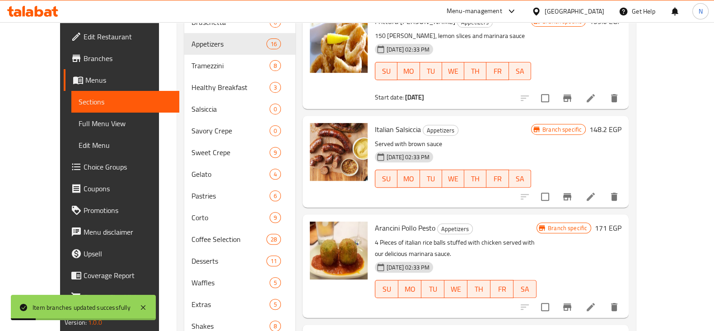
scroll to position [464, 0]
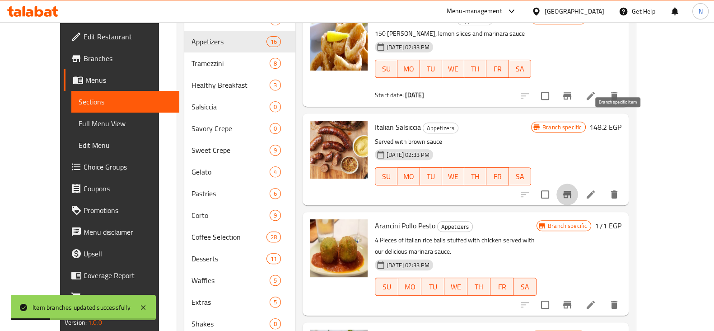
click at [573, 189] on icon "Branch-specific-item" at bounding box center [567, 194] width 11 height 11
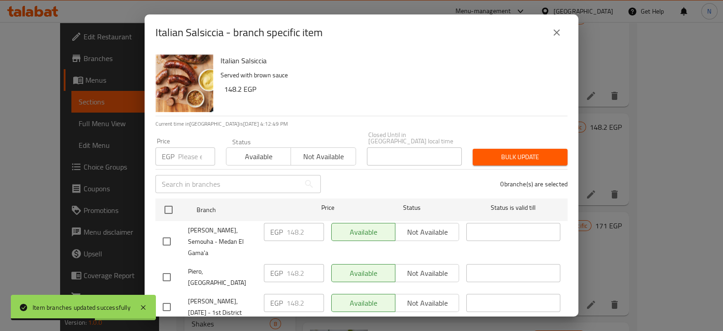
click at [556, 28] on icon "close" at bounding box center [556, 32] width 11 height 11
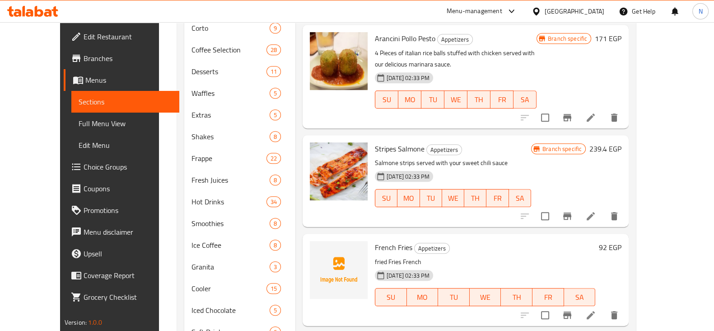
scroll to position [699, 0]
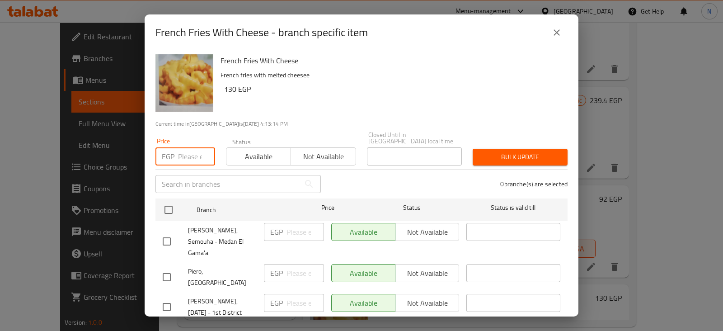
click at [186, 147] on input "number" at bounding box center [196, 156] width 37 height 18
type input "159.60"
click at [168, 297] on input "checkbox" at bounding box center [166, 306] width 19 height 19
checkbox input "true"
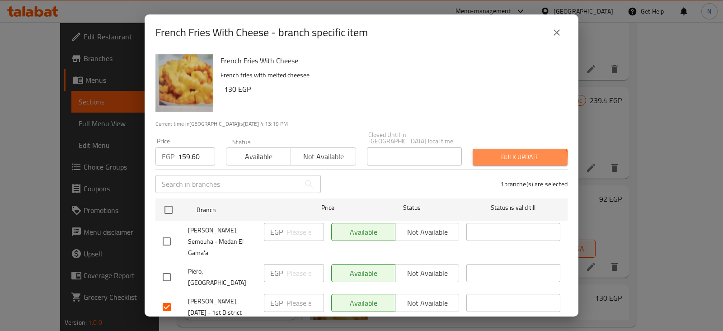
click at [512, 155] on span "Bulk update" at bounding box center [520, 156] width 80 height 11
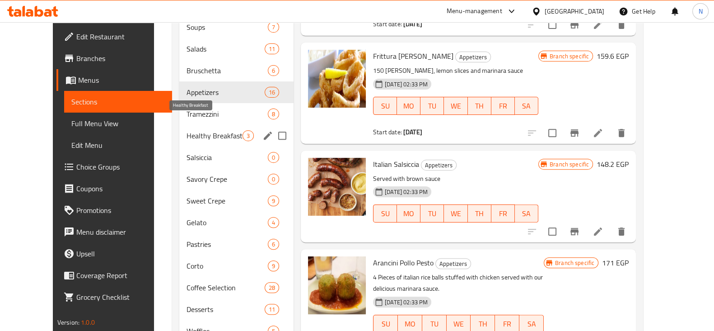
scroll to position [413, 0]
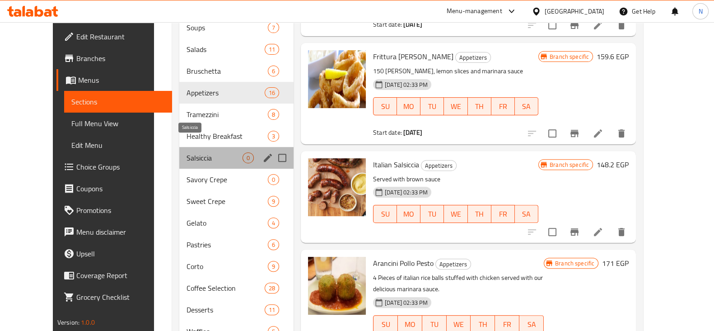
click at [198, 152] on span "Salsiccia" at bounding box center [215, 157] width 56 height 11
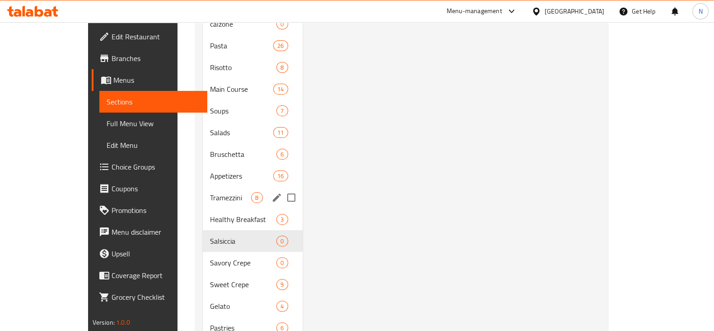
scroll to position [330, 0]
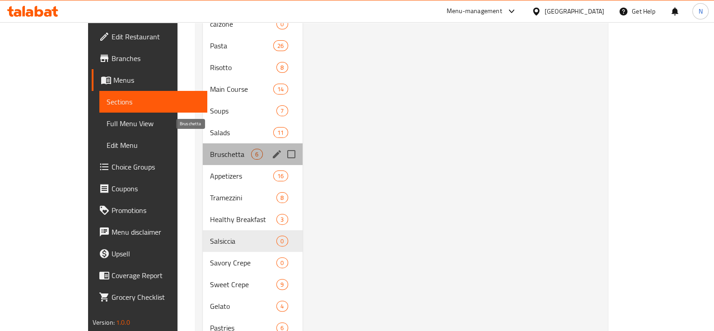
click at [210, 149] on span "Bruschetta" at bounding box center [230, 154] width 41 height 11
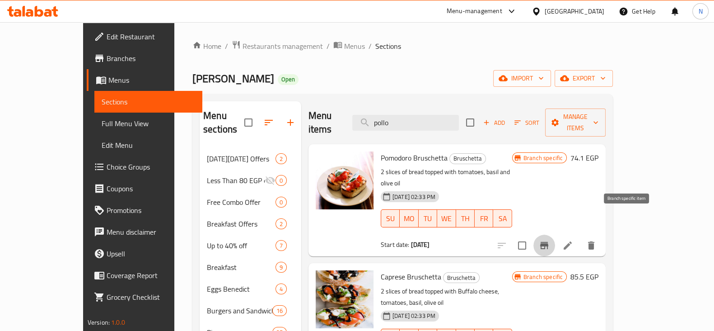
click at [550, 240] on icon "Branch-specific-item" at bounding box center [544, 245] width 11 height 11
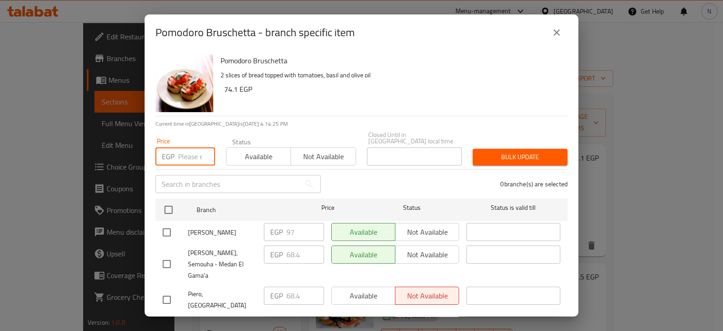
click at [182, 148] on input "number" at bounding box center [196, 156] width 37 height 18
type input "125.40"
click at [166, 320] on input "checkbox" at bounding box center [166, 329] width 19 height 19
checkbox input "true"
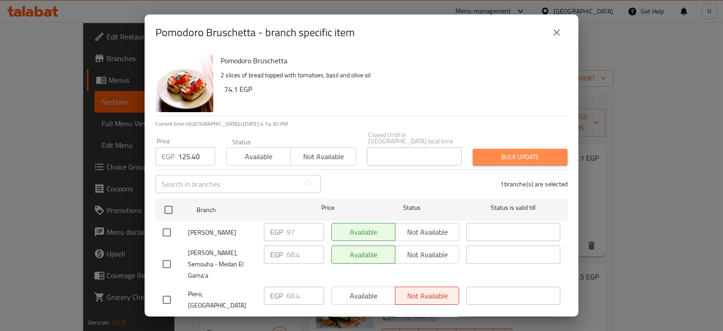
click at [517, 151] on span "Bulk update" at bounding box center [520, 156] width 80 height 11
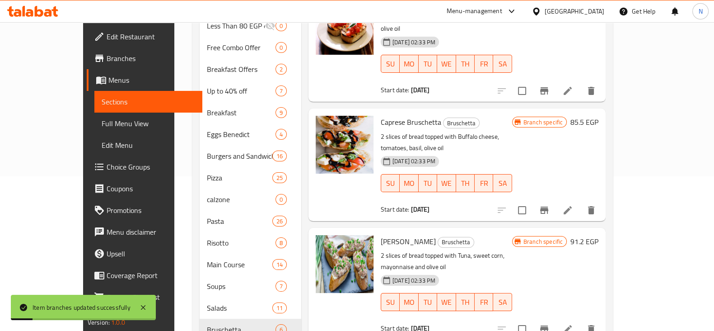
scroll to position [156, 0]
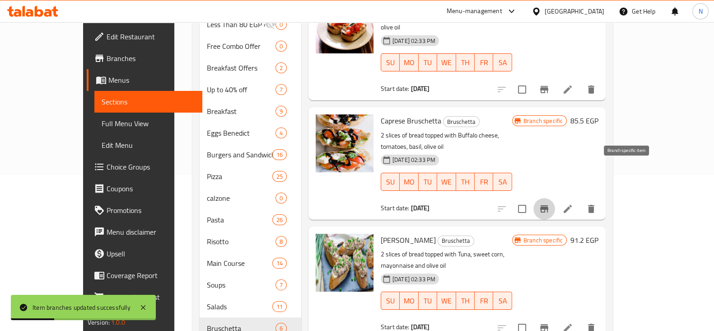
click at [555, 198] on button "Branch-specific-item" at bounding box center [544, 209] width 22 height 22
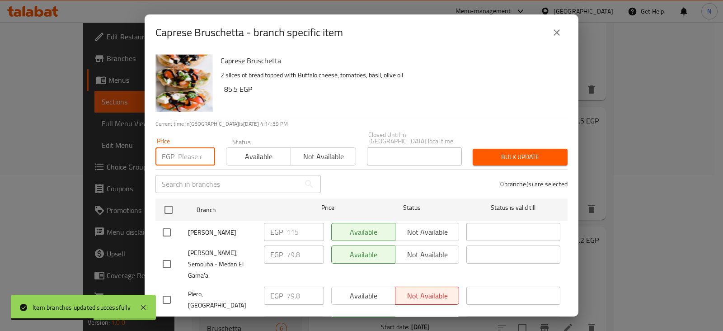
click at [181, 149] on input "number" at bounding box center [196, 156] width 37 height 18
type input "136.80"
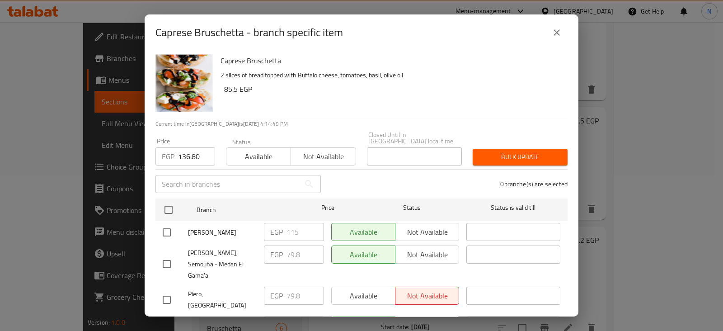
click at [163, 320] on input "checkbox" at bounding box center [166, 329] width 19 height 19
checkbox input "true"
click at [541, 151] on span "Bulk update" at bounding box center [520, 156] width 80 height 11
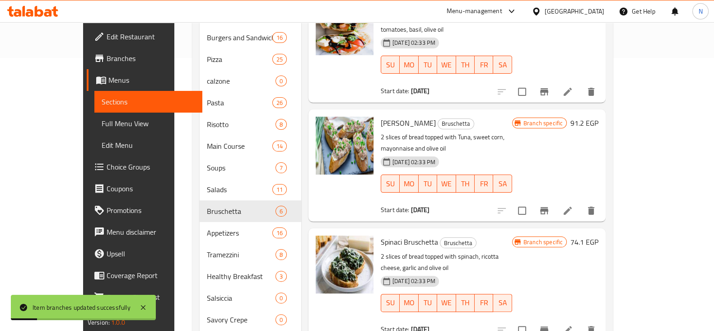
scroll to position [273, 0]
click at [548, 206] on icon "Branch-specific-item" at bounding box center [544, 209] width 8 height 7
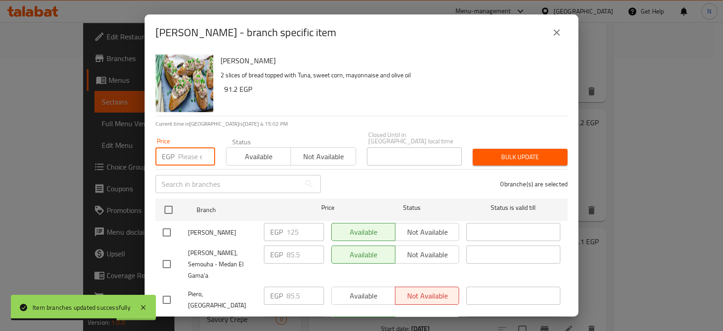
click at [191, 148] on input "number" at bounding box center [196, 156] width 37 height 18
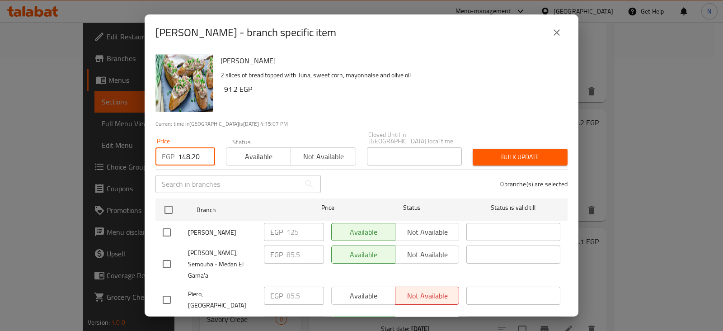
type input "148.20"
click at [165, 320] on input "checkbox" at bounding box center [166, 329] width 19 height 19
checkbox input "true"
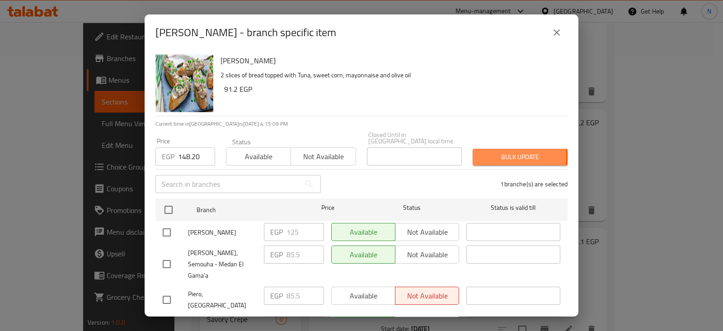
click at [490, 151] on span "Bulk update" at bounding box center [520, 156] width 80 height 11
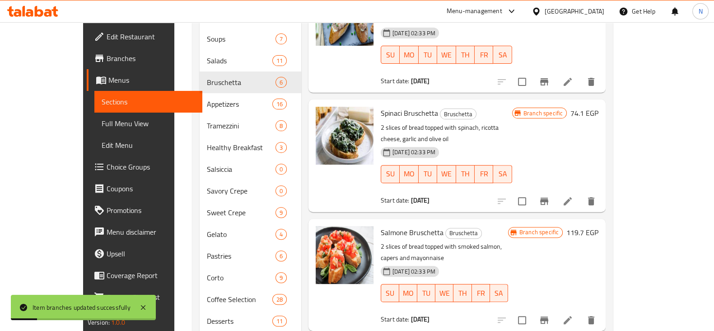
scroll to position [402, 0]
click at [550, 196] on icon "Branch-specific-item" at bounding box center [544, 201] width 11 height 11
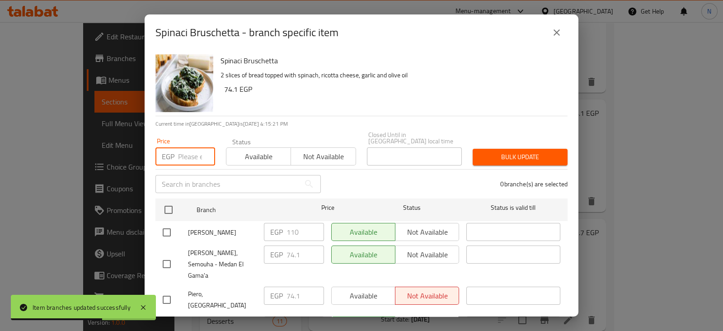
click at [196, 147] on input "number" at bounding box center [196, 156] width 37 height 18
type input "125.40"
click at [168, 320] on input "checkbox" at bounding box center [166, 329] width 19 height 19
checkbox input "true"
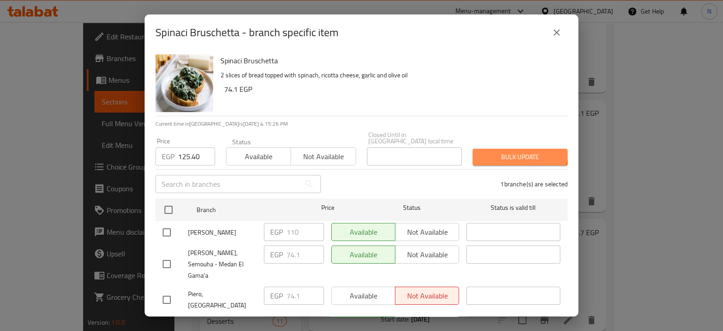
click at [507, 151] on span "Bulk update" at bounding box center [520, 156] width 80 height 11
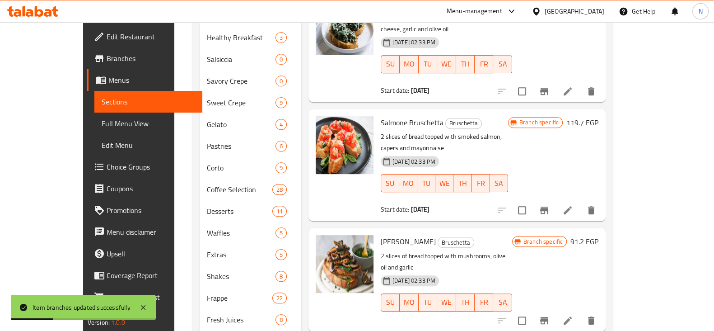
scroll to position [513, 0]
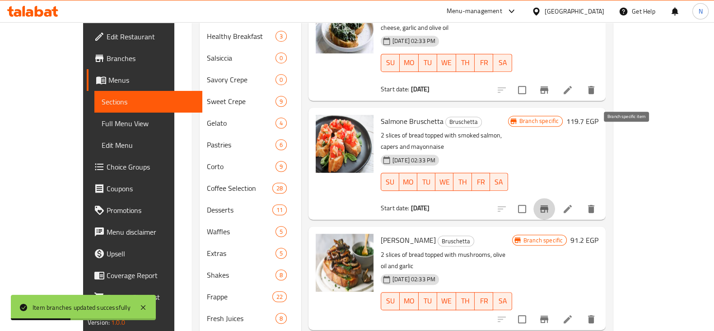
click at [550, 203] on icon "Branch-specific-item" at bounding box center [544, 208] width 11 height 11
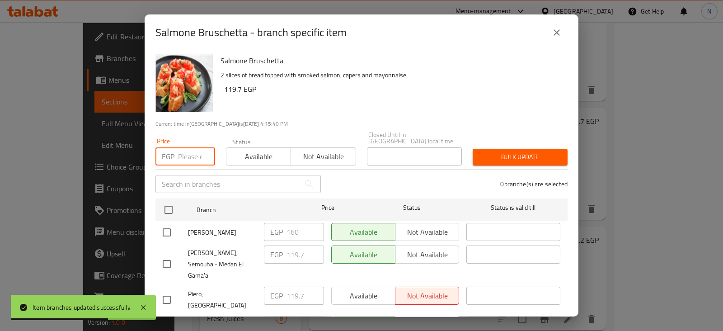
click at [189, 147] on input "number" at bounding box center [196, 156] width 37 height 18
type input "171"
click at [169, 320] on input "checkbox" at bounding box center [166, 329] width 19 height 19
checkbox input "true"
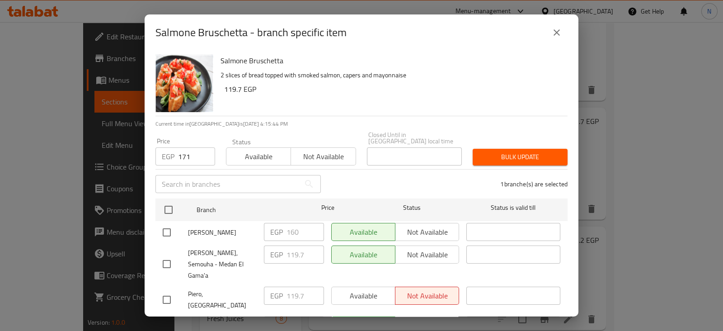
click at [496, 149] on button "Bulk update" at bounding box center [519, 157] width 95 height 17
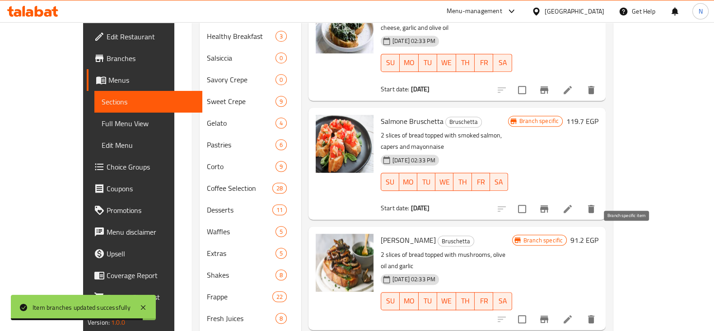
click at [548, 315] on icon "Branch-specific-item" at bounding box center [544, 318] width 8 height 7
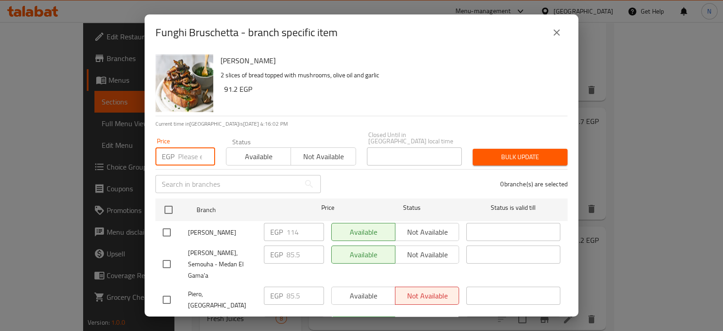
click at [182, 153] on input "number" at bounding box center [196, 156] width 37 height 18
type input "136.80"
click at [163, 320] on input "checkbox" at bounding box center [166, 329] width 19 height 19
checkbox input "true"
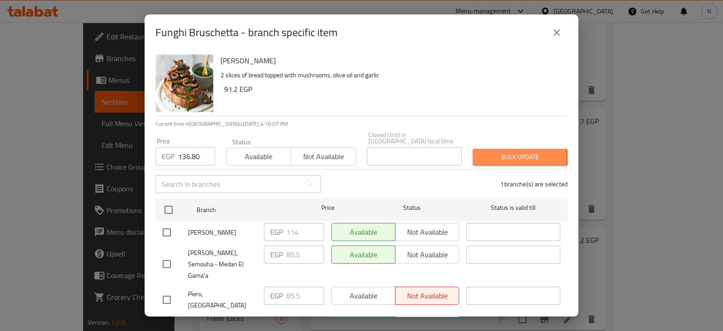
click at [481, 151] on span "Bulk update" at bounding box center [520, 156] width 80 height 11
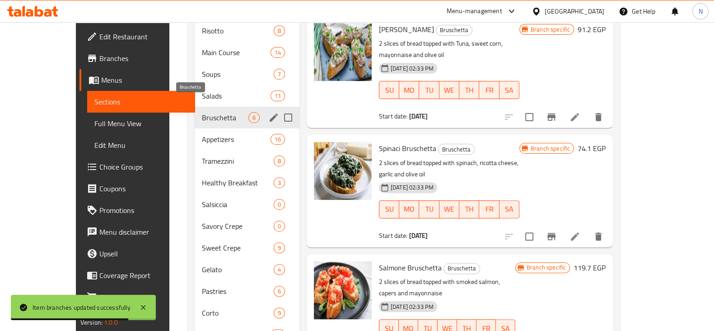
scroll to position [363, 0]
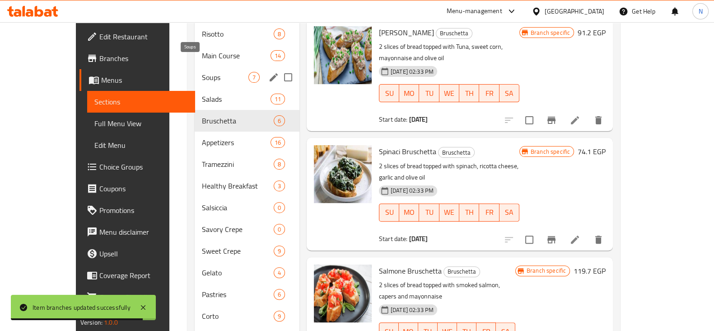
click at [211, 72] on span "Soups" at bounding box center [225, 77] width 46 height 11
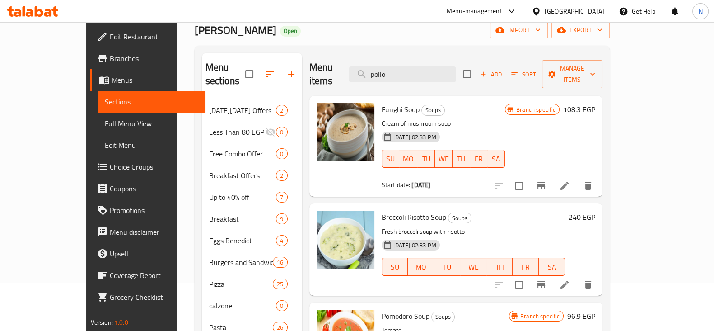
scroll to position [49, 0]
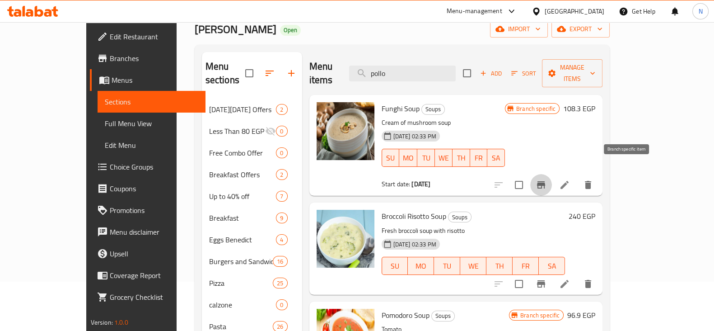
click at [552, 174] on button "Branch-specific-item" at bounding box center [541, 185] width 22 height 22
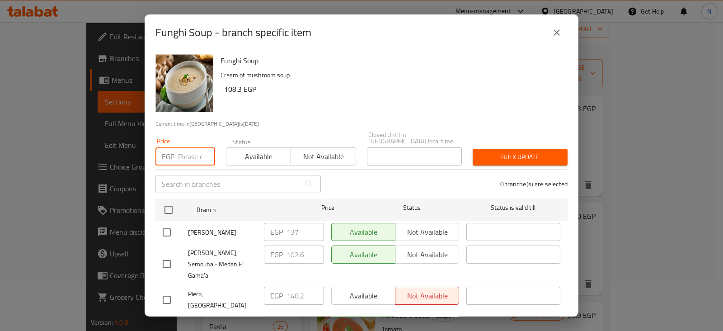
click at [198, 147] on input "number" at bounding box center [196, 156] width 37 height 18
type input "136.80"
click at [168, 320] on input "checkbox" at bounding box center [166, 329] width 19 height 19
checkbox input "true"
click at [501, 151] on span "Bulk update" at bounding box center [520, 156] width 80 height 11
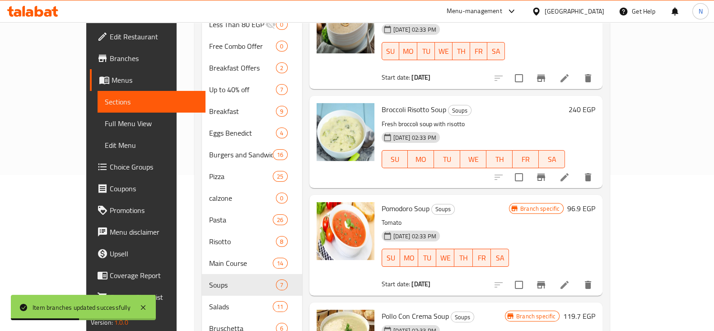
scroll to position [163, 0]
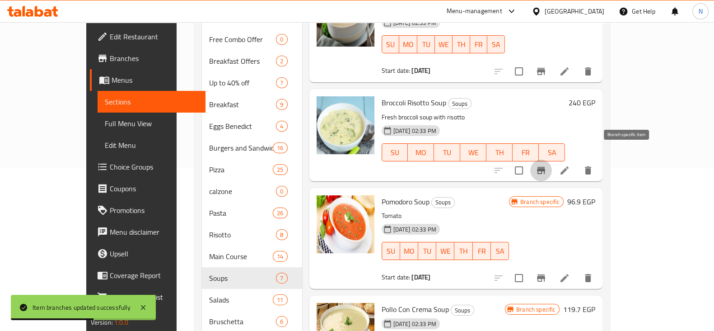
click at [546, 165] on icon "Branch-specific-item" at bounding box center [541, 170] width 11 height 11
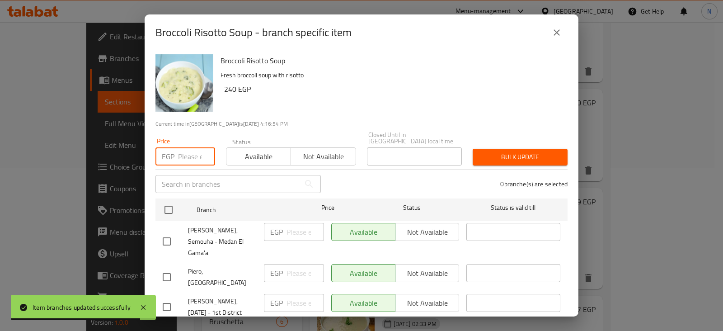
click at [181, 151] on input "number" at bounding box center [196, 156] width 37 height 18
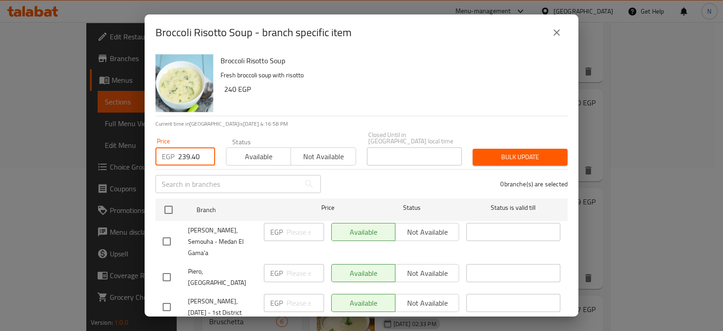
type input "239.40"
click at [166, 297] on input "checkbox" at bounding box center [166, 306] width 19 height 19
checkbox input "true"
click at [508, 155] on span "Bulk update" at bounding box center [520, 156] width 80 height 11
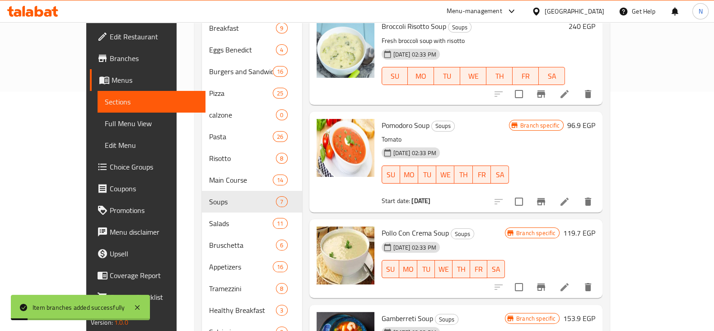
scroll to position [240, 0]
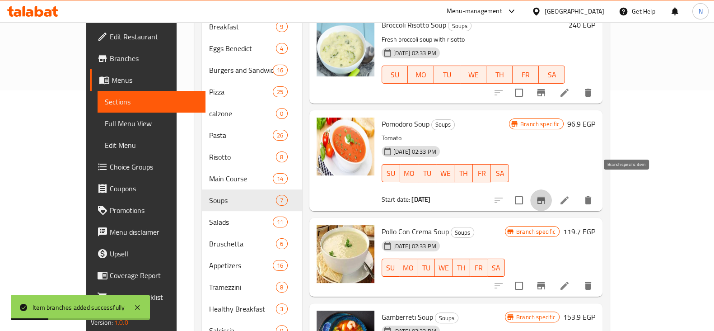
click at [545, 196] on icon "Branch-specific-item" at bounding box center [541, 199] width 8 height 7
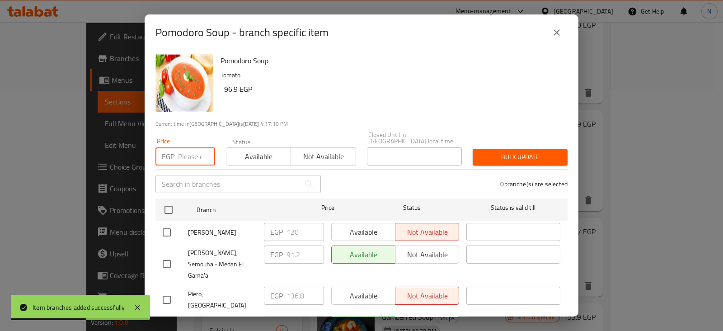
click at [192, 147] on input "number" at bounding box center [196, 156] width 37 height 18
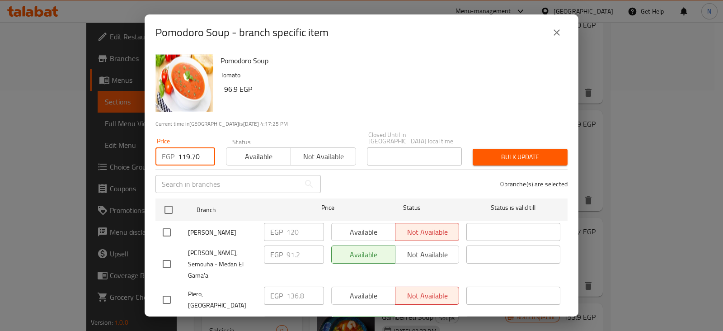
type input "119.70"
click at [160, 320] on input "checkbox" at bounding box center [166, 329] width 19 height 19
checkbox input "true"
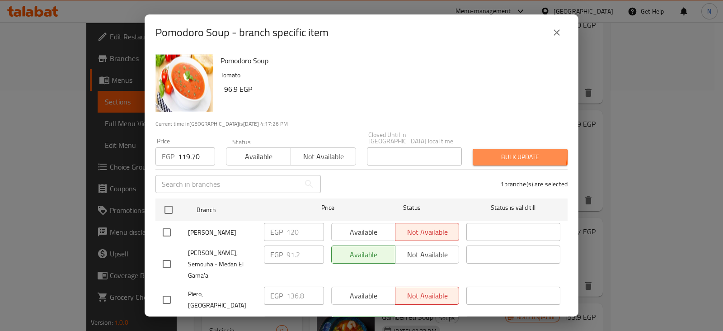
click at [497, 151] on span "Bulk update" at bounding box center [520, 156] width 80 height 11
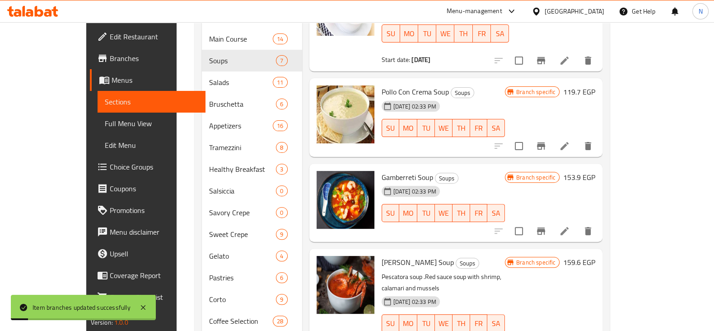
scroll to position [380, 0]
click at [546, 140] on icon "Branch-specific-item" at bounding box center [541, 145] width 11 height 11
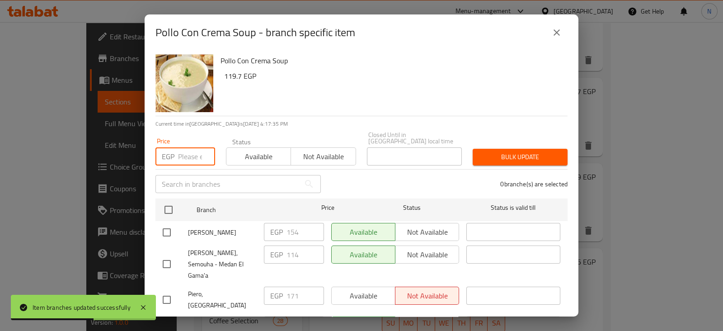
click at [178, 147] on input "number" at bounding box center [196, 156] width 37 height 18
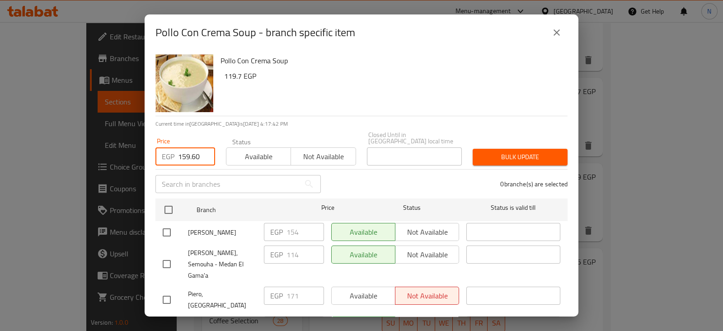
type input "159.60"
click at [166, 320] on input "checkbox" at bounding box center [166, 329] width 19 height 19
checkbox input "true"
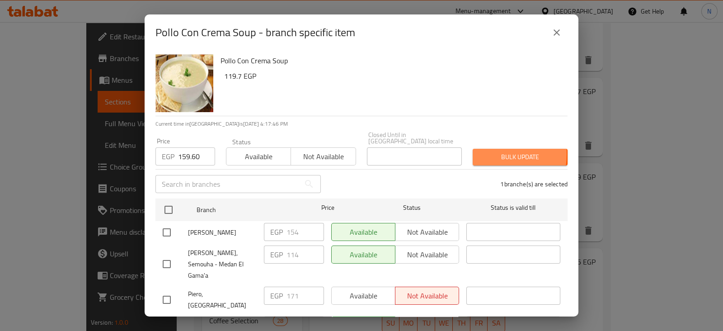
click at [480, 151] on span "Bulk update" at bounding box center [520, 156] width 80 height 11
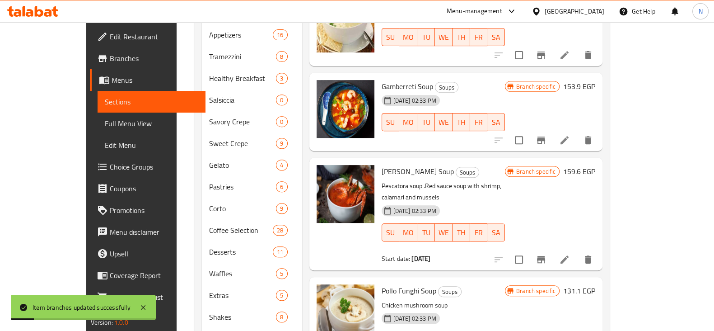
scroll to position [472, 0]
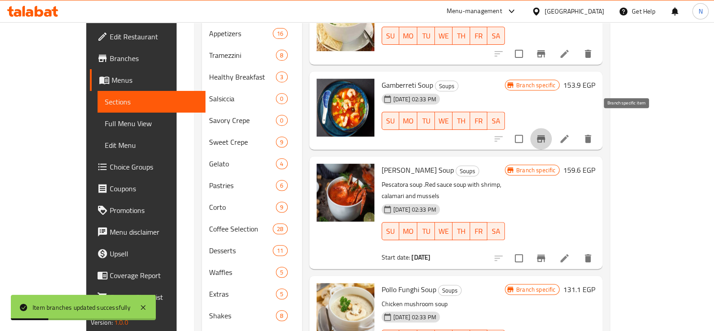
click at [545, 135] on icon "Branch-specific-item" at bounding box center [541, 138] width 8 height 7
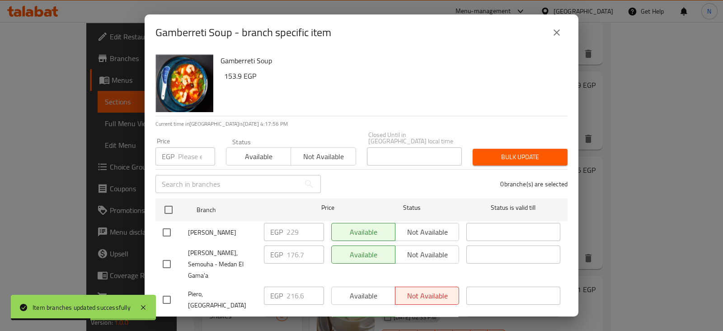
click at [191, 152] on input "number" at bounding box center [196, 156] width 37 height 18
type input "228"
click at [166, 320] on input "checkbox" at bounding box center [166, 329] width 19 height 19
checkbox input "true"
click at [480, 152] on span "Bulk update" at bounding box center [520, 156] width 80 height 11
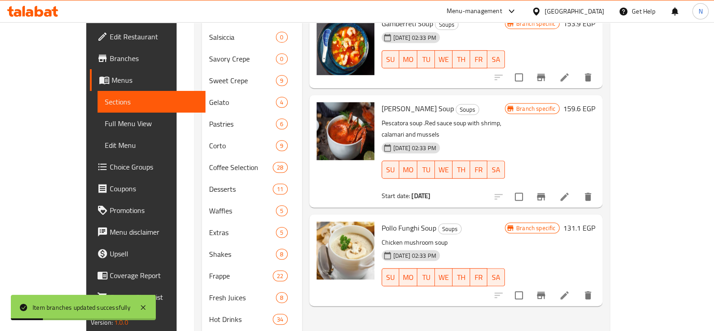
scroll to position [534, 0]
click at [546, 191] on icon "Branch-specific-item" at bounding box center [541, 196] width 11 height 11
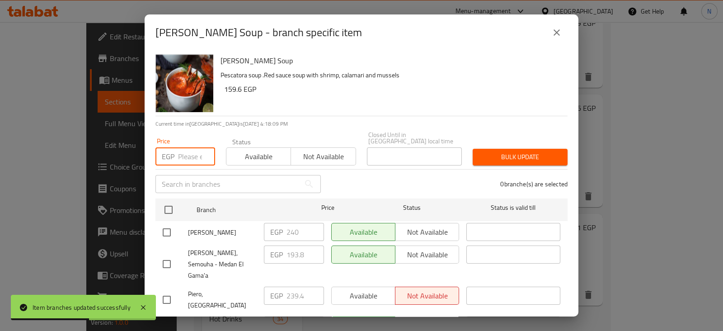
click at [190, 150] on input "number" at bounding box center [196, 156] width 37 height 18
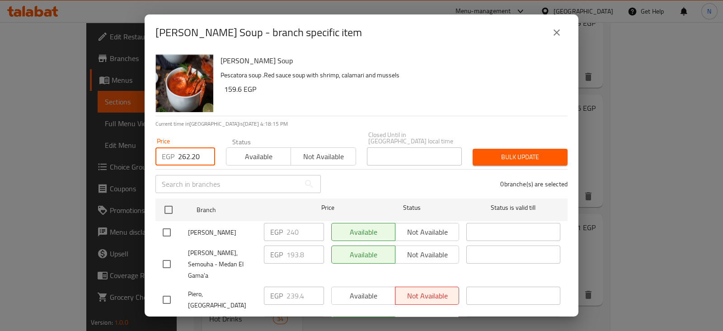
type input "262.20"
click at [167, 320] on input "checkbox" at bounding box center [166, 329] width 19 height 19
checkbox input "true"
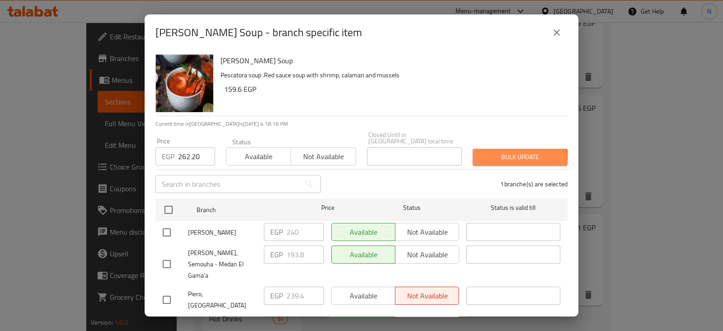
click at [494, 157] on button "Bulk update" at bounding box center [519, 157] width 95 height 17
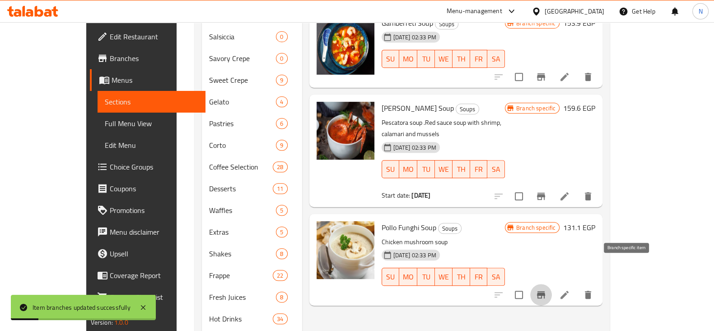
click at [552, 284] on button "Branch-specific-item" at bounding box center [541, 295] width 22 height 22
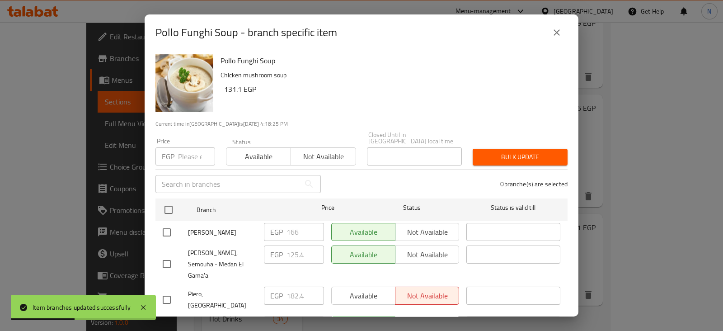
drag, startPoint x: 194, startPoint y: 140, endPoint x: 192, endPoint y: 145, distance: 5.9
click at [192, 145] on div "Price EGP Price" at bounding box center [185, 152] width 60 height 28
click at [192, 147] on input "number" at bounding box center [196, 156] width 37 height 18
type input "171"
click at [172, 320] on input "checkbox" at bounding box center [166, 329] width 19 height 19
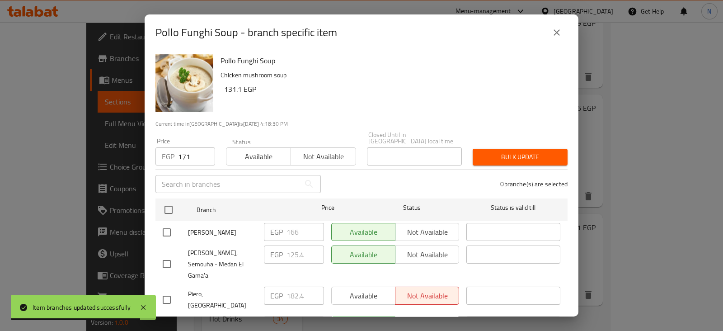
checkbox input "true"
click at [488, 154] on span "Bulk update" at bounding box center [520, 156] width 80 height 11
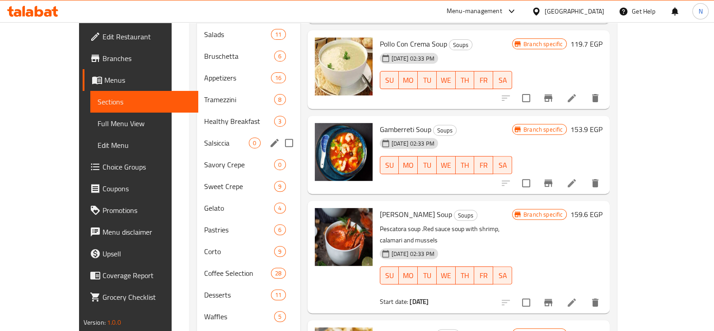
scroll to position [385, 0]
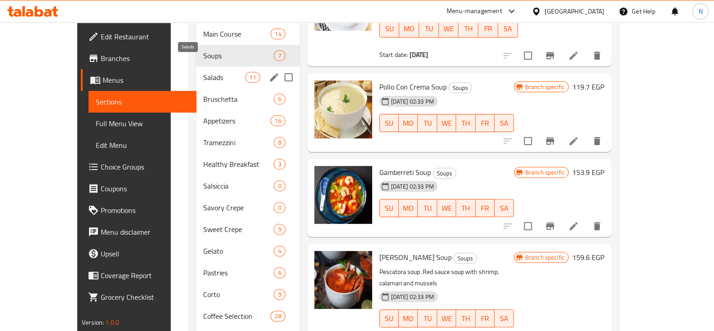
click at [208, 72] on span "Salads" at bounding box center [224, 77] width 42 height 11
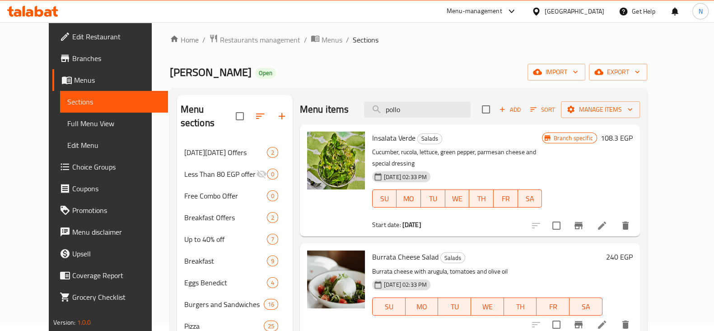
scroll to position [3, 0]
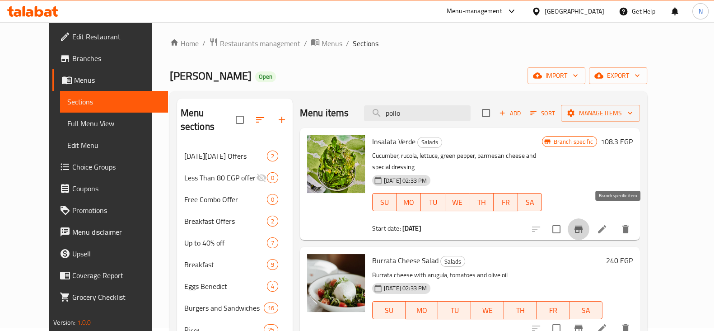
click at [583, 225] on icon "Branch-specific-item" at bounding box center [579, 228] width 8 height 7
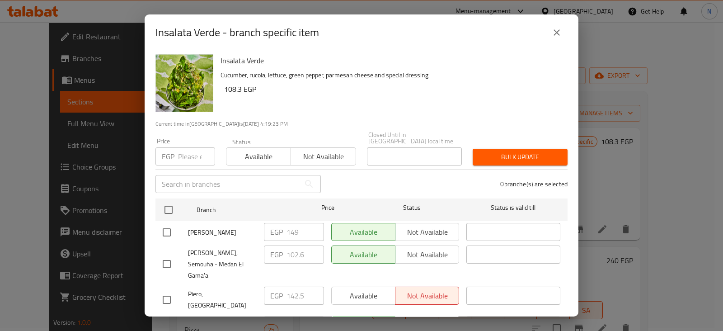
click at [199, 148] on input "number" at bounding box center [196, 156] width 37 height 18
type input "159.60"
click at [168, 320] on input "checkbox" at bounding box center [166, 329] width 19 height 19
checkbox input "true"
click at [505, 151] on span "Bulk update" at bounding box center [520, 156] width 80 height 11
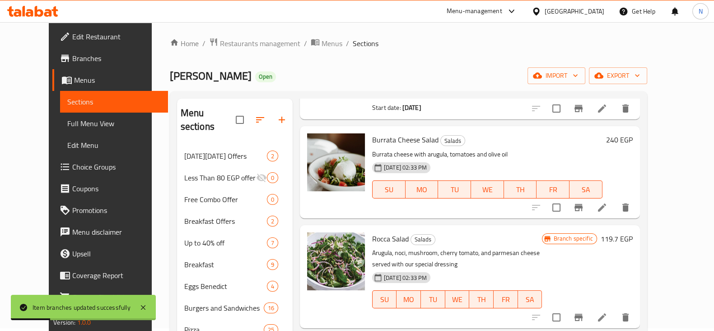
scroll to position [122, 0]
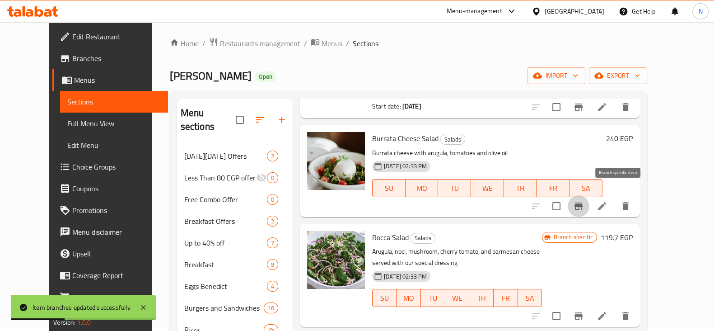
click at [583, 202] on icon "Branch-specific-item" at bounding box center [579, 205] width 8 height 7
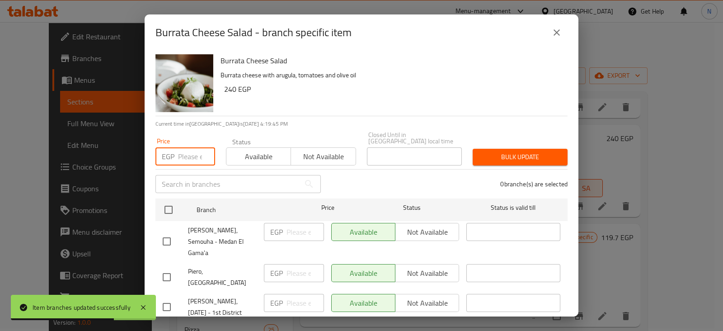
click at [183, 152] on input "number" at bounding box center [196, 156] width 37 height 18
type input "399"
click at [170, 297] on input "checkbox" at bounding box center [166, 306] width 19 height 19
checkbox input "true"
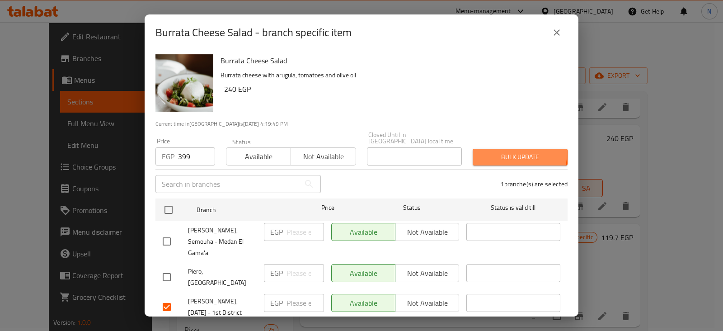
click at [501, 151] on span "Bulk update" at bounding box center [520, 156] width 80 height 11
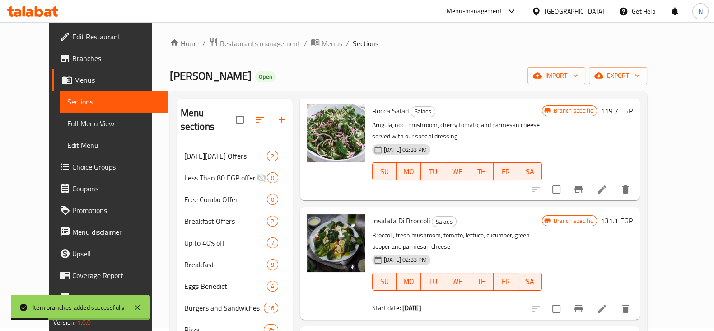
scroll to position [234, 0]
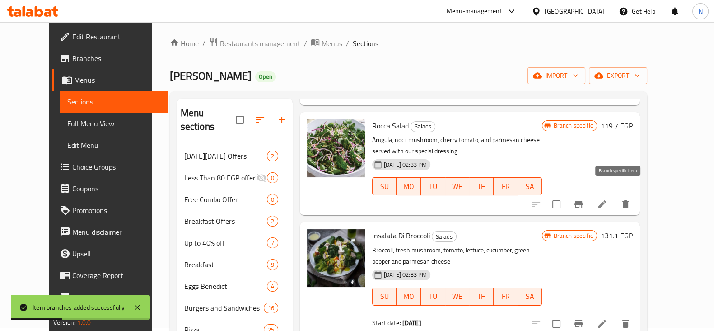
click at [584, 199] on icon "Branch-specific-item" at bounding box center [578, 204] width 11 height 11
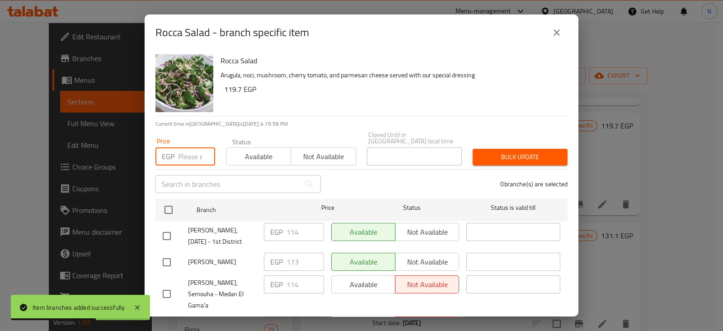
click at [186, 149] on input "number" at bounding box center [196, 156] width 37 height 18
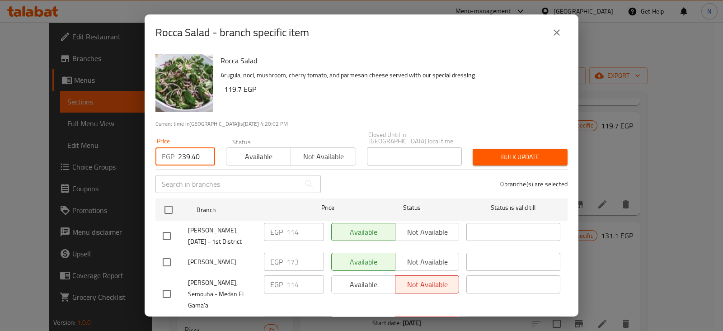
type input "239.40"
click at [170, 226] on input "checkbox" at bounding box center [166, 235] width 19 height 19
checkbox input "true"
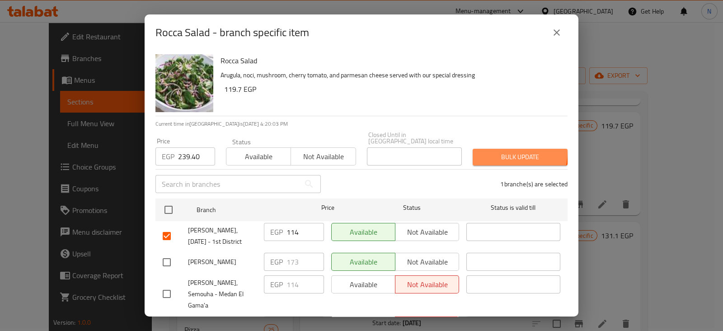
click at [500, 151] on span "Bulk update" at bounding box center [520, 156] width 80 height 11
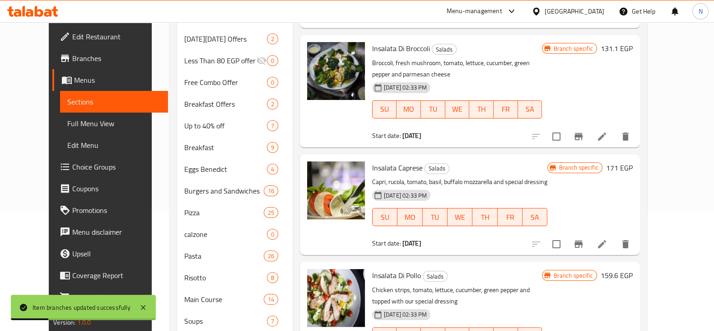
scroll to position [121, 0]
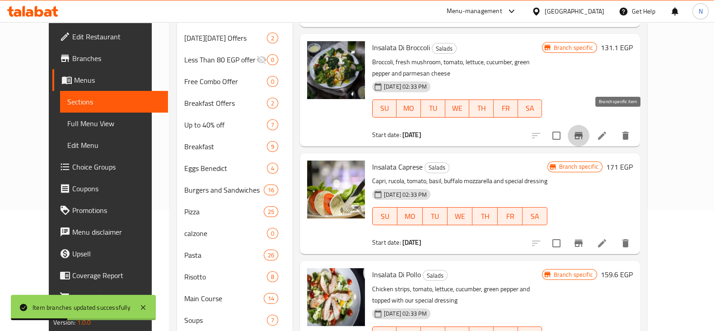
click at [589, 125] on button "Branch-specific-item" at bounding box center [579, 136] width 22 height 22
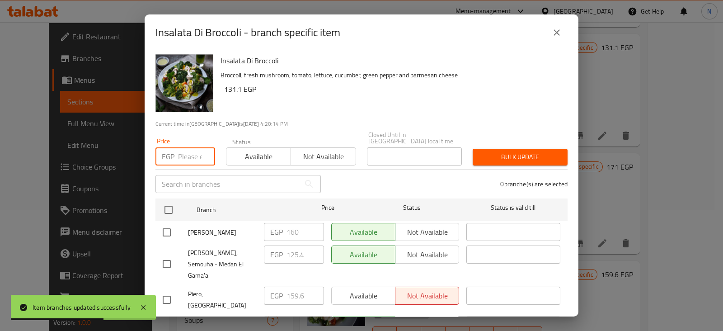
click at [192, 152] on input "number" at bounding box center [196, 156] width 37 height 18
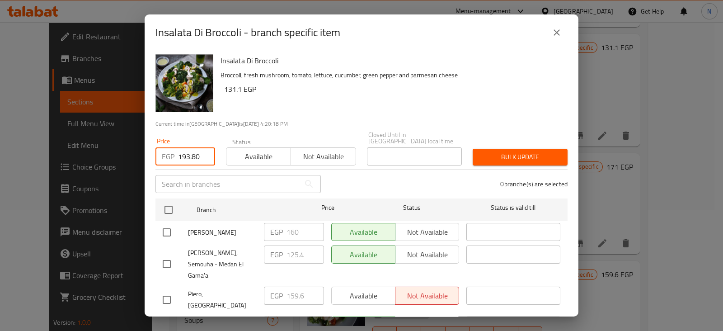
type input "193.80"
click at [163, 320] on input "checkbox" at bounding box center [166, 329] width 19 height 19
checkbox input "true"
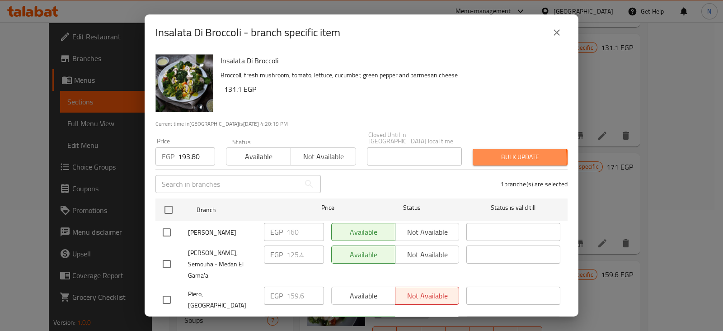
click at [481, 153] on span "Bulk update" at bounding box center [520, 156] width 80 height 11
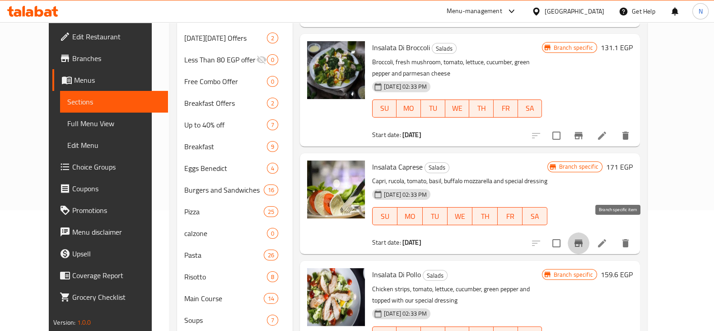
click at [584, 238] on icon "Branch-specific-item" at bounding box center [578, 243] width 11 height 11
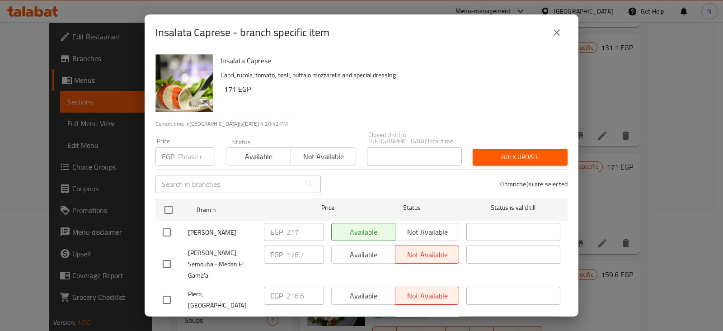
drag, startPoint x: 197, startPoint y: 138, endPoint x: 189, endPoint y: 147, distance: 12.2
click at [189, 147] on div "Price EGP Price" at bounding box center [185, 152] width 60 height 28
click at [189, 147] on input "number" at bounding box center [196, 156] width 37 height 18
type input "242"
click at [165, 320] on input "checkbox" at bounding box center [166, 329] width 19 height 19
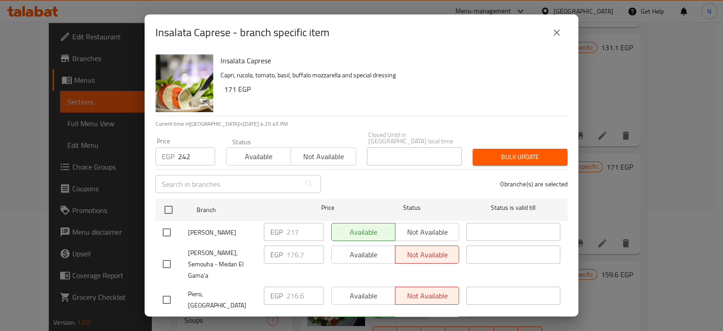
checkbox input "true"
click at [543, 152] on span "Bulk update" at bounding box center [520, 156] width 80 height 11
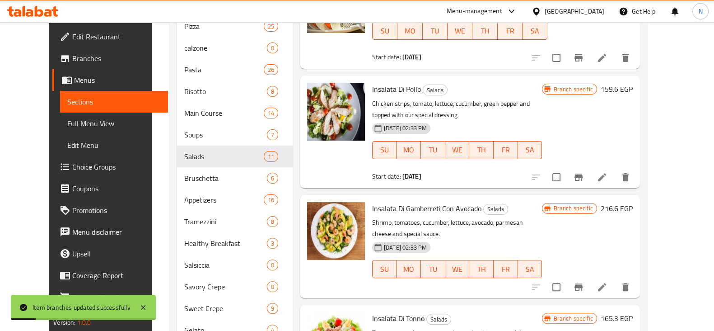
scroll to position [307, 0]
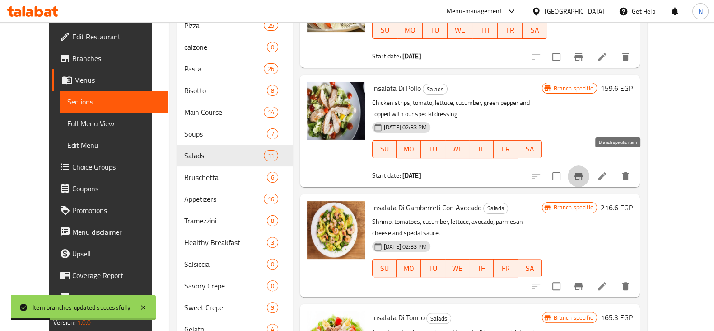
click at [589, 165] on button "Branch-specific-item" at bounding box center [579, 176] width 22 height 22
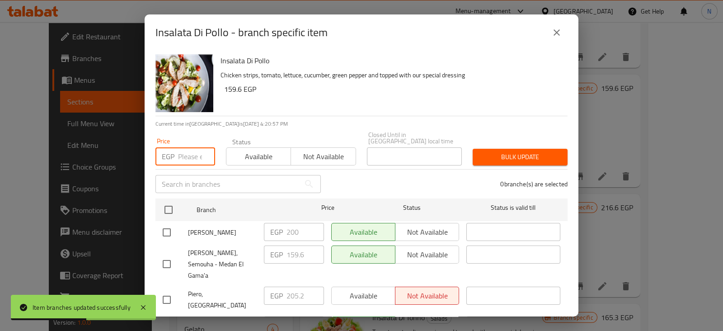
click at [189, 150] on input "number" at bounding box center [196, 156] width 37 height 18
type input "239.40"
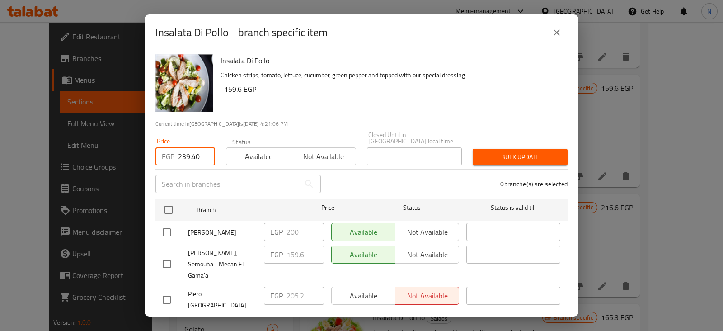
click at [169, 320] on input "checkbox" at bounding box center [166, 329] width 19 height 19
checkbox input "true"
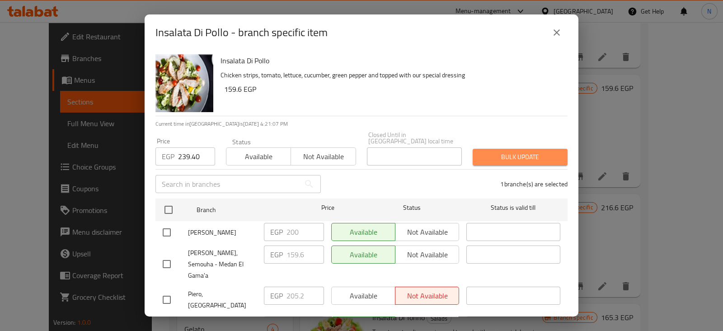
click at [527, 151] on span "Bulk update" at bounding box center [520, 156] width 80 height 11
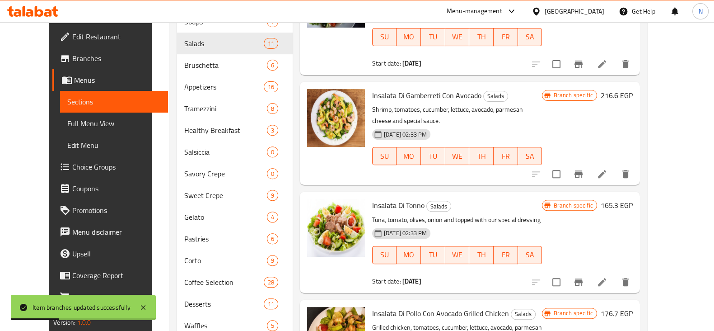
scroll to position [430, 0]
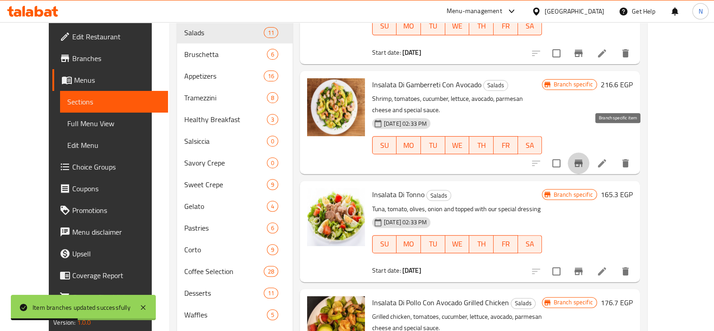
click at [583, 159] on icon "Branch-specific-item" at bounding box center [579, 162] width 8 height 7
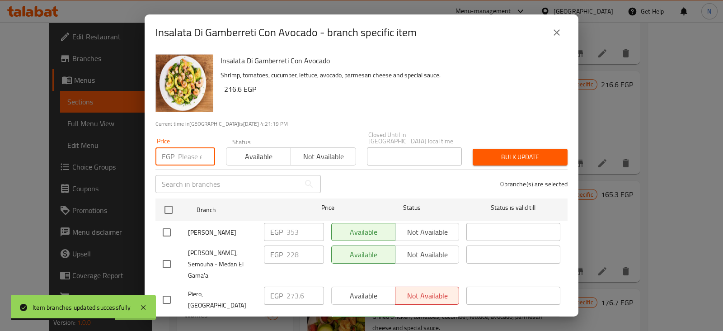
click at [184, 151] on input "number" at bounding box center [196, 156] width 37 height 18
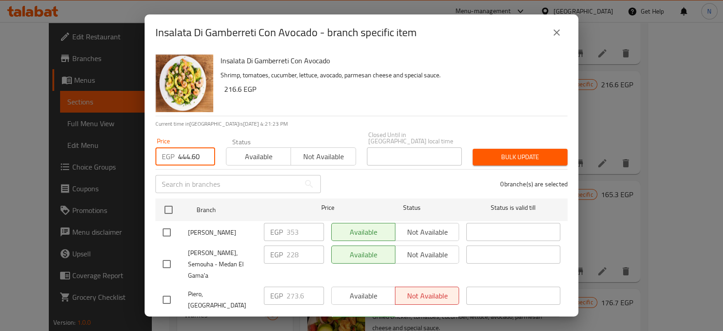
type input "444.60"
click at [163, 320] on input "checkbox" at bounding box center [166, 329] width 19 height 19
checkbox input "true"
drag, startPoint x: 519, startPoint y: 141, endPoint x: 518, endPoint y: 147, distance: 5.7
click at [518, 147] on div "Bulk update" at bounding box center [520, 157] width 106 height 28
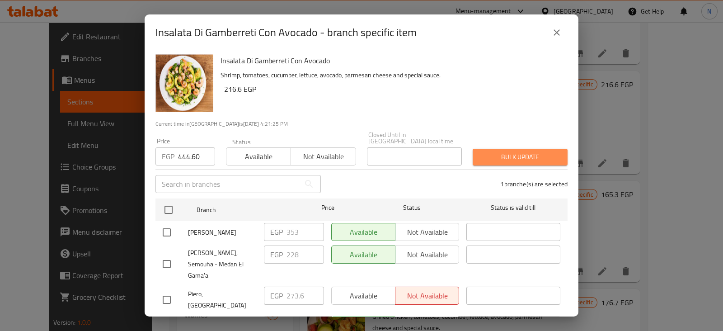
click at [518, 151] on span "Bulk update" at bounding box center [520, 156] width 80 height 11
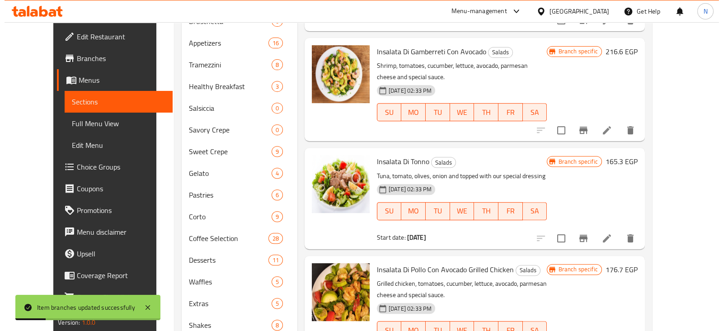
scroll to position [488, 0]
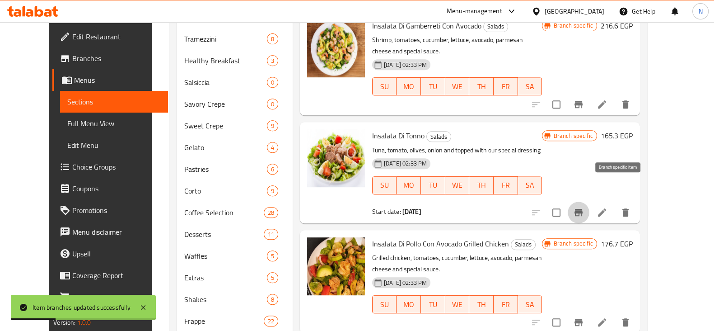
click at [584, 207] on icon "Branch-specific-item" at bounding box center [578, 212] width 11 height 11
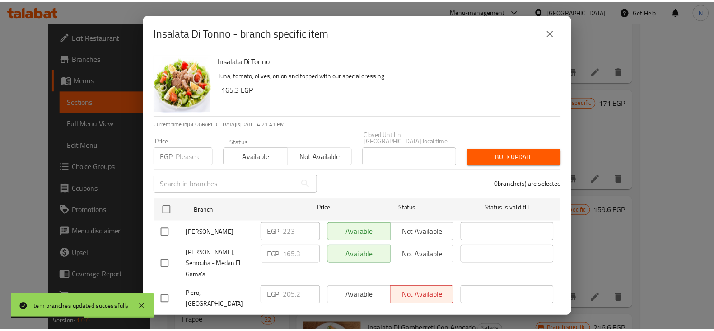
scroll to position [304, 0]
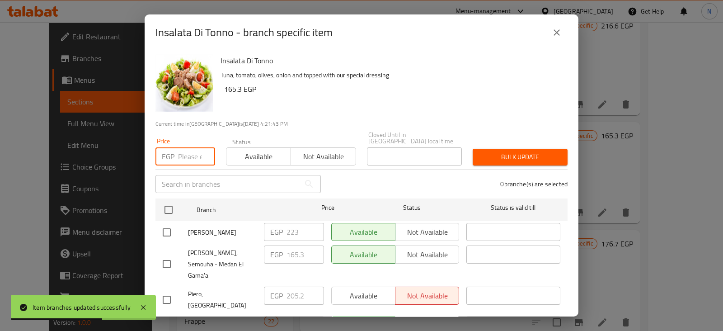
click at [194, 148] on input "number" at bounding box center [196, 156] width 37 height 18
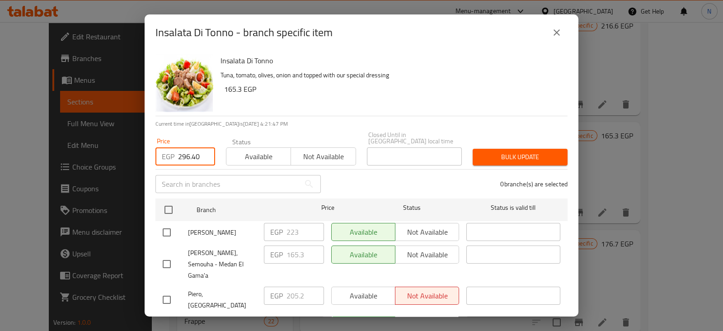
type input "296.40"
click at [168, 320] on input "checkbox" at bounding box center [166, 329] width 19 height 19
checkbox input "true"
drag, startPoint x: 506, startPoint y: 159, endPoint x: 512, endPoint y: 148, distance: 12.5
click at [512, 148] on div "Bulk update" at bounding box center [520, 157] width 106 height 28
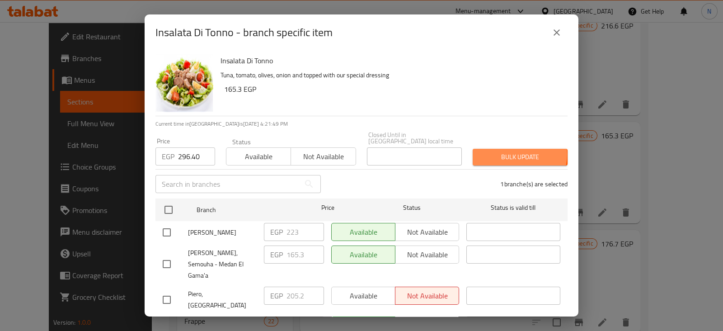
click at [512, 151] on span "Bulk update" at bounding box center [520, 156] width 80 height 11
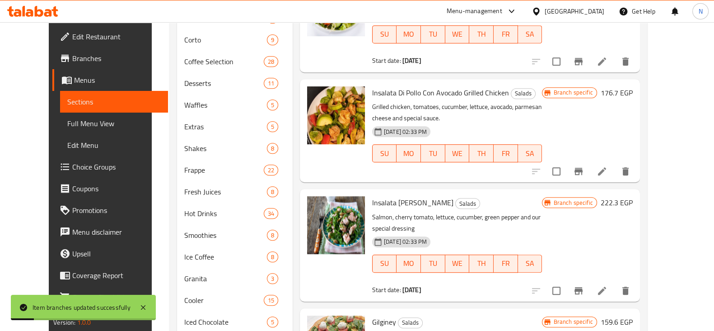
scroll to position [644, 0]
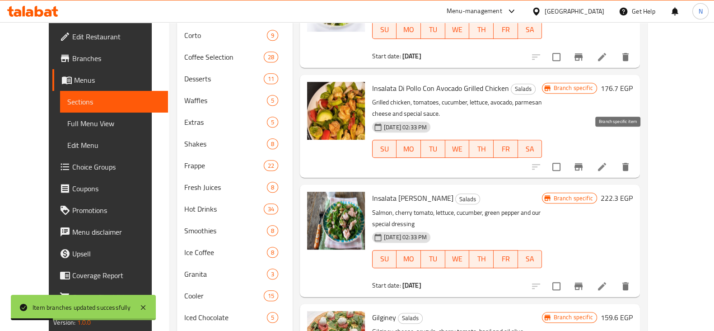
click at [584, 161] on icon "Branch-specific-item" at bounding box center [578, 166] width 11 height 11
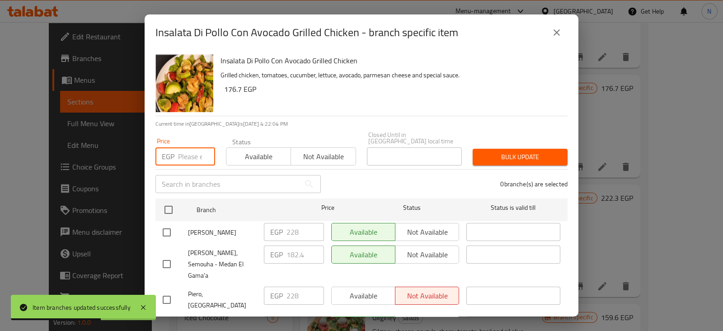
click at [191, 149] on input "number" at bounding box center [196, 156] width 37 height 18
type input "319.20"
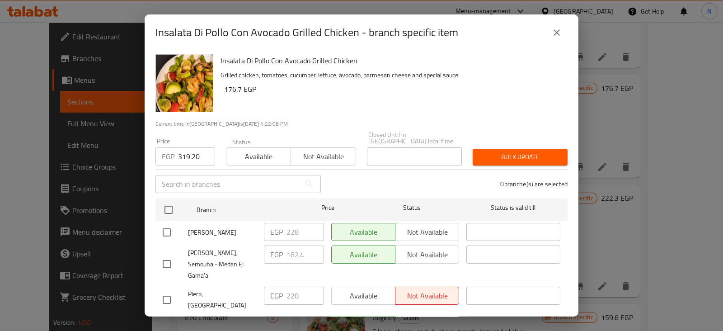
click at [170, 320] on input "checkbox" at bounding box center [166, 329] width 19 height 19
checkbox input "true"
click at [527, 151] on span "Bulk update" at bounding box center [520, 156] width 80 height 11
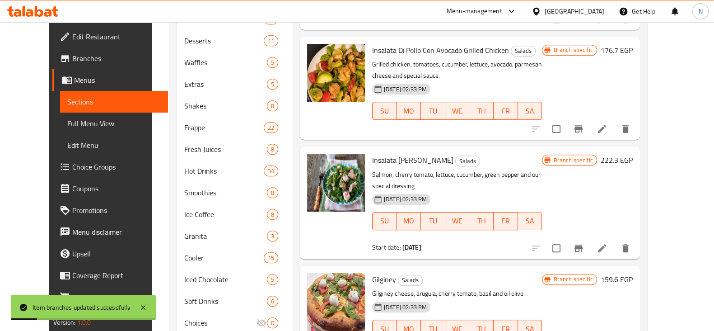
scroll to position [699, 0]
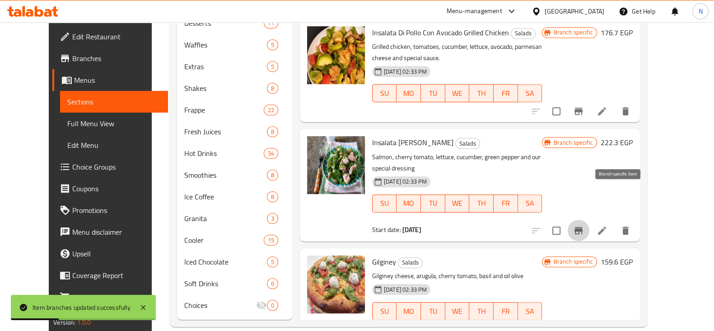
click at [583, 227] on icon "Branch-specific-item" at bounding box center [579, 230] width 8 height 7
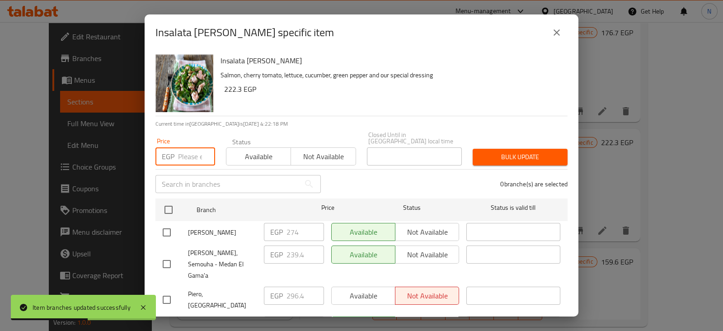
click at [194, 147] on input "number" at bounding box center [196, 156] width 37 height 18
type input "330.60"
click at [167, 320] on input "checkbox" at bounding box center [166, 329] width 19 height 19
checkbox input "true"
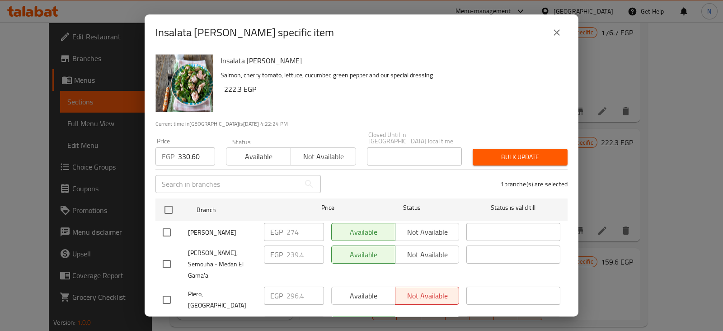
drag, startPoint x: 506, startPoint y: 161, endPoint x: 509, endPoint y: 152, distance: 9.1
click at [509, 152] on div "Insalata Di Salamone Salmon, cherry tomato, lettuce, cucumber, green pepper and…" at bounding box center [362, 184] width 434 height 266
click at [509, 152] on span "Bulk update" at bounding box center [520, 156] width 80 height 11
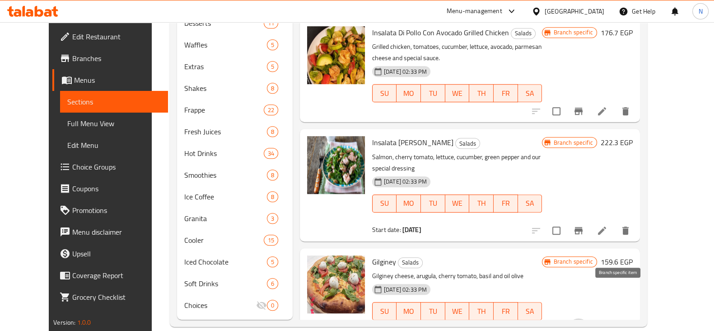
click at [583, 325] on icon "Branch-specific-item" at bounding box center [579, 328] width 8 height 7
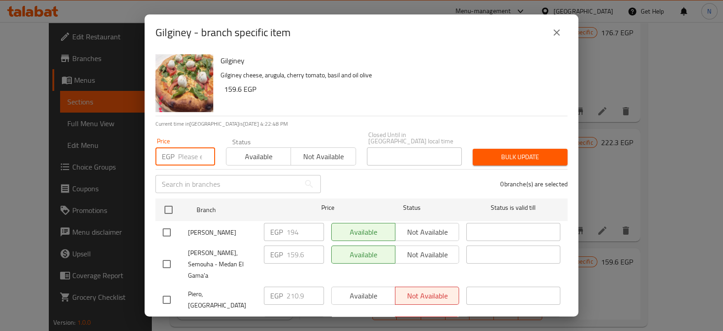
click at [185, 154] on input "number" at bounding box center [196, 156] width 37 height 18
type input "250.80"
click at [164, 320] on input "checkbox" at bounding box center [166, 329] width 19 height 19
checkbox input "true"
click at [537, 151] on span "Bulk update" at bounding box center [520, 156] width 80 height 11
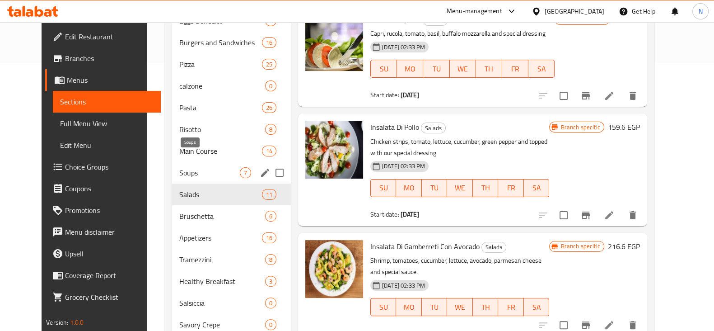
scroll to position [266, 0]
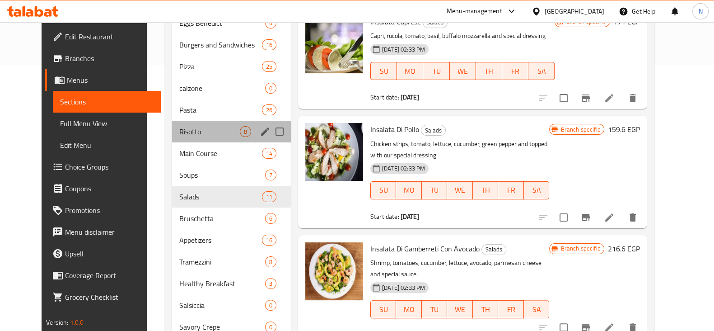
click at [198, 123] on div "Risotto 8" at bounding box center [231, 132] width 119 height 22
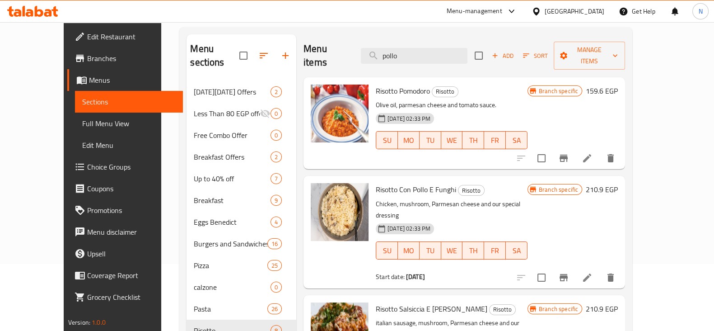
scroll to position [60, 0]
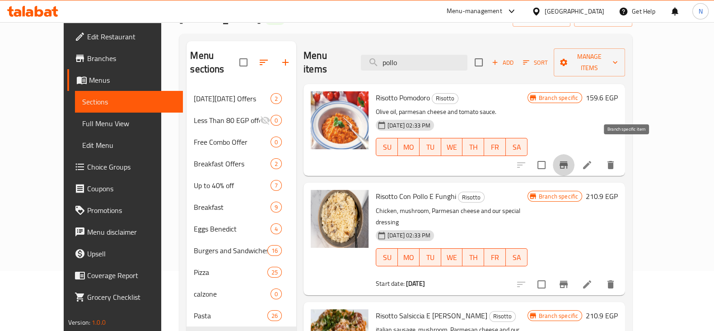
click at [575, 154] on button "Branch-specific-item" at bounding box center [564, 165] width 22 height 22
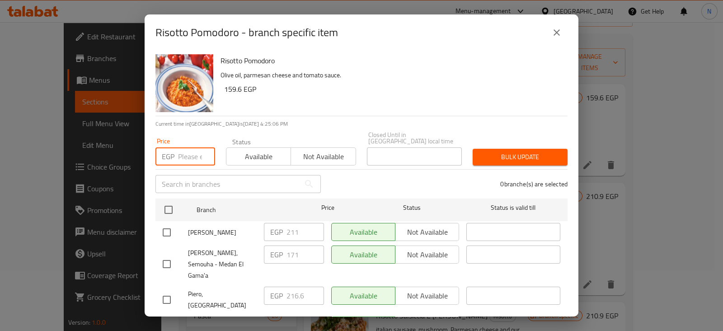
click at [188, 153] on input "number" at bounding box center [196, 156] width 37 height 18
type input "262.20"
click at [165, 320] on input "checkbox" at bounding box center [166, 329] width 19 height 19
checkbox input "true"
click at [521, 151] on span "Bulk update" at bounding box center [520, 156] width 80 height 11
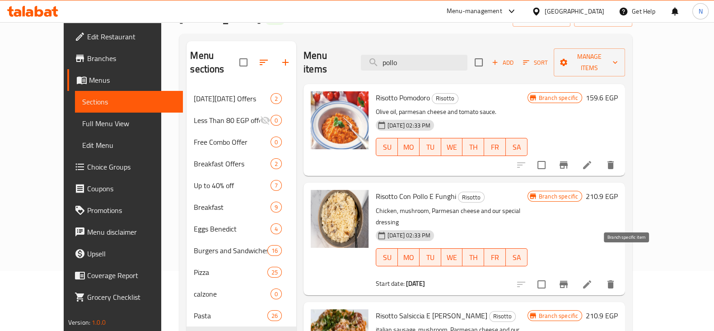
click at [575, 273] on button "Branch-specific-item" at bounding box center [564, 284] width 22 height 22
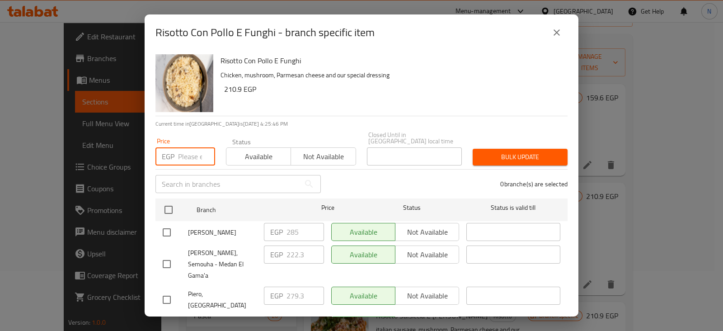
click at [199, 148] on input "number" at bounding box center [196, 156] width 37 height 18
type input "319.20"
click at [169, 320] on input "checkbox" at bounding box center [166, 329] width 19 height 19
checkbox input "true"
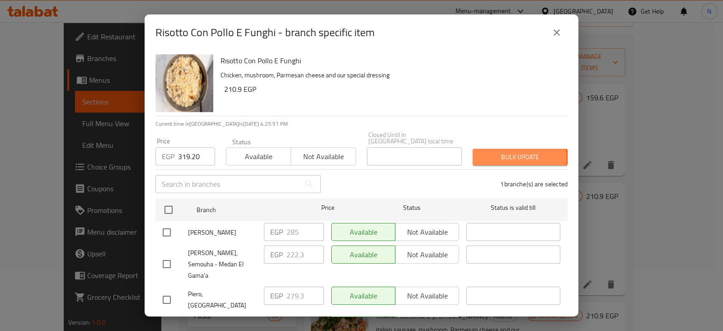
click at [494, 153] on span "Bulk update" at bounding box center [520, 156] width 80 height 11
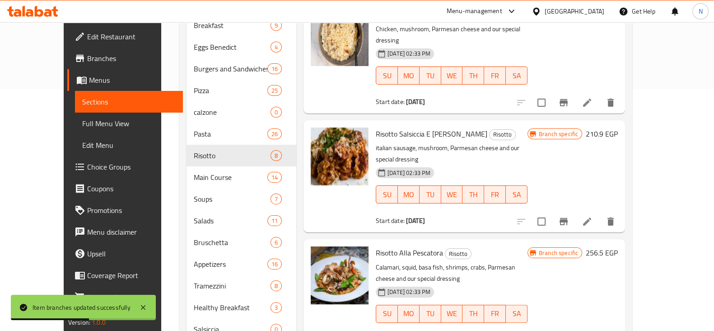
scroll to position [242, 0]
click at [569, 216] on icon "Branch-specific-item" at bounding box center [563, 221] width 11 height 11
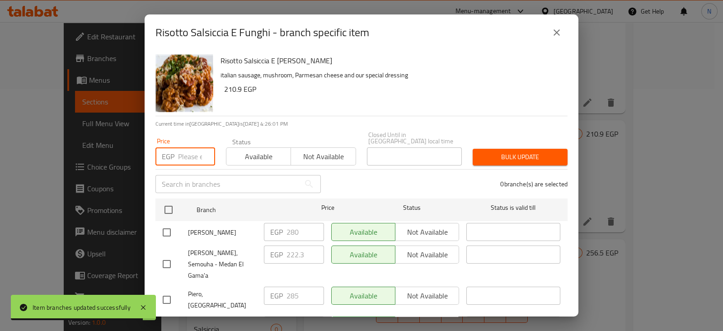
click at [192, 150] on input "number" at bounding box center [196, 156] width 37 height 18
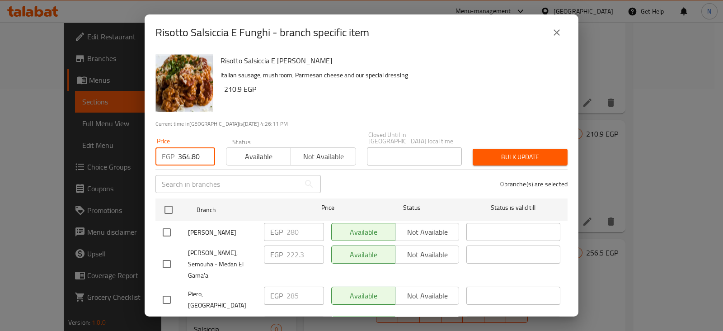
type input "364.80"
click at [171, 320] on input "checkbox" at bounding box center [166, 329] width 19 height 19
checkbox input "true"
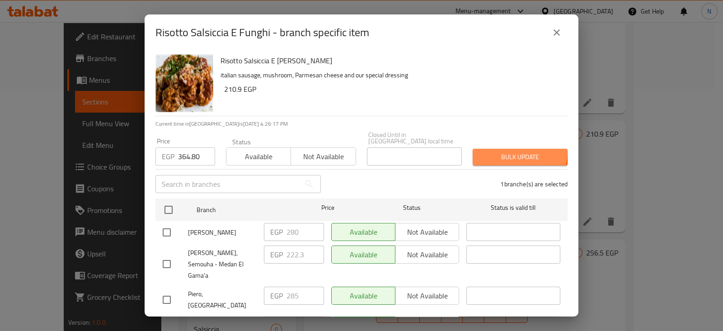
click at [486, 149] on button "Bulk update" at bounding box center [519, 157] width 95 height 17
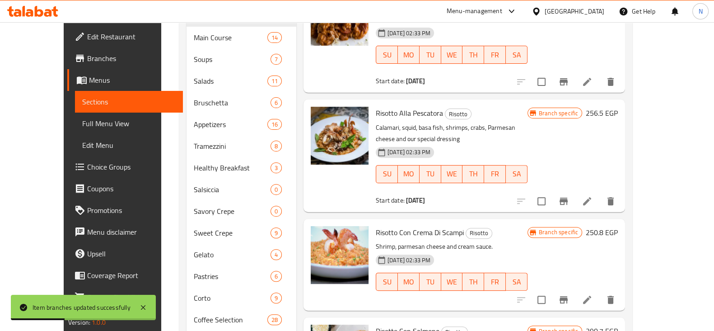
scroll to position [383, 0]
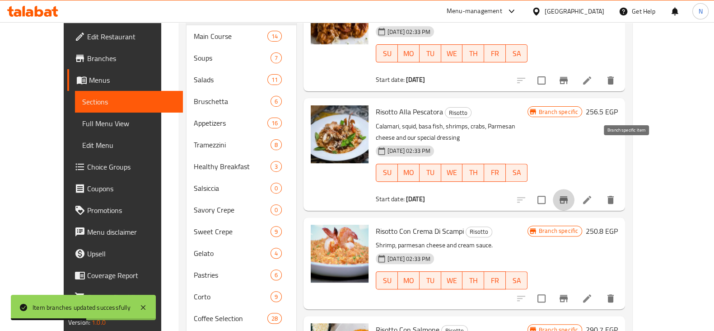
click at [569, 194] on icon "Branch-specific-item" at bounding box center [563, 199] width 11 height 11
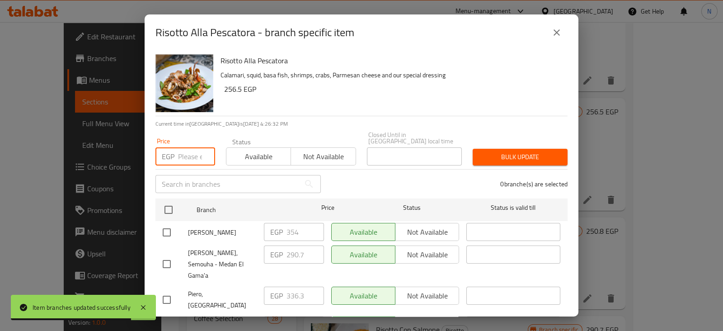
click at [190, 147] on input "number" at bounding box center [196, 156] width 37 height 18
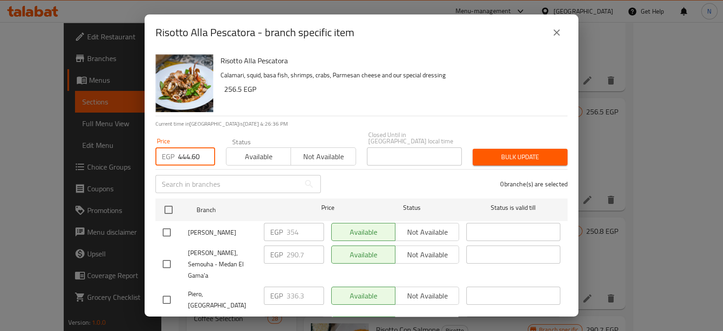
type input "444.60"
click at [168, 320] on input "checkbox" at bounding box center [166, 329] width 19 height 19
checkbox input "true"
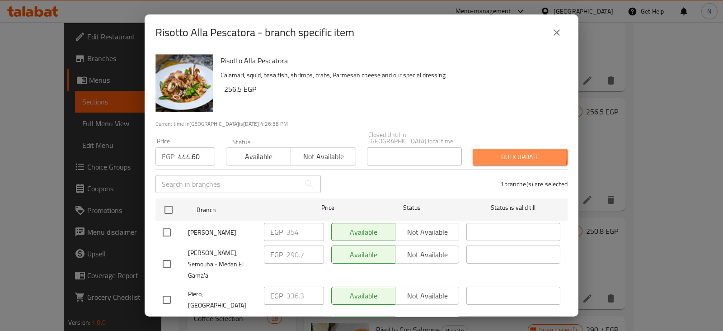
click at [491, 151] on span "Bulk update" at bounding box center [520, 156] width 80 height 11
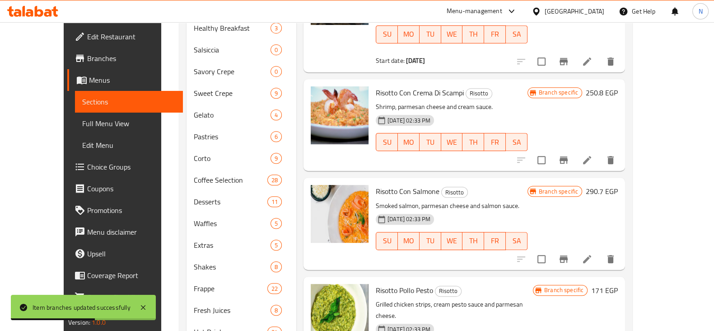
scroll to position [519, 0]
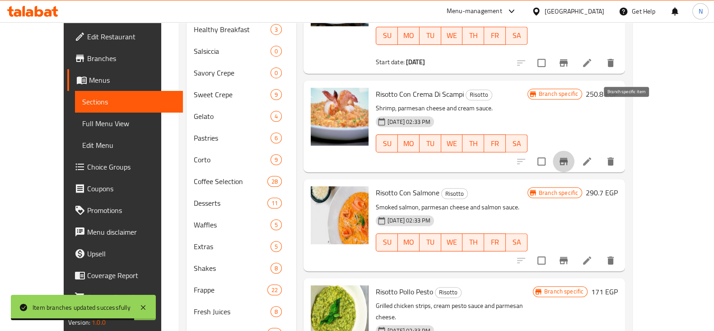
click at [568, 158] on icon "Branch-specific-item" at bounding box center [564, 161] width 8 height 7
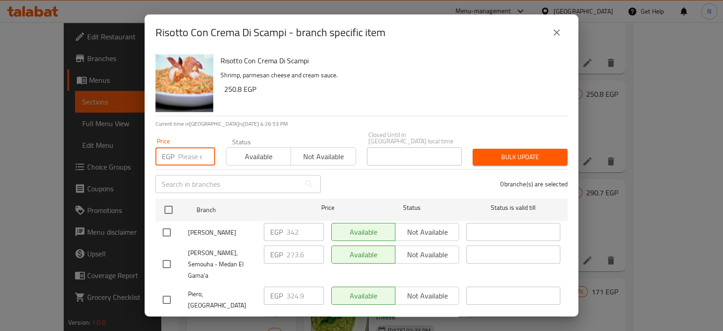
click at [192, 147] on input "number" at bounding box center [196, 156] width 37 height 18
type input "421.80"
click at [172, 320] on input "checkbox" at bounding box center [166, 329] width 19 height 19
checkbox input "true"
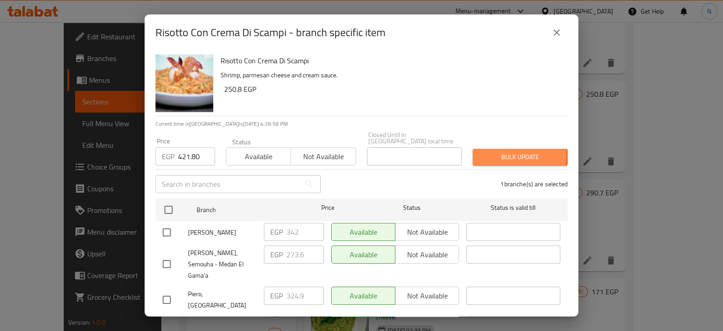
click at [482, 151] on span "Bulk update" at bounding box center [520, 156] width 80 height 11
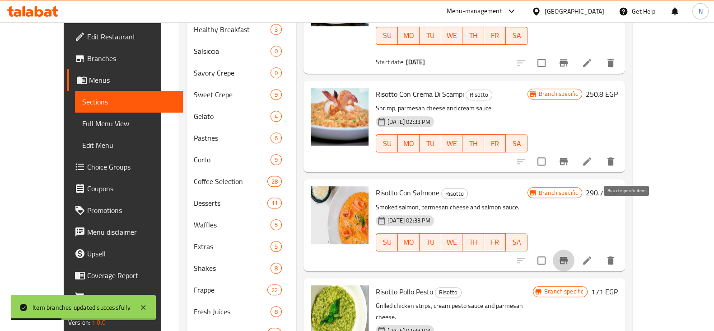
click at [575, 249] on button "Branch-specific-item" at bounding box center [564, 260] width 22 height 22
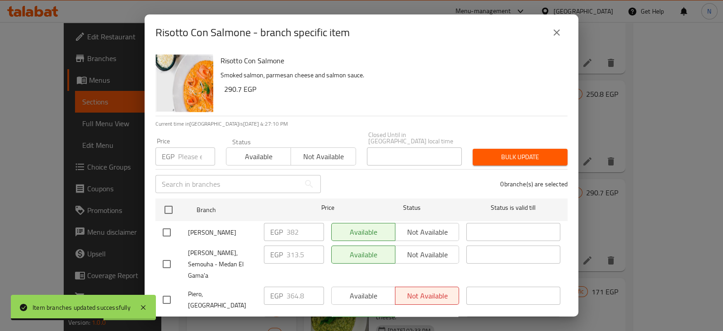
drag, startPoint x: 190, startPoint y: 135, endPoint x: 186, endPoint y: 146, distance: 11.7
click at [186, 146] on div "Price EGP Price" at bounding box center [185, 152] width 60 height 28
click at [186, 147] on input "number" at bounding box center [196, 156] width 37 height 18
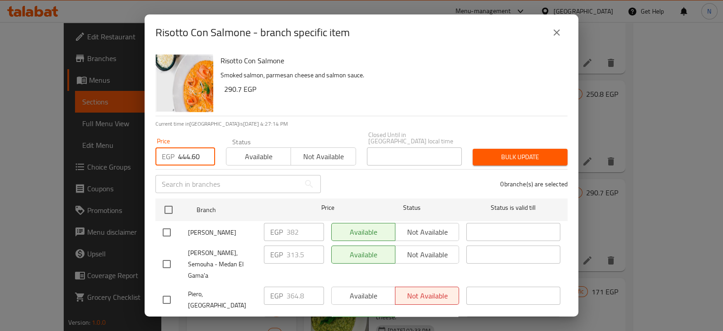
type input "444.60"
click at [168, 320] on input "checkbox" at bounding box center [166, 329] width 19 height 19
checkbox input "true"
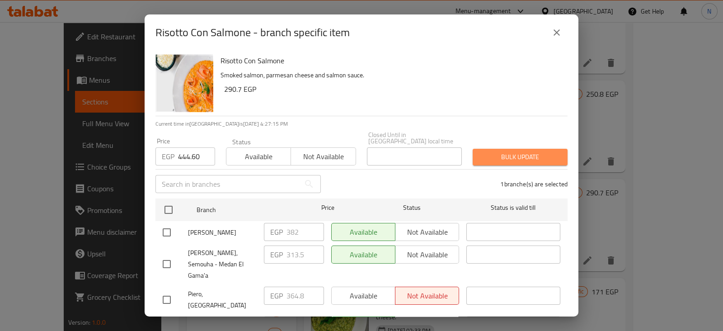
click at [517, 155] on span "Bulk update" at bounding box center [520, 156] width 80 height 11
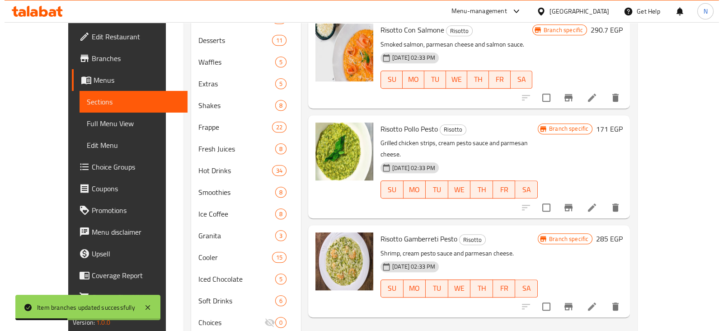
scroll to position [684, 0]
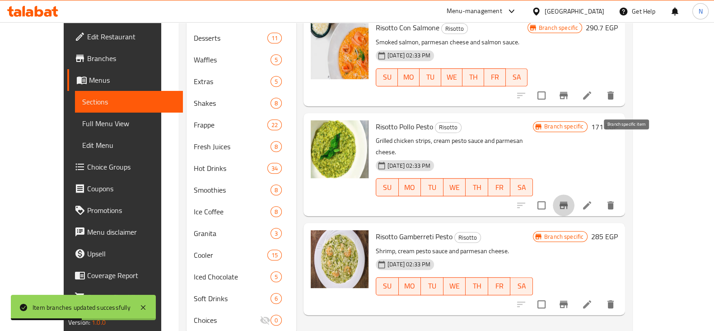
click at [575, 194] on button "Branch-specific-item" at bounding box center [564, 205] width 22 height 22
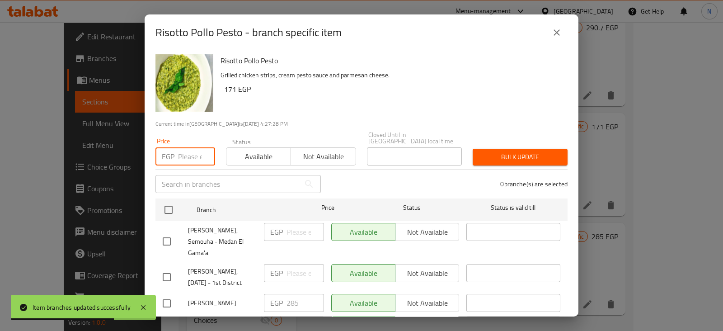
click at [198, 154] on input "number" at bounding box center [196, 156] width 37 height 18
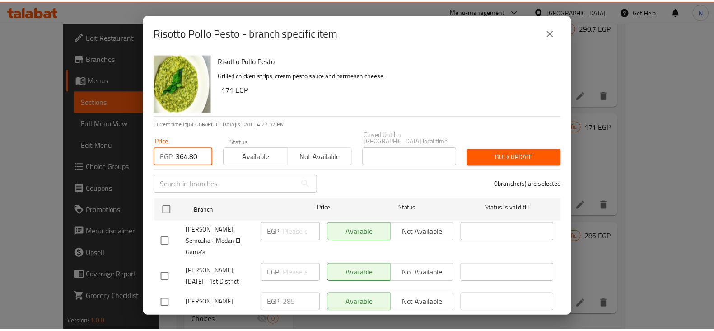
scroll to position [27, 0]
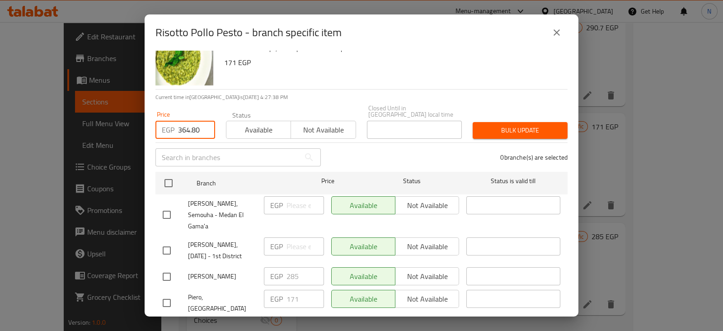
type input "364.80"
click at [176, 241] on input "checkbox" at bounding box center [166, 250] width 19 height 19
checkbox input "true"
drag, startPoint x: 176, startPoint y: 234, endPoint x: 541, endPoint y: 121, distance: 382.6
click at [541, 121] on div "Risotto Pollo Pesto Grilled chicken strips, cream pesto sauce and parmesan chee…" at bounding box center [362, 184] width 434 height 266
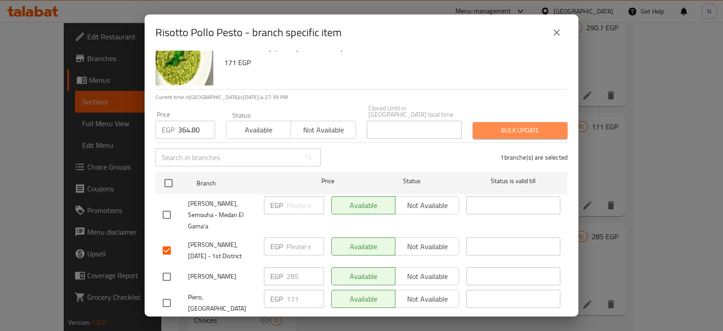
click at [541, 125] on span "Bulk update" at bounding box center [520, 130] width 80 height 11
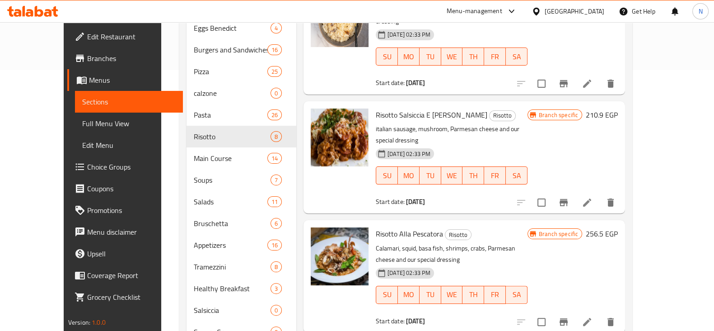
scroll to position [266, 0]
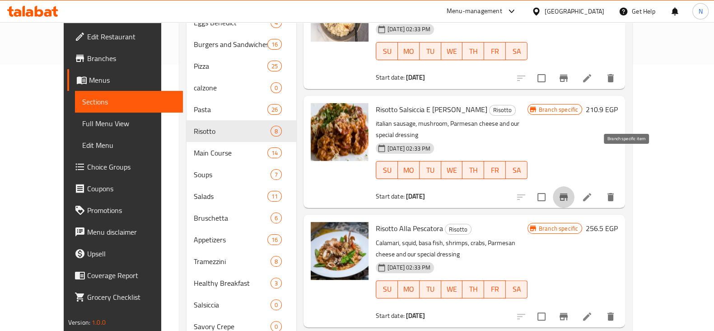
click at [575, 186] on button "Branch-specific-item" at bounding box center [564, 197] width 22 height 22
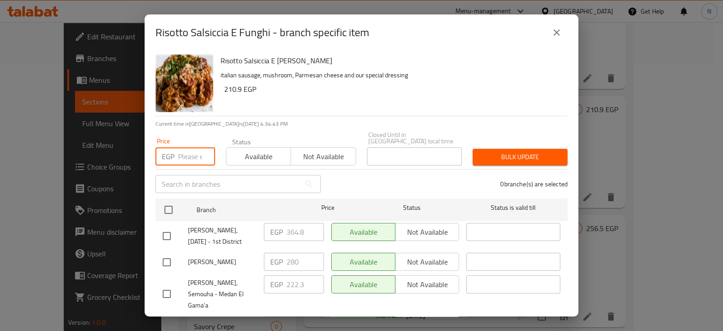
click at [187, 154] on input "number" at bounding box center [196, 156] width 37 height 18
type input "364.80"
click at [169, 230] on input "checkbox" at bounding box center [166, 235] width 19 height 19
checkbox input "true"
click at [486, 149] on button "Bulk update" at bounding box center [519, 157] width 95 height 17
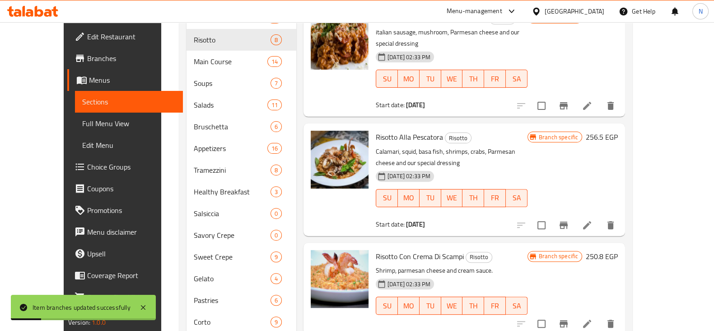
scroll to position [359, 0]
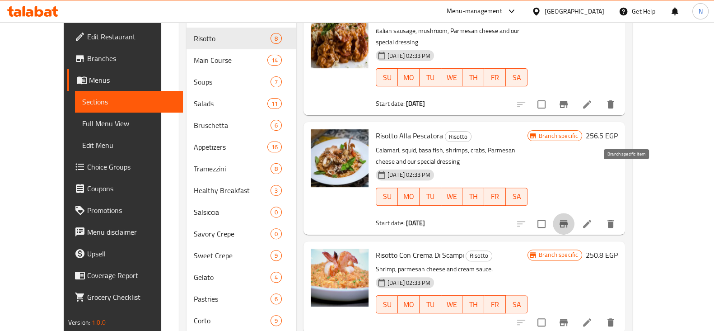
click at [569, 218] on icon "Branch-specific-item" at bounding box center [563, 223] width 11 height 11
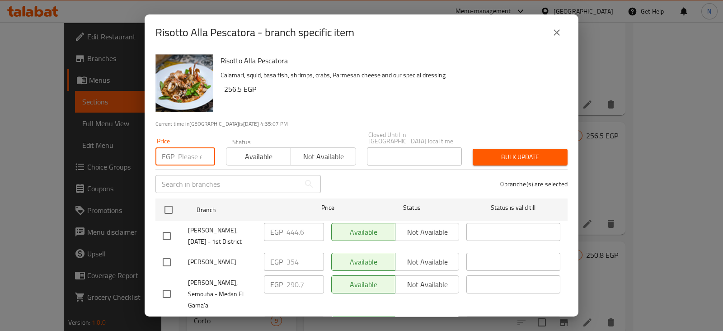
click at [185, 147] on input "number" at bounding box center [196, 156] width 37 height 18
type input "444.60"
click at [163, 229] on input "checkbox" at bounding box center [166, 235] width 19 height 19
checkbox input "true"
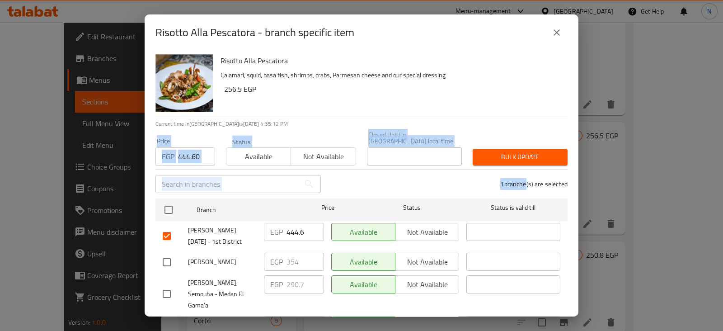
drag, startPoint x: 514, startPoint y: 162, endPoint x: 516, endPoint y: 154, distance: 7.9
click at [516, 154] on div "Risotto Alla Pescatora Calamari, squid, basa fish, shrimps, crabs, Parmesan che…" at bounding box center [362, 184] width 434 height 266
click at [516, 154] on span "Bulk update" at bounding box center [520, 156] width 80 height 11
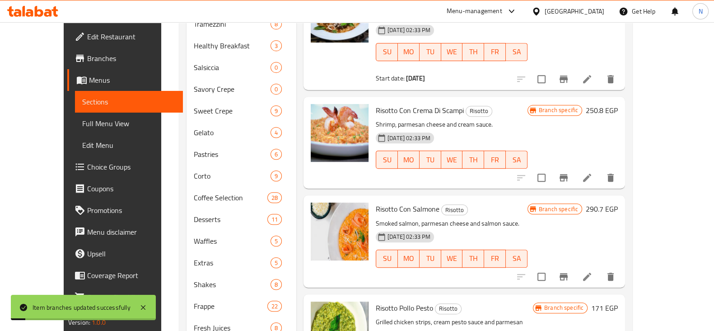
scroll to position [491, 0]
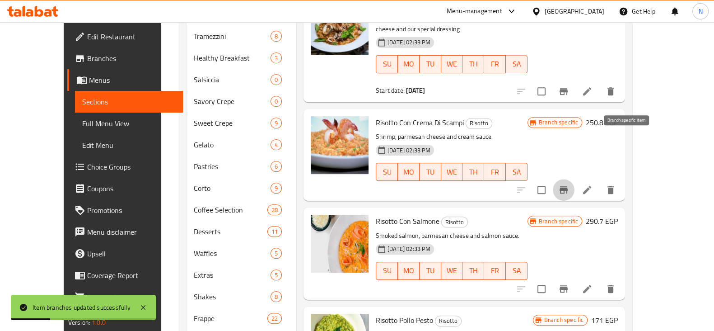
click at [575, 179] on button "Branch-specific-item" at bounding box center [564, 190] width 22 height 22
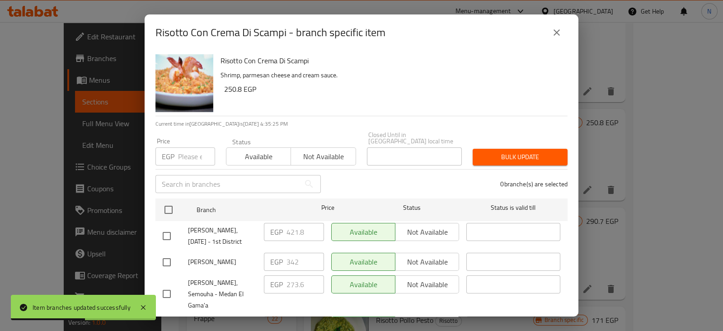
click at [190, 147] on input "number" at bounding box center [196, 156] width 37 height 18
type input "433.20"
click at [169, 229] on input "checkbox" at bounding box center [166, 235] width 19 height 19
checkbox input "true"
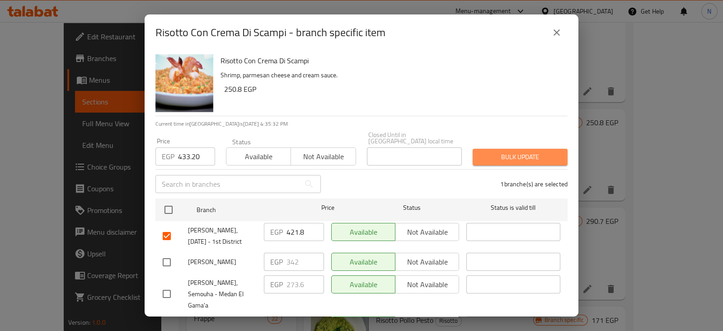
click at [525, 159] on button "Bulk update" at bounding box center [519, 157] width 95 height 17
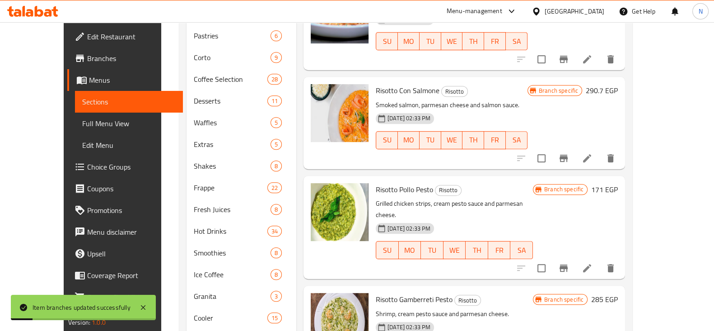
scroll to position [623, 0]
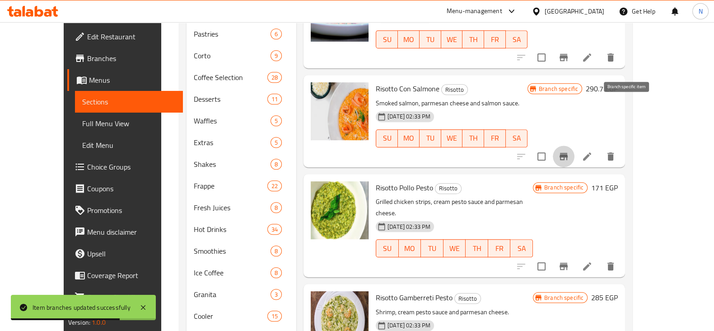
click at [575, 145] on button "Branch-specific-item" at bounding box center [564, 156] width 22 height 22
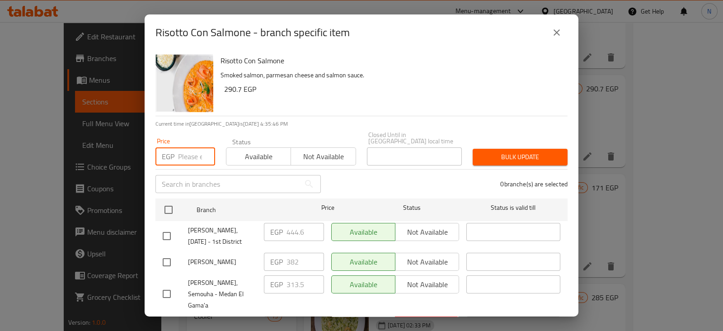
click at [185, 149] on input "number" at bounding box center [196, 156] width 37 height 18
type input "444.60"
click at [169, 229] on input "checkbox" at bounding box center [166, 235] width 19 height 19
checkbox input "true"
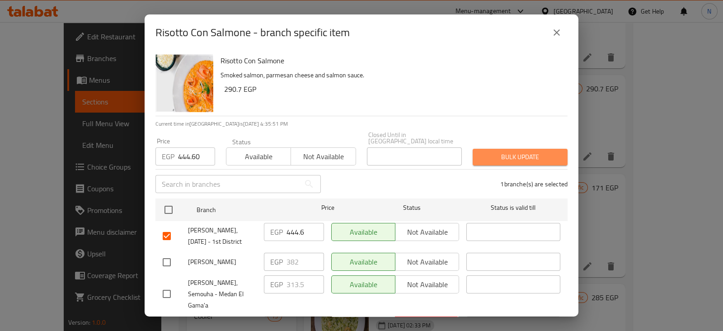
click at [524, 151] on span "Bulk update" at bounding box center [520, 156] width 80 height 11
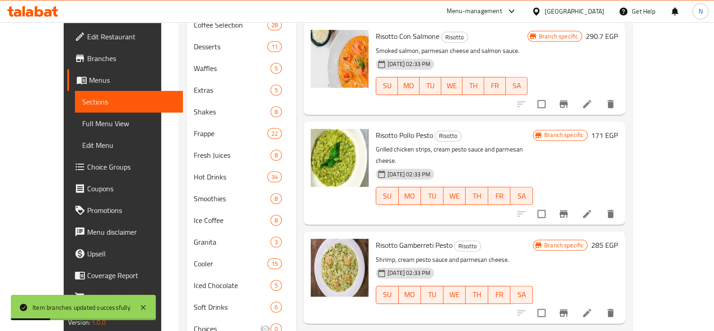
scroll to position [683, 0]
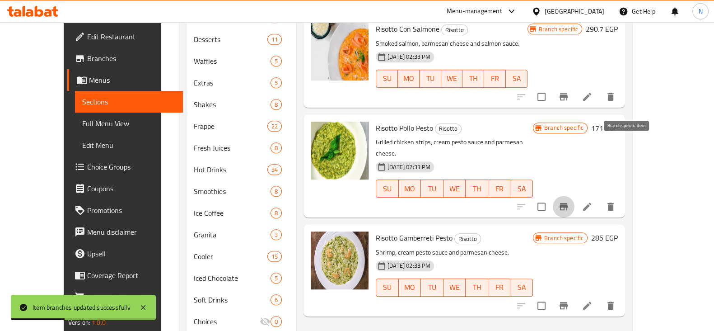
click at [568, 203] on icon "Branch-specific-item" at bounding box center [564, 206] width 8 height 7
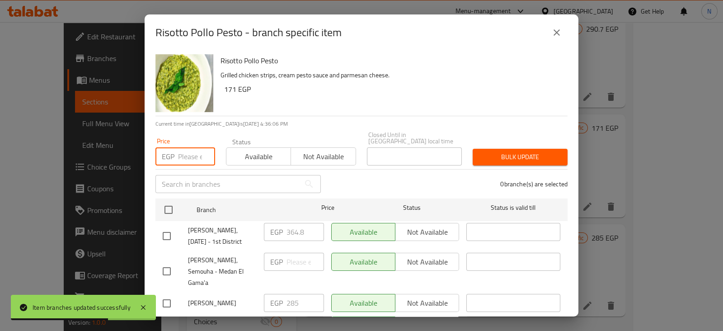
click at [193, 154] on input "number" at bounding box center [196, 156] width 37 height 18
type input "364.80"
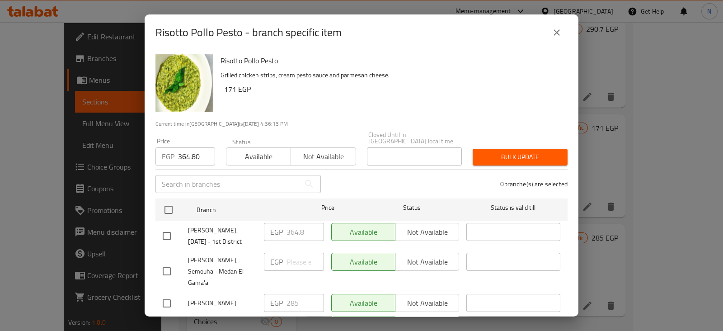
click at [172, 226] on input "checkbox" at bounding box center [166, 235] width 19 height 19
checkbox input "true"
click at [544, 151] on span "Bulk update" at bounding box center [520, 156] width 80 height 11
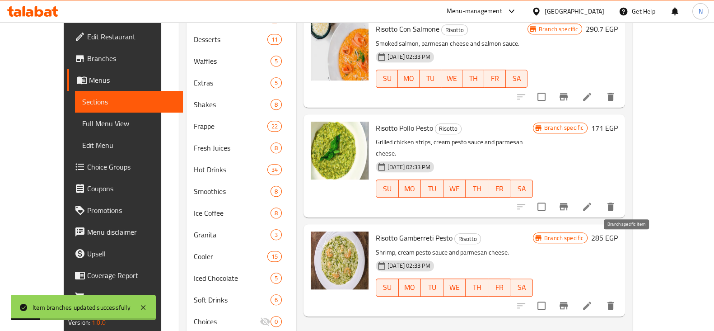
click at [575, 294] on button "Branch-specific-item" at bounding box center [564, 305] width 22 height 22
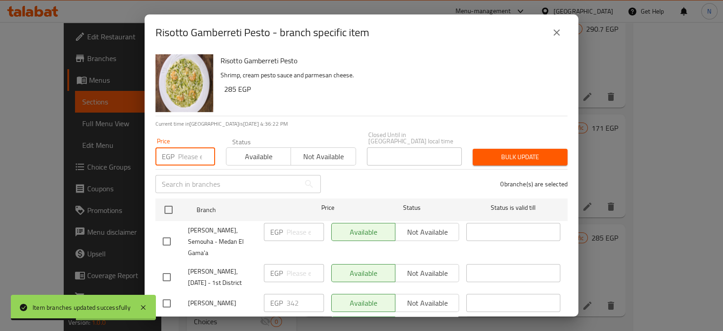
click at [181, 149] on input "number" at bounding box center [196, 156] width 37 height 18
type input "433.20"
click at [171, 267] on input "checkbox" at bounding box center [166, 276] width 19 height 19
checkbox input "true"
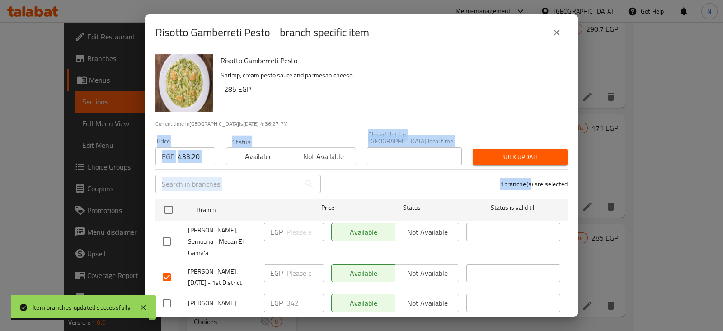
drag, startPoint x: 520, startPoint y: 164, endPoint x: 527, endPoint y: 145, distance: 19.7
click at [527, 145] on div "Risotto Gamberreti Pesto Shrimp, cream pesto sauce and parmesan cheese. 285 EGP…" at bounding box center [362, 184] width 434 height 266
click at [527, 151] on span "Bulk update" at bounding box center [520, 156] width 80 height 11
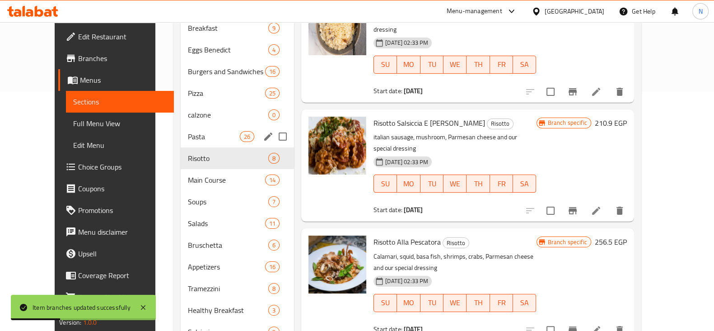
scroll to position [242, 0]
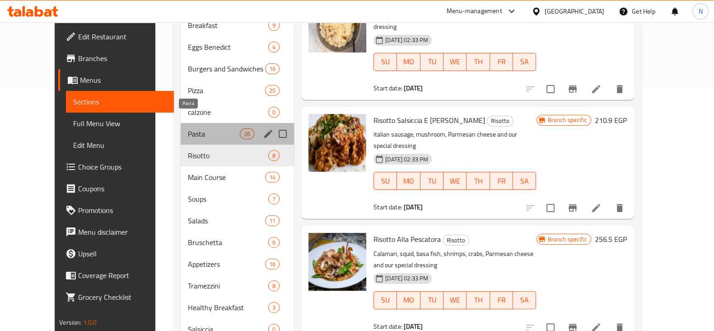
click at [188, 128] on span "Pasta" at bounding box center [214, 133] width 52 height 11
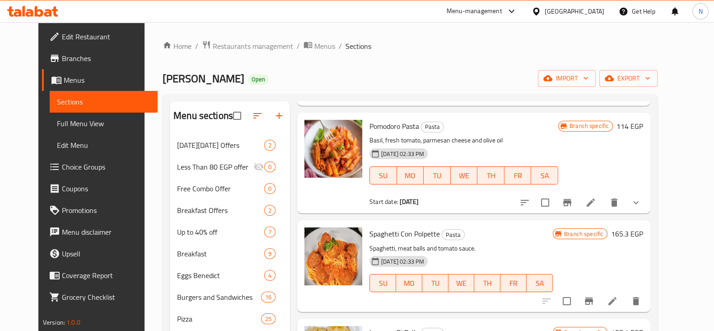
scroll to position [1513, 0]
click at [578, 192] on button "Branch-specific-item" at bounding box center [567, 203] width 22 height 22
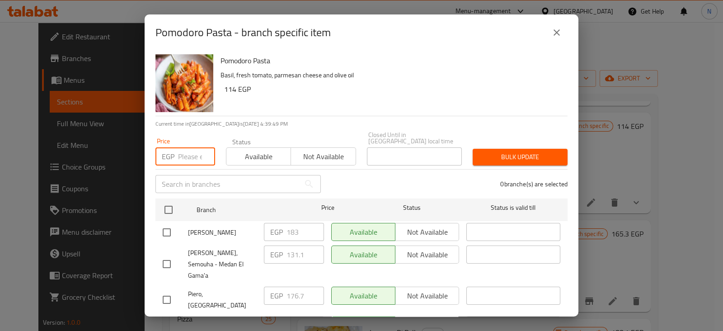
click at [187, 147] on input "number" at bounding box center [196, 156] width 37 height 18
type input "216.60"
click at [167, 320] on input "checkbox" at bounding box center [166, 329] width 19 height 19
checkbox input "true"
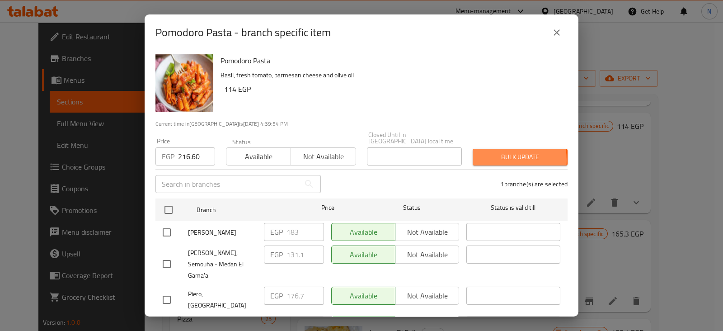
click at [495, 154] on span "Bulk update" at bounding box center [520, 156] width 80 height 11
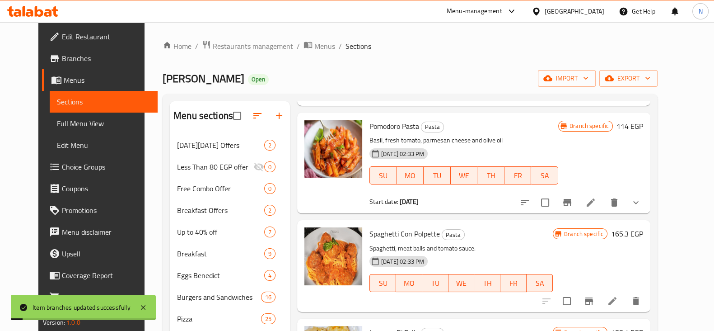
scroll to position [1592, 0]
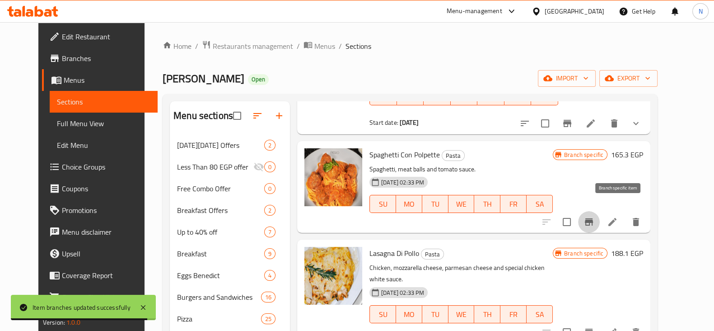
click at [594, 216] on icon "Branch-specific-item" at bounding box center [589, 221] width 11 height 11
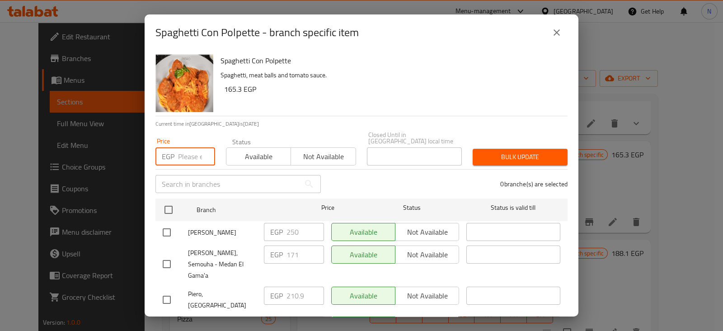
click at [192, 148] on input "number" at bounding box center [196, 156] width 37 height 18
type input "273.60"
click at [161, 320] on input "checkbox" at bounding box center [166, 329] width 19 height 19
checkbox input "true"
drag, startPoint x: 528, startPoint y: 141, endPoint x: 528, endPoint y: 149, distance: 8.6
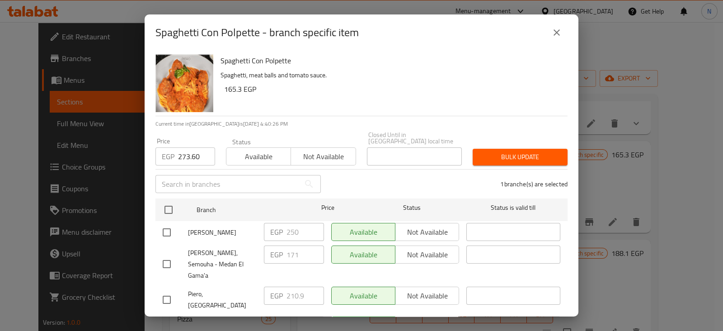
click at [528, 149] on div "Bulk update" at bounding box center [520, 157] width 106 height 28
click at [528, 151] on span "Bulk update" at bounding box center [520, 156] width 80 height 11
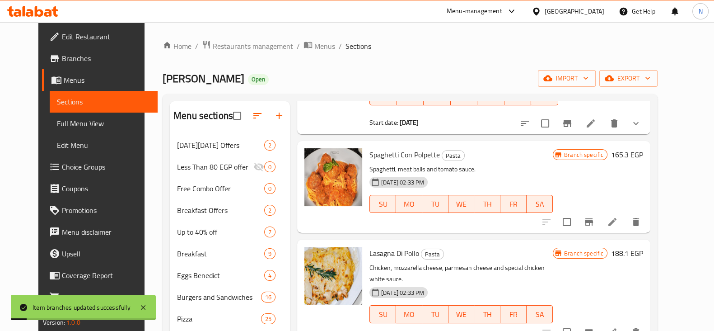
click at [474, 173] on div "08-09-2025 02:33 PM SU MO TU WE TH FR SA" at bounding box center [461, 197] width 191 height 49
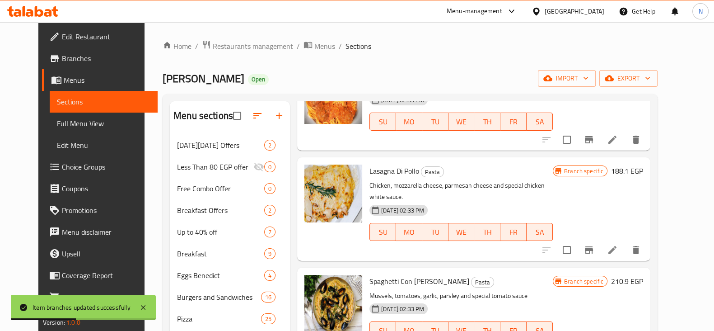
scroll to position [1674, 0]
click at [593, 246] on icon "Branch-specific-item" at bounding box center [589, 249] width 8 height 7
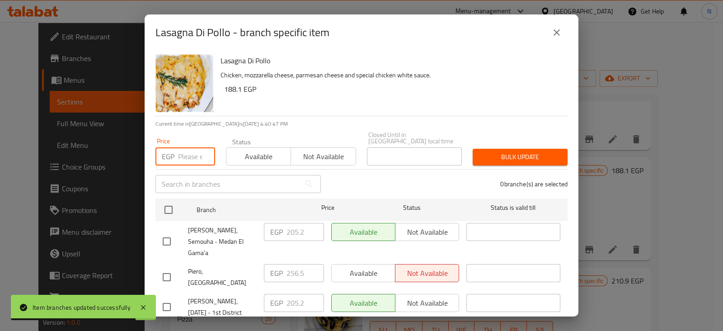
click at [189, 147] on input "number" at bounding box center [196, 156] width 37 height 18
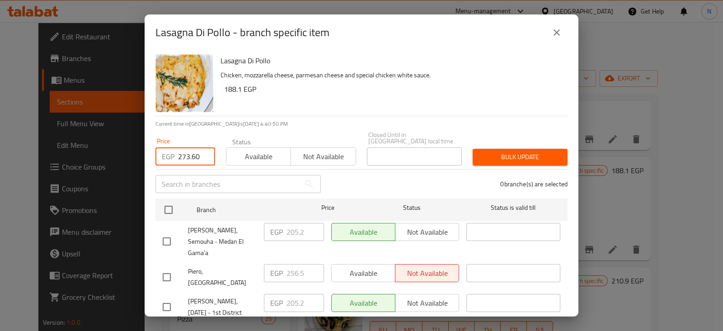
type input "273.60"
click at [164, 297] on input "checkbox" at bounding box center [166, 306] width 19 height 19
checkbox input "true"
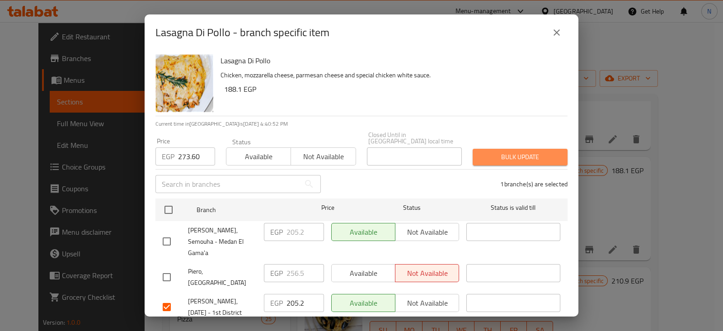
click at [519, 151] on span "Bulk update" at bounding box center [520, 156] width 80 height 11
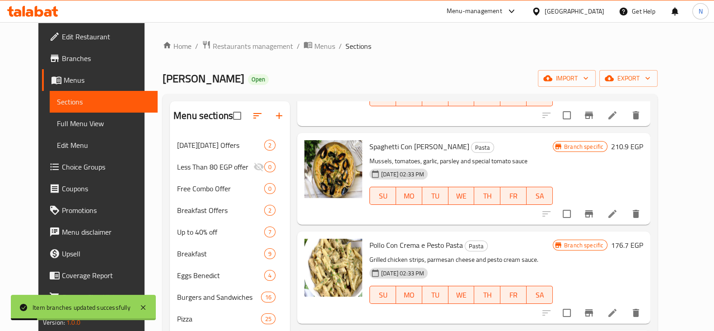
scroll to position [1812, 0]
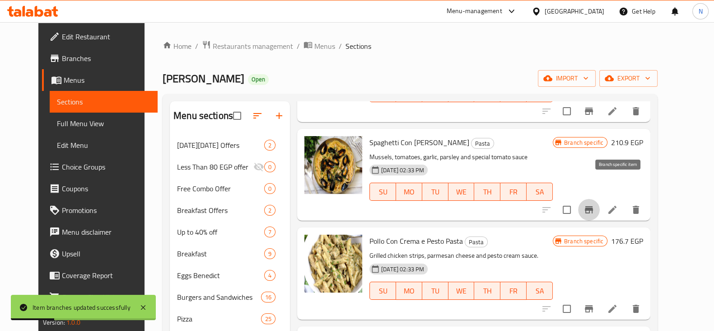
click at [600, 199] on button "Branch-specific-item" at bounding box center [589, 210] width 22 height 22
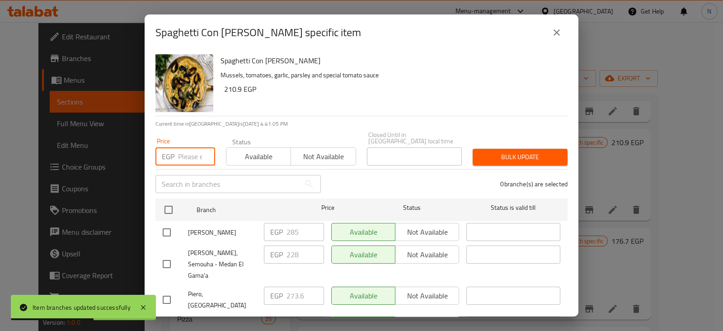
click at [180, 147] on input "number" at bounding box center [196, 156] width 37 height 18
type input "342"
click at [166, 320] on input "checkbox" at bounding box center [166, 329] width 19 height 19
checkbox input "true"
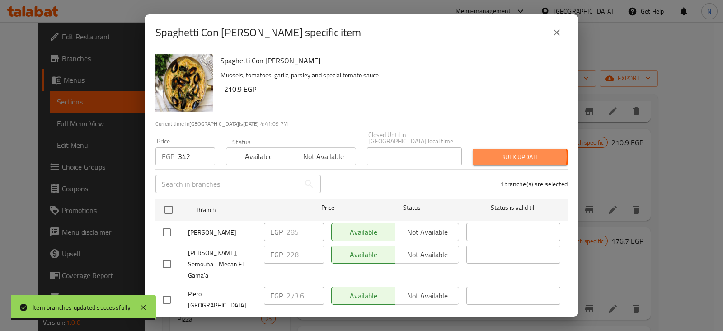
click at [504, 151] on span "Bulk update" at bounding box center [520, 156] width 80 height 11
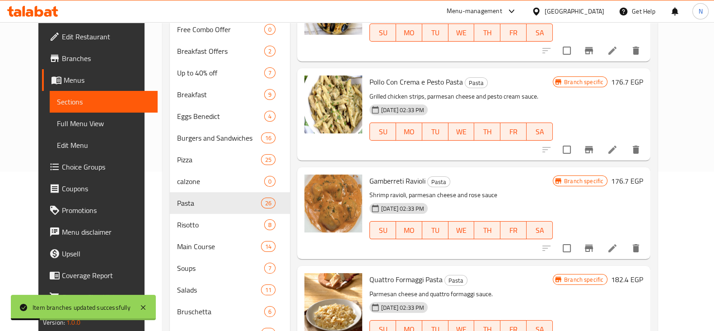
scroll to position [160, 0]
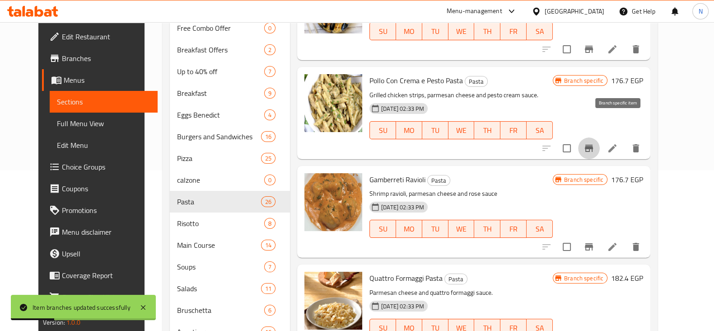
click at [593, 145] on icon "Branch-specific-item" at bounding box center [589, 148] width 8 height 7
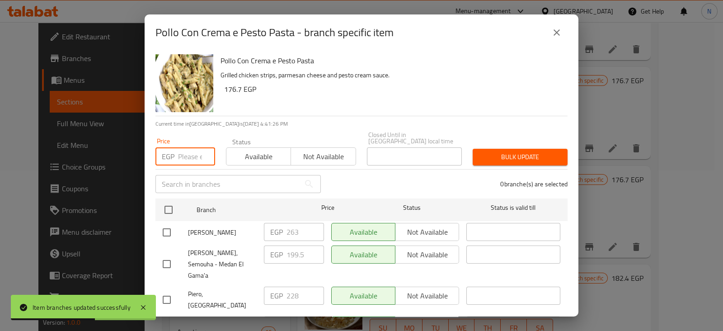
click at [196, 151] on input "number" at bounding box center [196, 156] width 37 height 18
type input "296.40"
click at [166, 320] on input "checkbox" at bounding box center [166, 329] width 19 height 19
checkbox input "true"
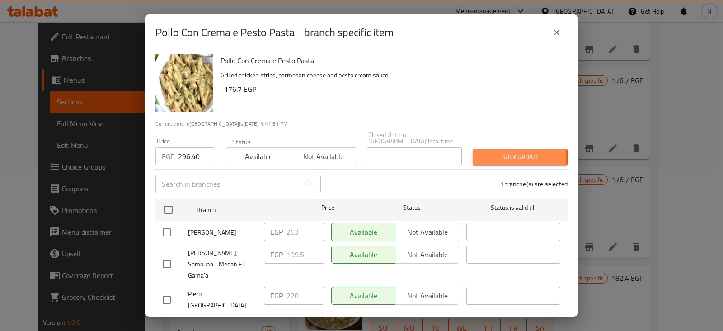
click at [500, 151] on span "Bulk update" at bounding box center [520, 156] width 80 height 11
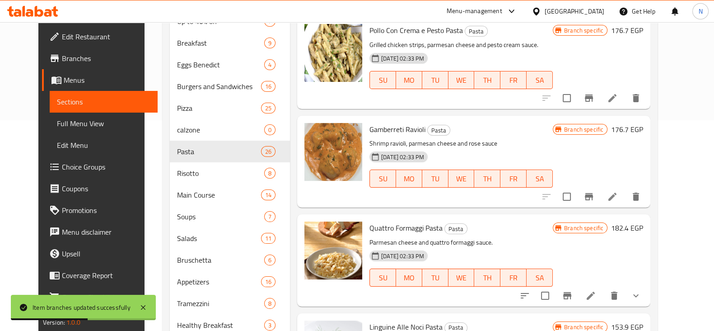
scroll to position [211, 0]
click at [594, 191] on icon "Branch-specific-item" at bounding box center [589, 196] width 11 height 11
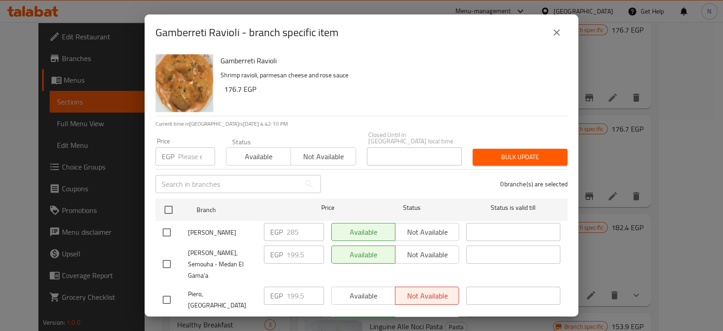
click at [192, 147] on input "number" at bounding box center [196, 156] width 37 height 18
type input "399"
click at [167, 320] on input "checkbox" at bounding box center [166, 329] width 19 height 19
checkbox input "true"
click at [519, 151] on span "Bulk update" at bounding box center [520, 156] width 80 height 11
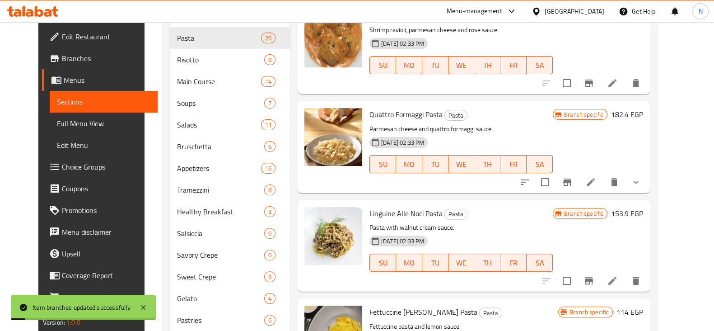
scroll to position [329, 0]
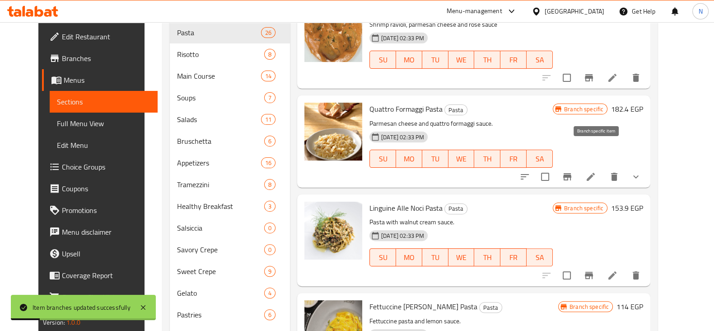
click at [573, 171] on icon "Branch-specific-item" at bounding box center [567, 176] width 11 height 11
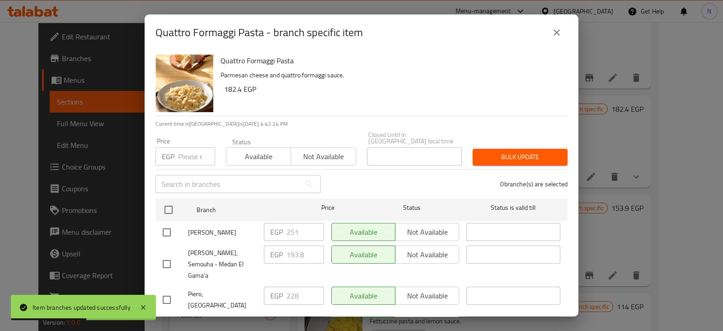
click at [175, 154] on div "EGP Price" at bounding box center [185, 156] width 60 height 18
type input "330.60"
click at [169, 320] on input "checkbox" at bounding box center [166, 329] width 19 height 19
checkbox input "true"
click at [517, 151] on span "Bulk update" at bounding box center [520, 156] width 80 height 11
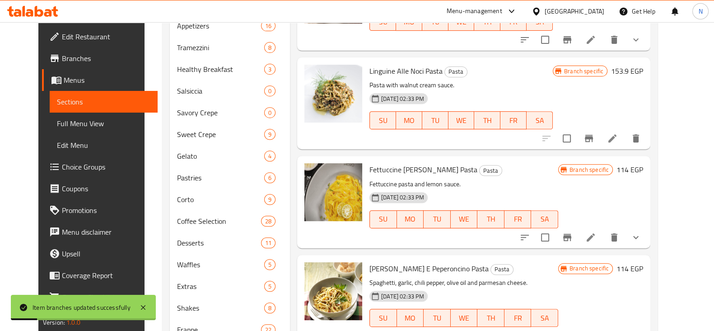
scroll to position [467, 0]
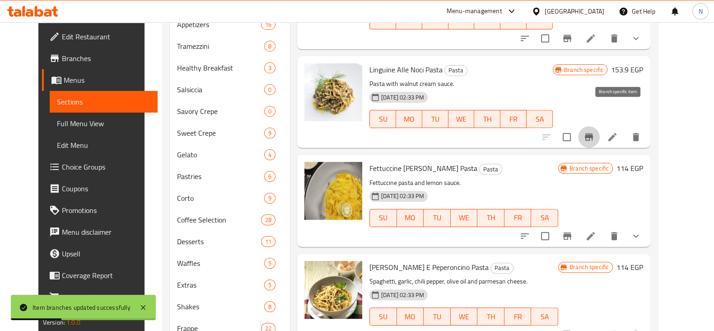
click at [593, 133] on icon "Branch-specific-item" at bounding box center [589, 136] width 8 height 7
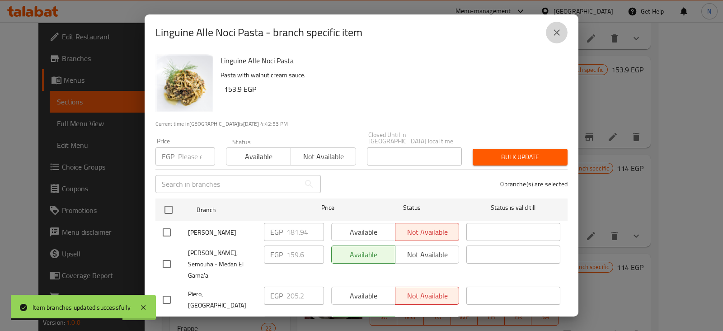
click at [558, 23] on button "close" at bounding box center [557, 33] width 22 height 22
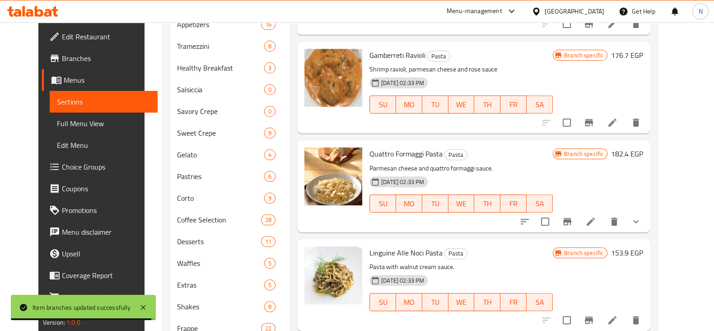
scroll to position [1600, 0]
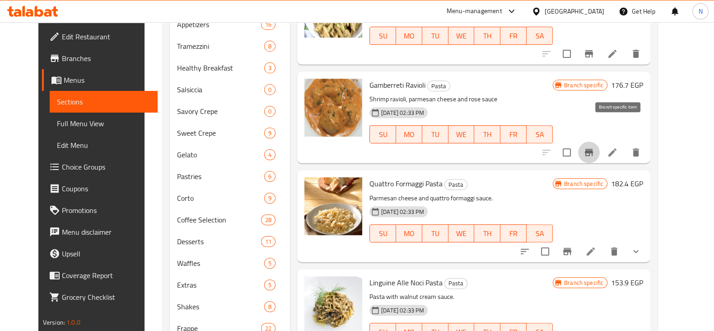
click at [600, 141] on button "Branch-specific-item" at bounding box center [589, 152] width 22 height 22
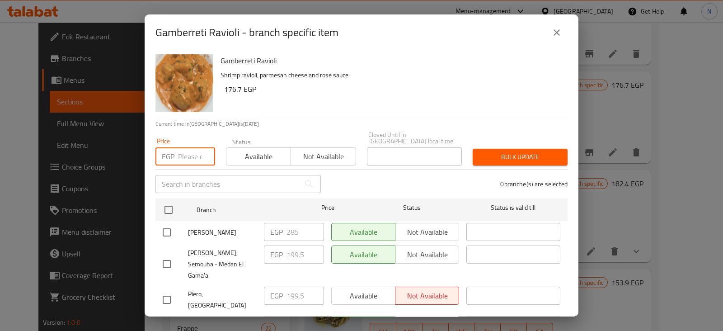
click at [189, 149] on input "number" at bounding box center [196, 156] width 37 height 18
type input "376.20"
click at [166, 320] on input "checkbox" at bounding box center [166, 329] width 19 height 19
checkbox input "true"
click at [496, 156] on button "Bulk update" at bounding box center [519, 157] width 95 height 17
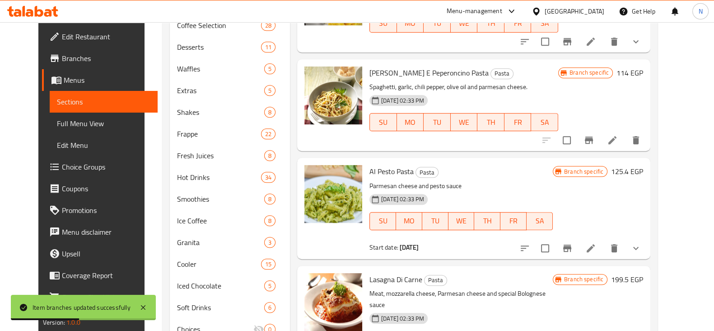
scroll to position [699, 0]
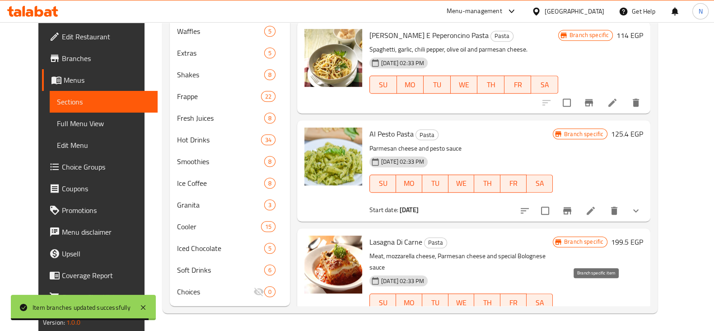
click at [573, 324] on icon "Branch-specific-item" at bounding box center [567, 329] width 11 height 11
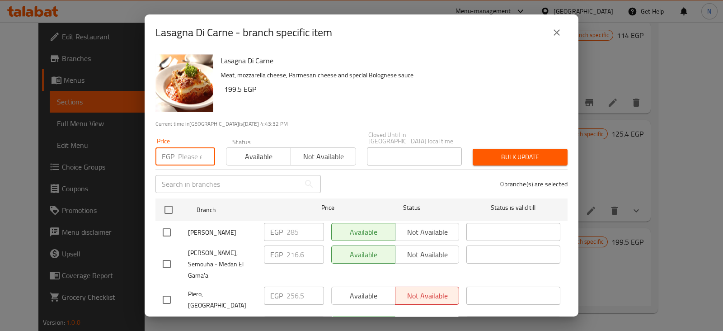
click at [182, 149] on input "number" at bounding box center [196, 156] width 37 height 18
type input "399"
click at [169, 320] on input "checkbox" at bounding box center [166, 329] width 19 height 19
checkbox input "true"
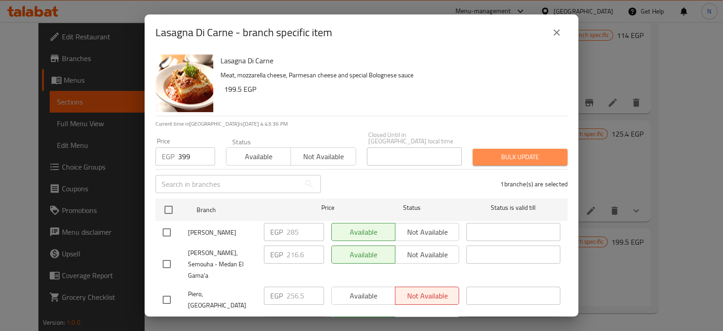
click at [515, 152] on span "Bulk update" at bounding box center [520, 156] width 80 height 11
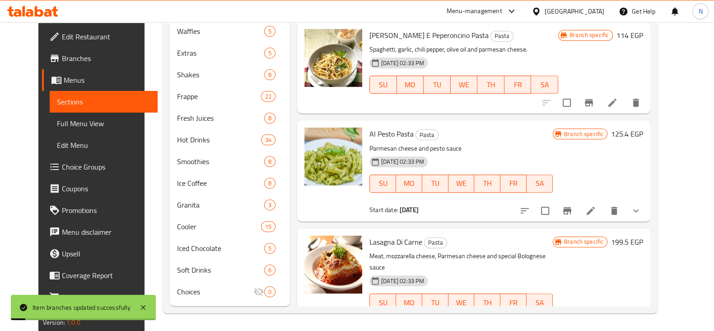
scroll to position [1738, 0]
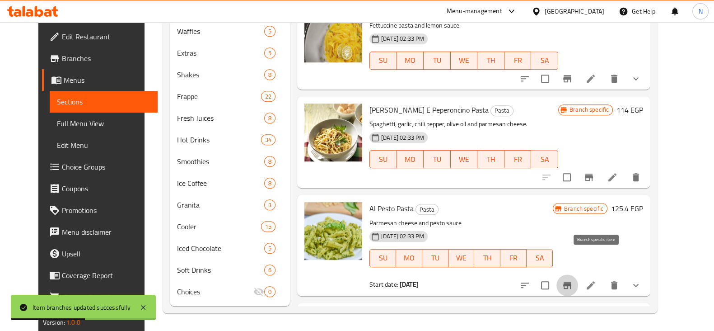
click at [573, 280] on icon "Branch-specific-item" at bounding box center [567, 285] width 11 height 11
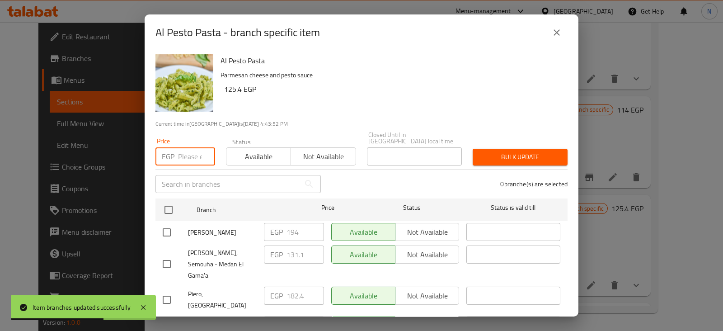
click at [187, 150] on input "number" at bounding box center [196, 156] width 37 height 18
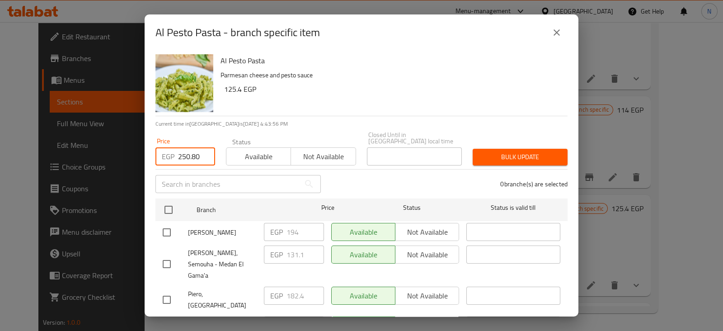
type input "250.80"
click at [169, 320] on input "checkbox" at bounding box center [166, 329] width 19 height 19
checkbox input "true"
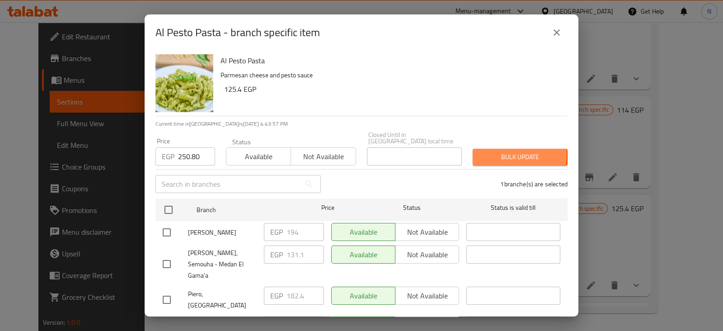
click at [507, 151] on span "Bulk update" at bounding box center [520, 156] width 80 height 11
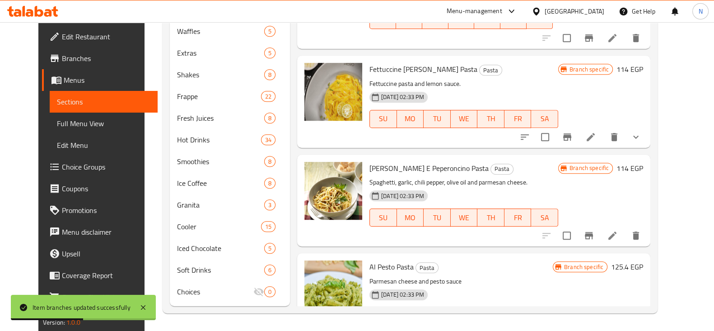
scroll to position [1645, 0]
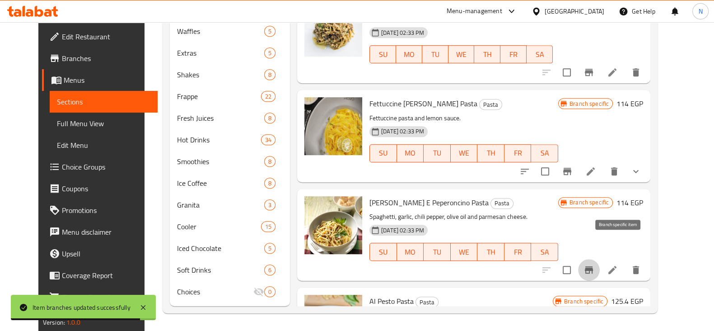
click at [593, 266] on icon "Branch-specific-item" at bounding box center [589, 269] width 8 height 7
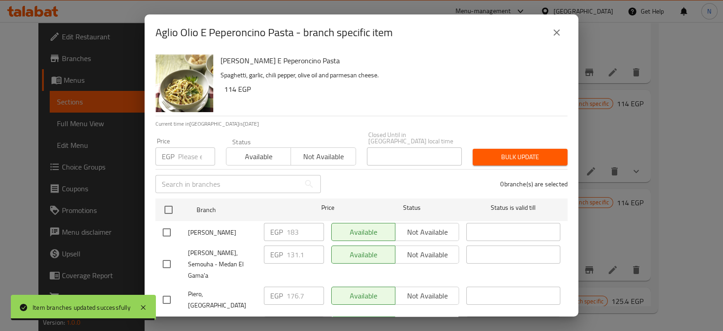
click at [188, 153] on input "number" at bounding box center [196, 156] width 37 height 18
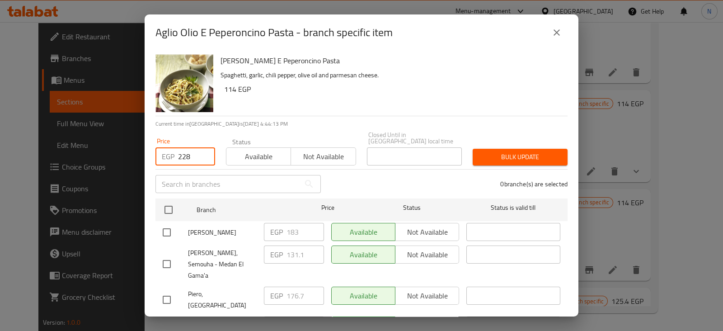
type input "228"
click at [171, 320] on input "checkbox" at bounding box center [166, 329] width 19 height 19
checkbox input "true"
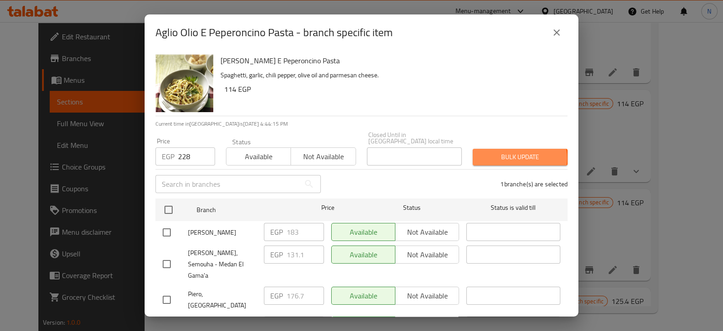
click at [513, 152] on span "Bulk update" at bounding box center [520, 156] width 80 height 11
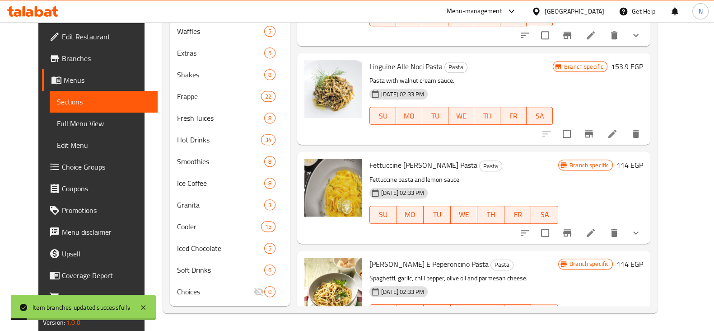
scroll to position [1557, 0]
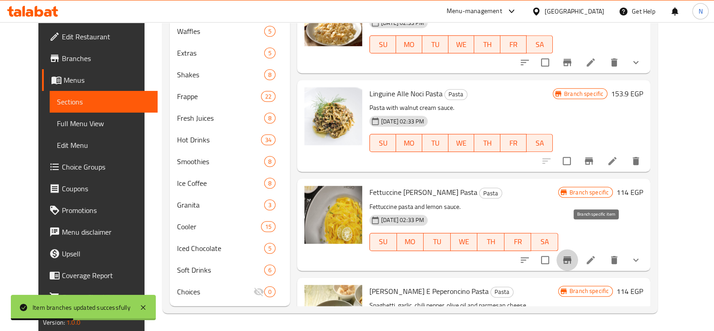
click at [573, 254] on icon "Branch-specific-item" at bounding box center [567, 259] width 11 height 11
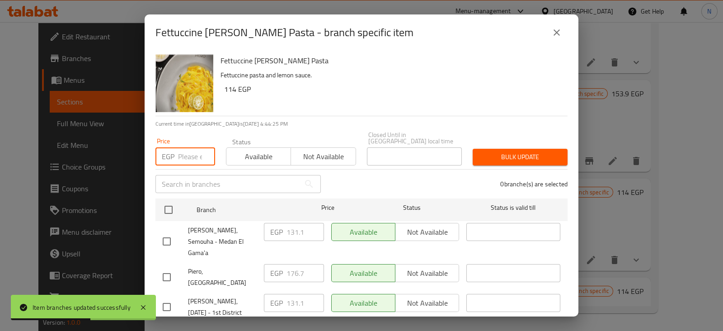
click at [183, 150] on input "number" at bounding box center [196, 156] width 37 height 18
type input "329.40"
click at [165, 297] on input "checkbox" at bounding box center [166, 306] width 19 height 19
checkbox input "true"
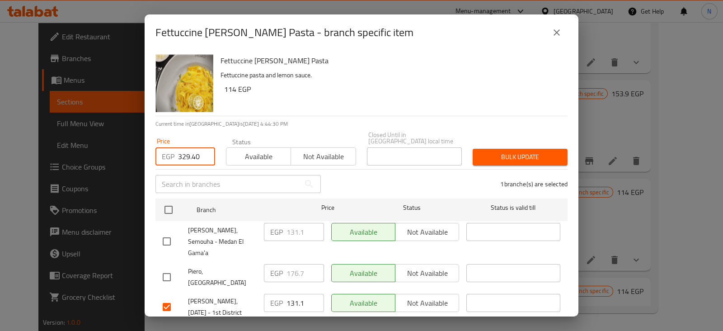
click at [189, 152] on input "329.40" at bounding box center [196, 156] width 37 height 18
click at [183, 149] on input "339.40" at bounding box center [196, 156] width 37 height 18
type input "239.40"
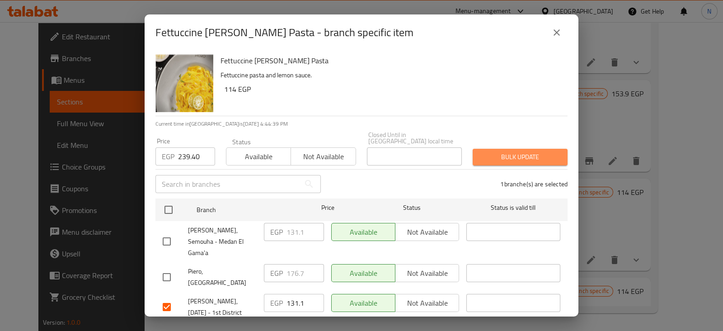
click at [531, 151] on span "Bulk update" at bounding box center [520, 156] width 80 height 11
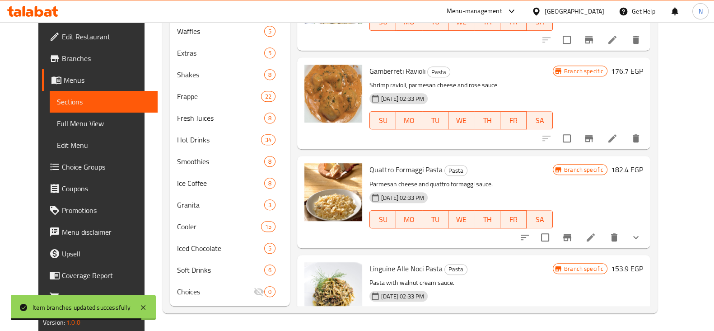
scroll to position [1382, 0]
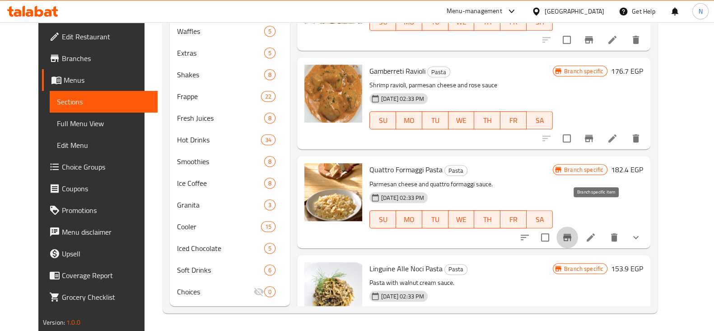
click at [578, 226] on button "Branch-specific-item" at bounding box center [567, 237] width 22 height 22
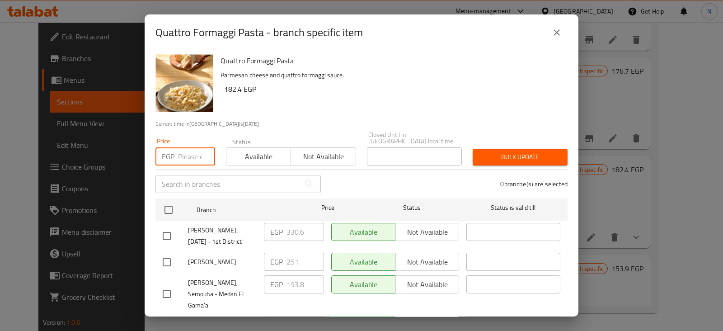
click at [192, 154] on input "number" at bounding box center [196, 156] width 37 height 18
type input "330.60"
click at [169, 229] on input "checkbox" at bounding box center [166, 235] width 19 height 19
checkbox input "true"
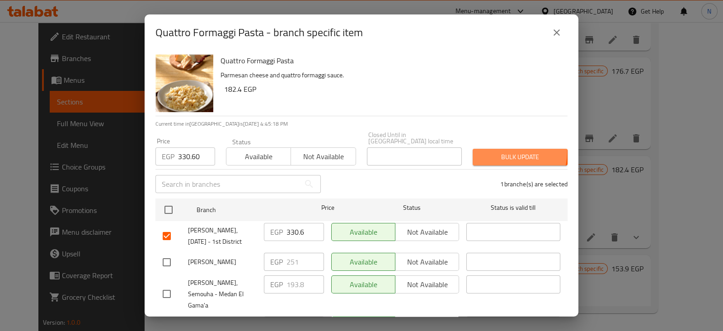
click at [499, 151] on span "Bulk update" at bounding box center [520, 156] width 80 height 11
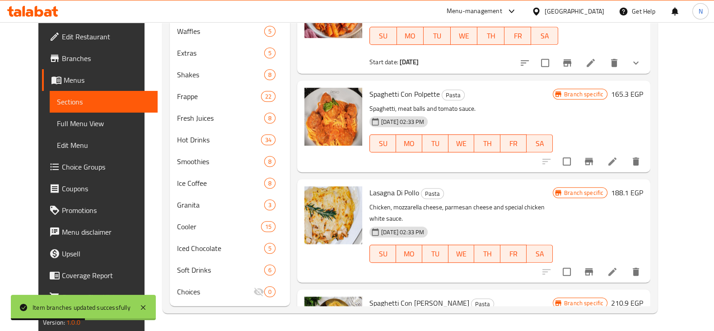
scroll to position [879, 0]
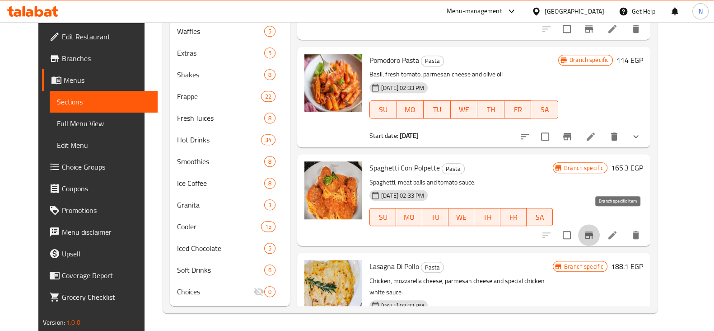
click at [594, 229] on icon "Branch-specific-item" at bounding box center [589, 234] width 11 height 11
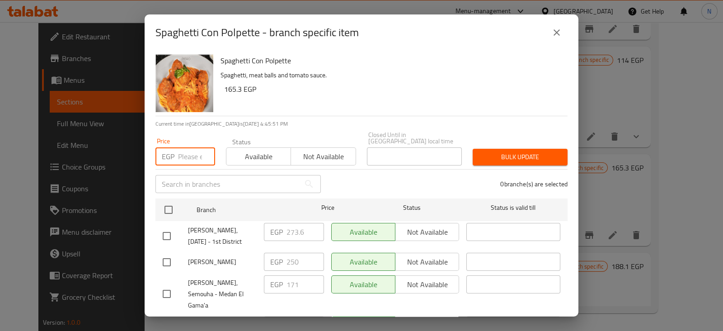
click at [190, 150] on input "number" at bounding box center [196, 156] width 37 height 18
type input "273.60"
click at [170, 238] on input "checkbox" at bounding box center [166, 235] width 19 height 19
checkbox input "true"
click at [490, 153] on span "Bulk update" at bounding box center [520, 156] width 80 height 11
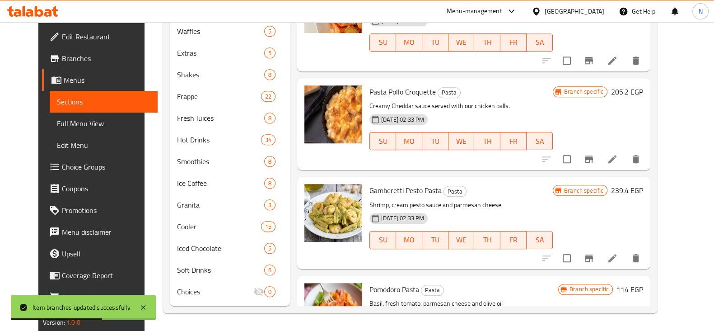
scroll to position [594, 0]
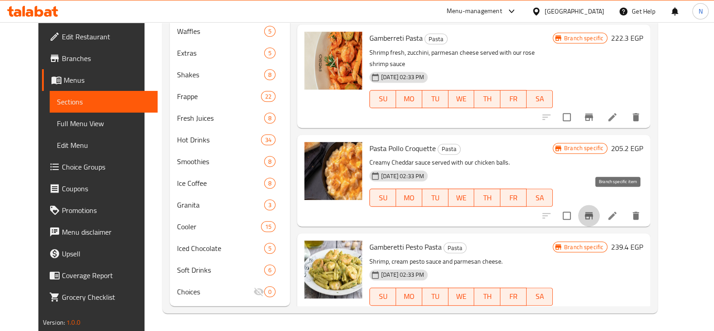
click at [594, 210] on icon "Branch-specific-item" at bounding box center [589, 215] width 11 height 11
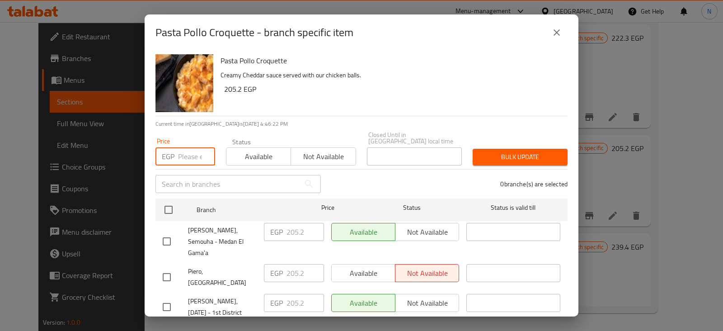
click at [178, 154] on input "number" at bounding box center [196, 156] width 37 height 18
type input "319.20"
click at [165, 297] on input "checkbox" at bounding box center [166, 306] width 19 height 19
checkbox input "true"
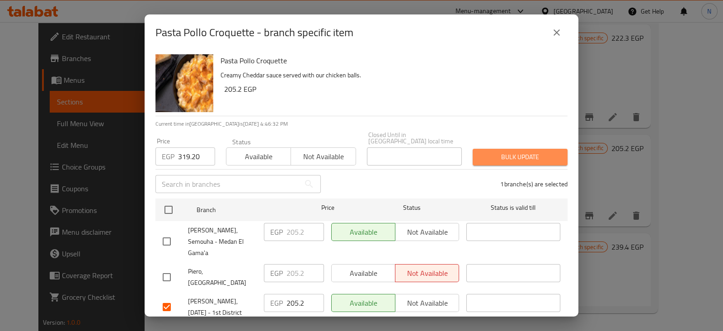
click at [534, 151] on span "Bulk update" at bounding box center [520, 156] width 80 height 11
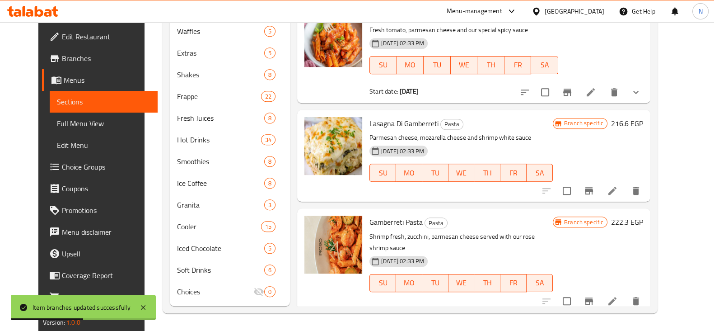
scroll to position [410, 0]
click at [600, 180] on button "Branch-specific-item" at bounding box center [589, 191] width 22 height 22
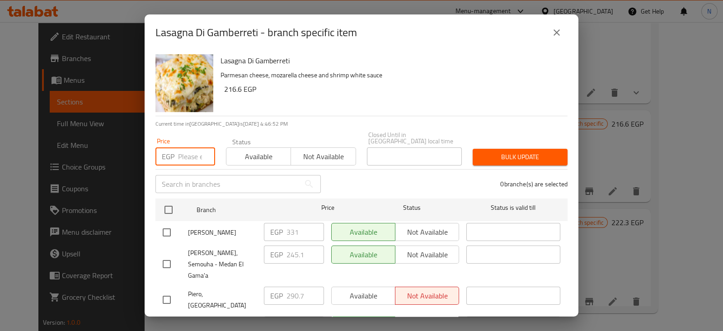
click at [188, 148] on input "number" at bounding box center [196, 156] width 37 height 18
type input "444.60"
click at [166, 320] on input "checkbox" at bounding box center [166, 329] width 19 height 19
checkbox input "true"
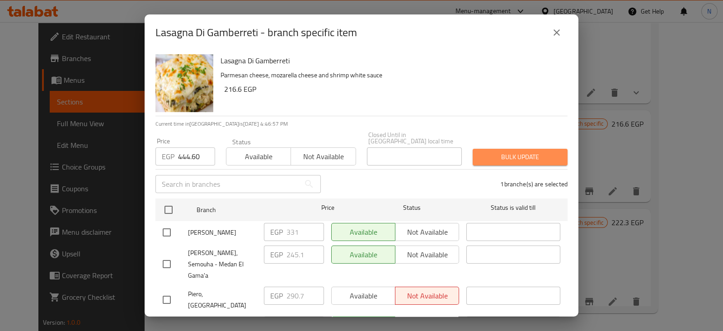
click at [516, 151] on span "Bulk update" at bounding box center [520, 156] width 80 height 11
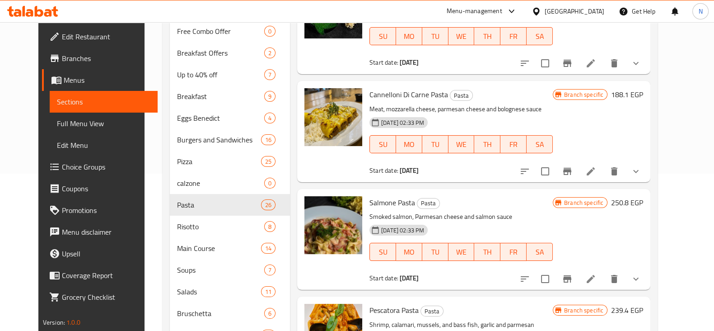
scroll to position [0, 0]
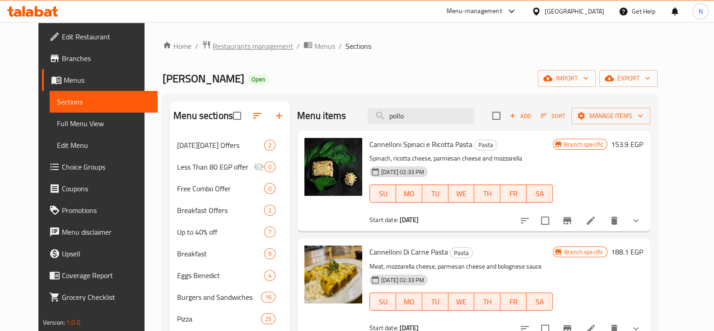
click at [224, 50] on span "Restaurants management" at bounding box center [253, 46] width 80 height 11
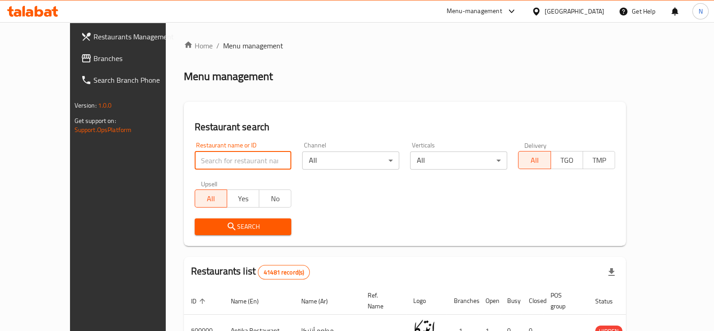
click at [215, 154] on input "search" at bounding box center [243, 160] width 97 height 18
type input "sidi gaber grills"
click button "Search" at bounding box center [243, 226] width 97 height 17
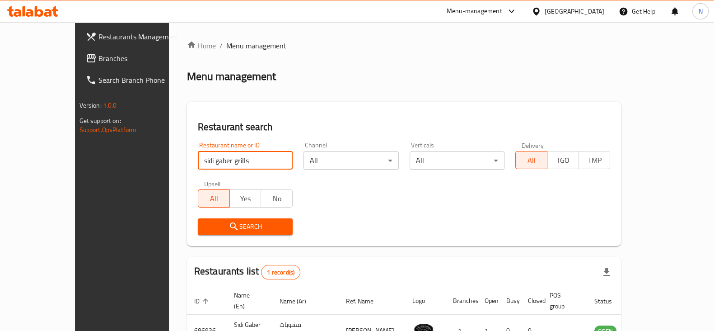
scroll to position [54, 0]
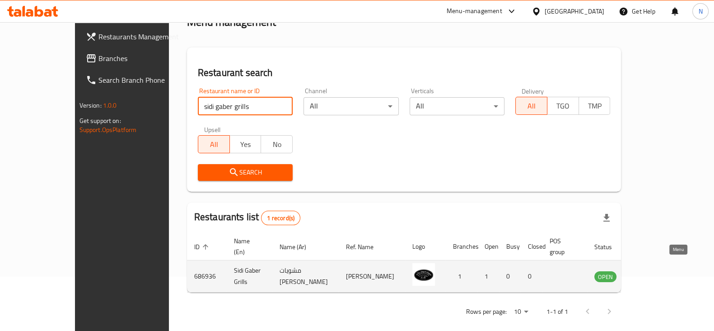
click at [651, 275] on icon "enhanced table" at bounding box center [649, 277] width 3 height 4
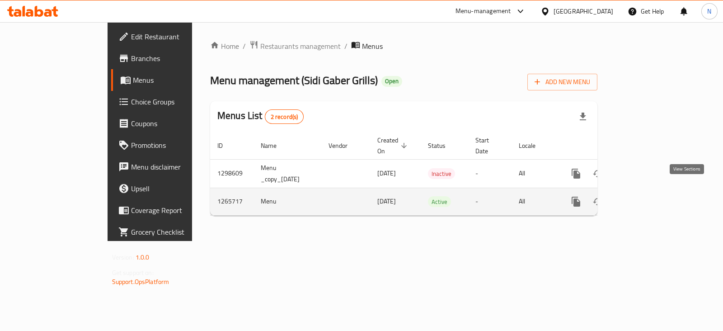
click at [652, 197] on link "enhanced table" at bounding box center [641, 202] width 22 height 22
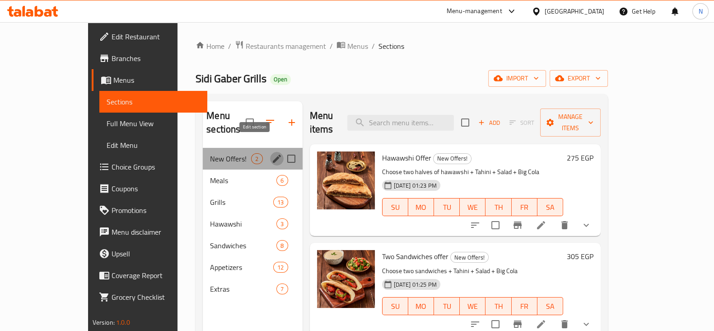
click at [271, 153] on icon "edit" at bounding box center [276, 158] width 11 height 11
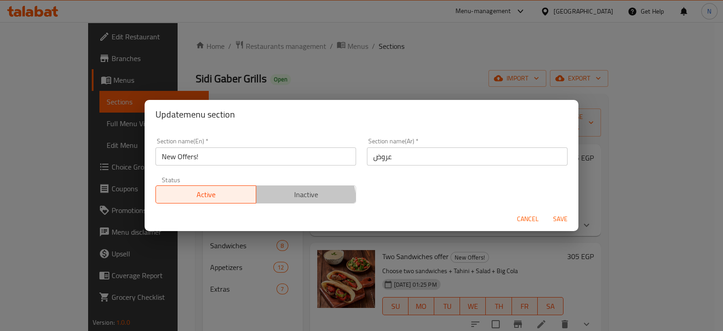
click at [296, 201] on span "Inactive" at bounding box center [306, 194] width 93 height 13
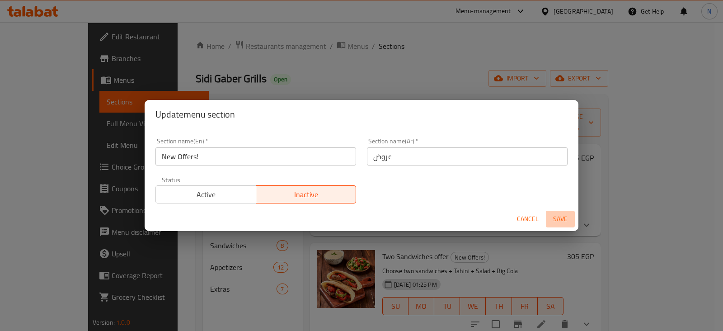
click at [558, 214] on span "Save" at bounding box center [560, 218] width 22 height 11
